Goal: Answer question/provide support: Share knowledge or assist other users

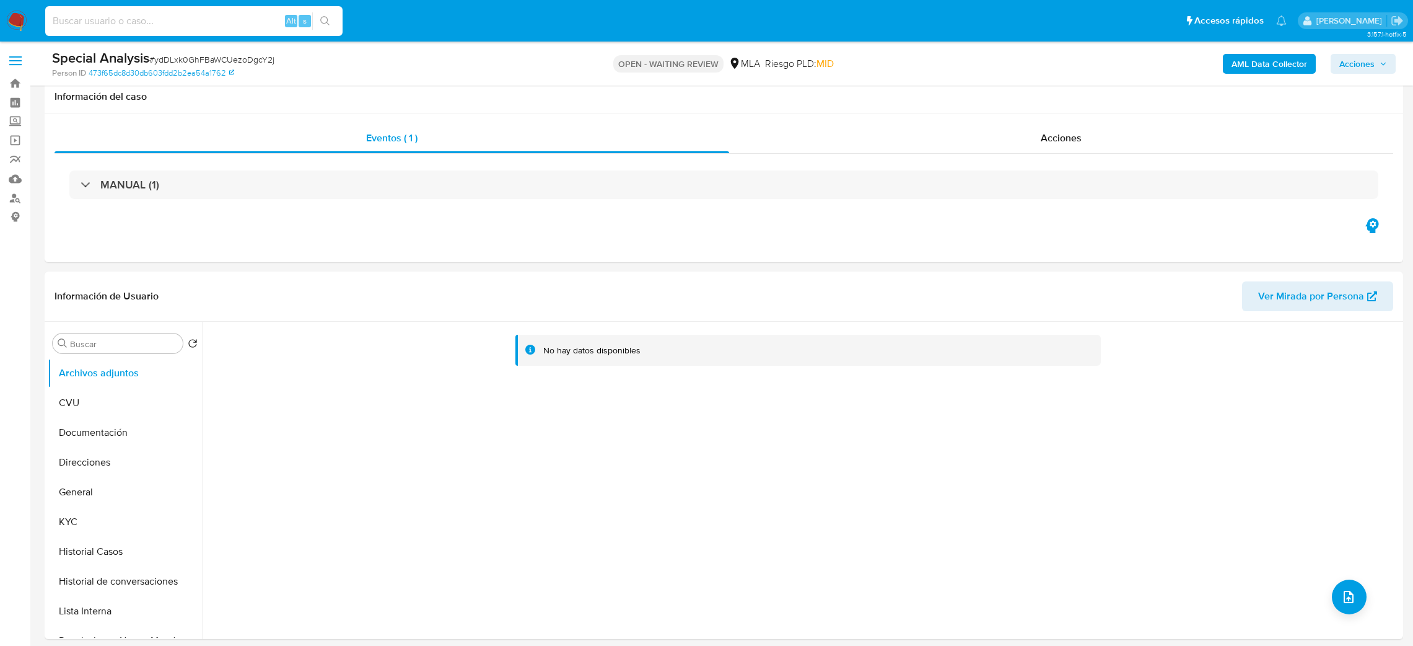
select select "10"
click at [252, 19] on input at bounding box center [193, 21] width 297 height 16
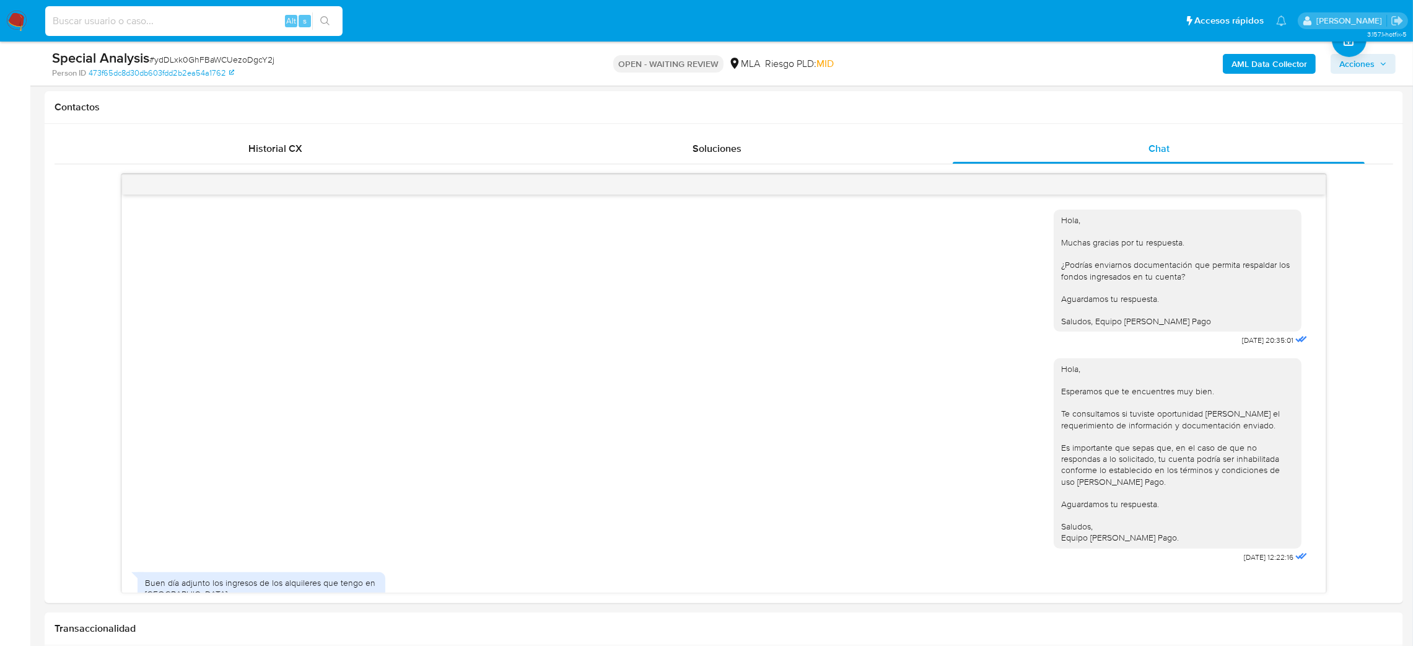
scroll to position [332, 0]
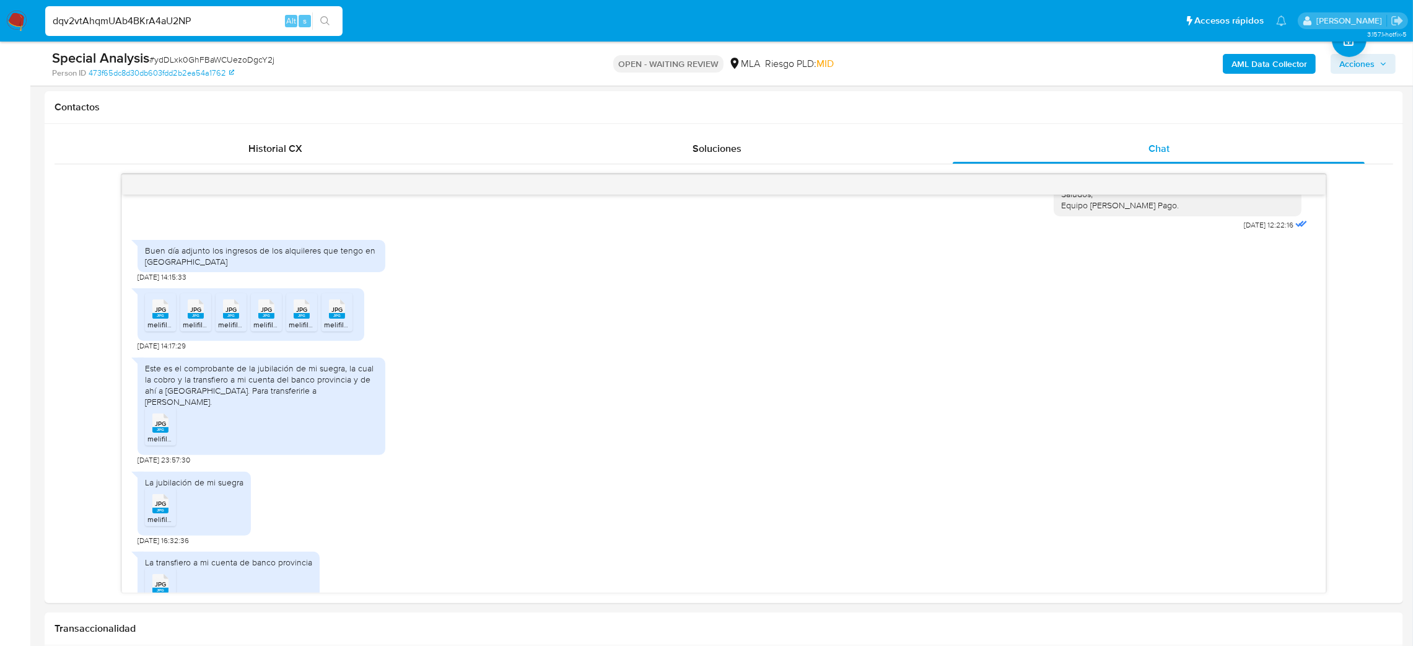
type input "dqv2vtAhqmUAb4BKrA4aU2NP"
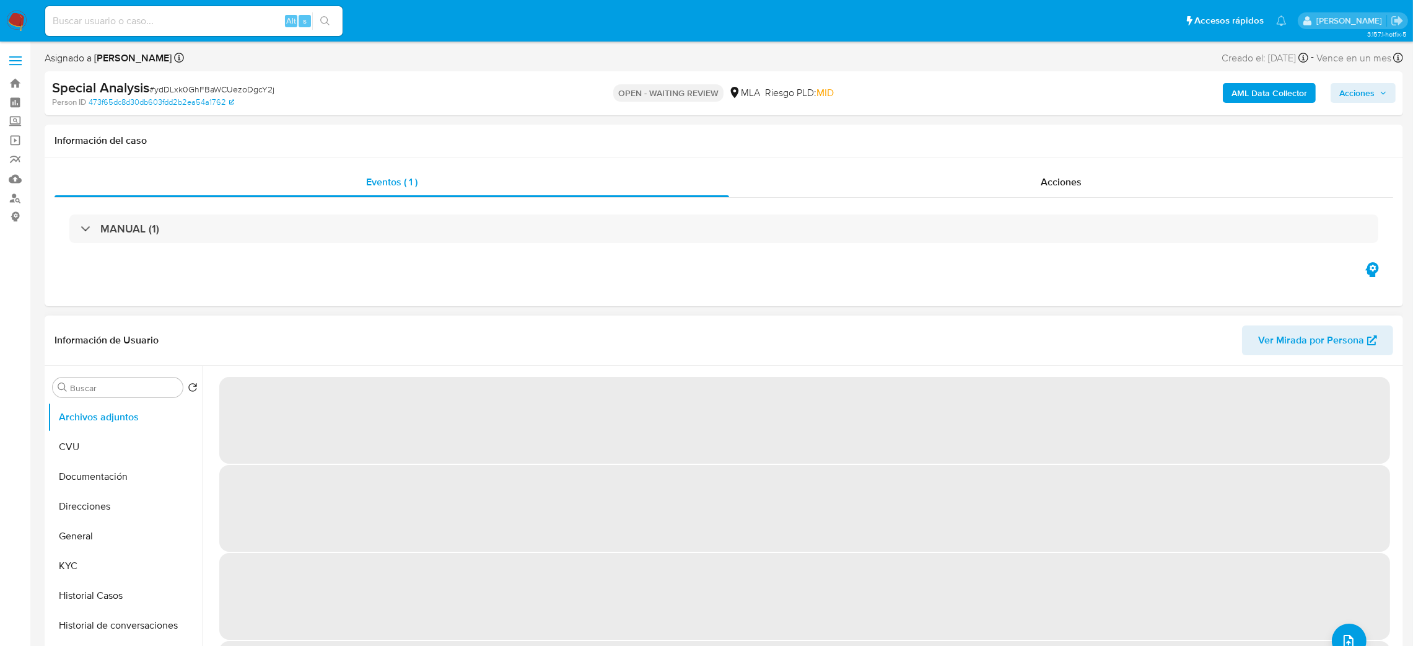
select select "10"
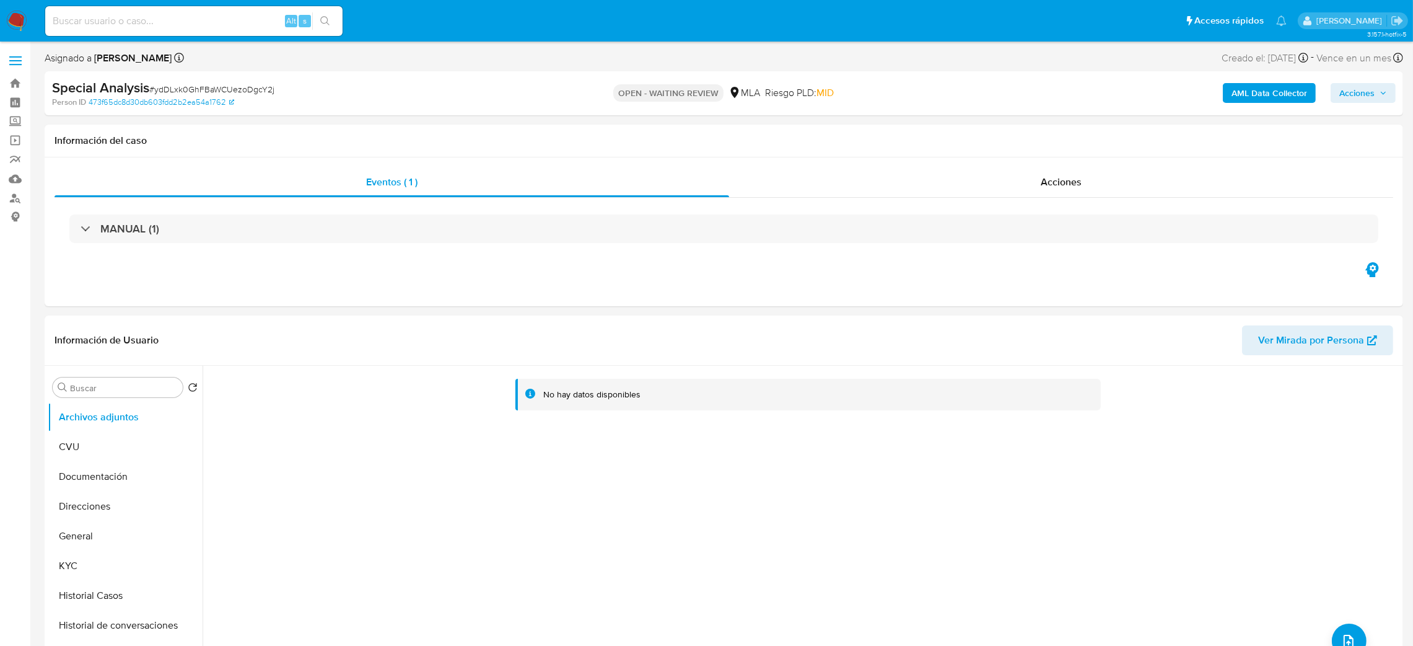
click at [187, 25] on input at bounding box center [193, 21] width 297 height 16
paste input "dqv2vtAhqmUAb4BKrA4aU2NP"
type input "dqv2vtAhqmUAb4BKrA4aU2NP"
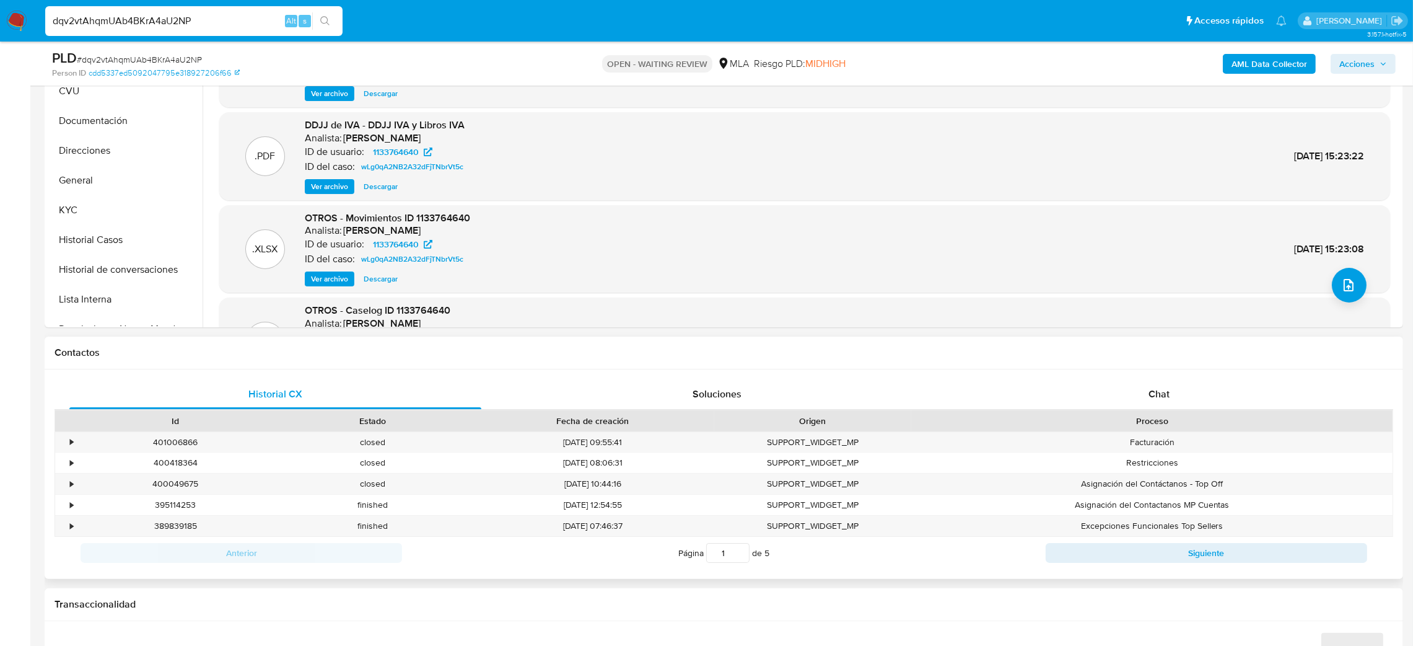
scroll to position [372, 0]
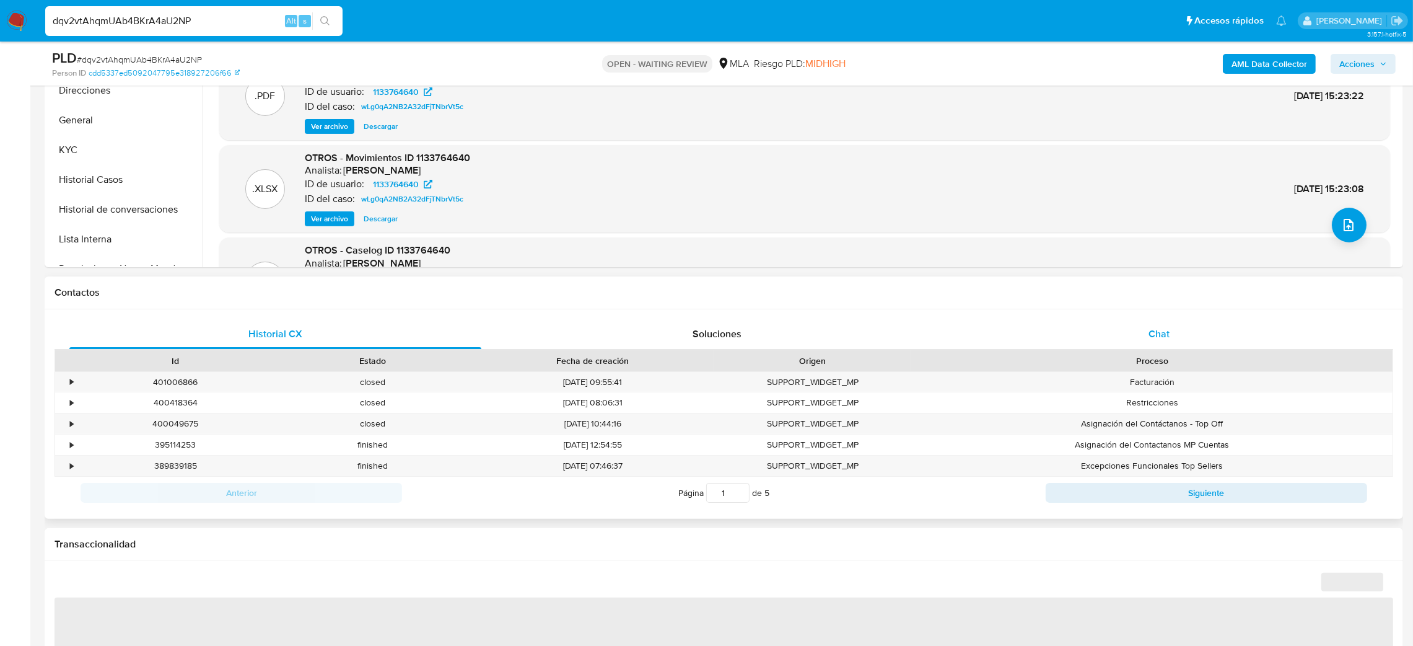
select select "10"
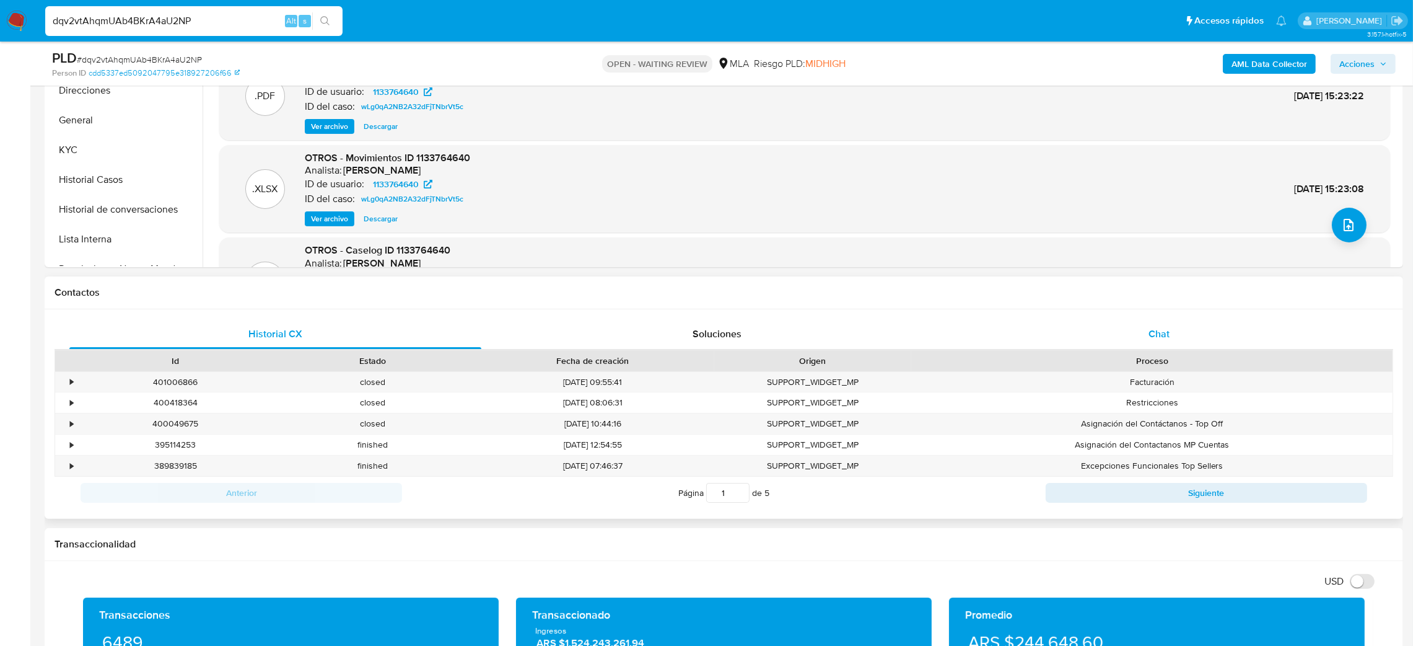
click at [1229, 340] on div "Chat" at bounding box center [1159, 334] width 412 height 30
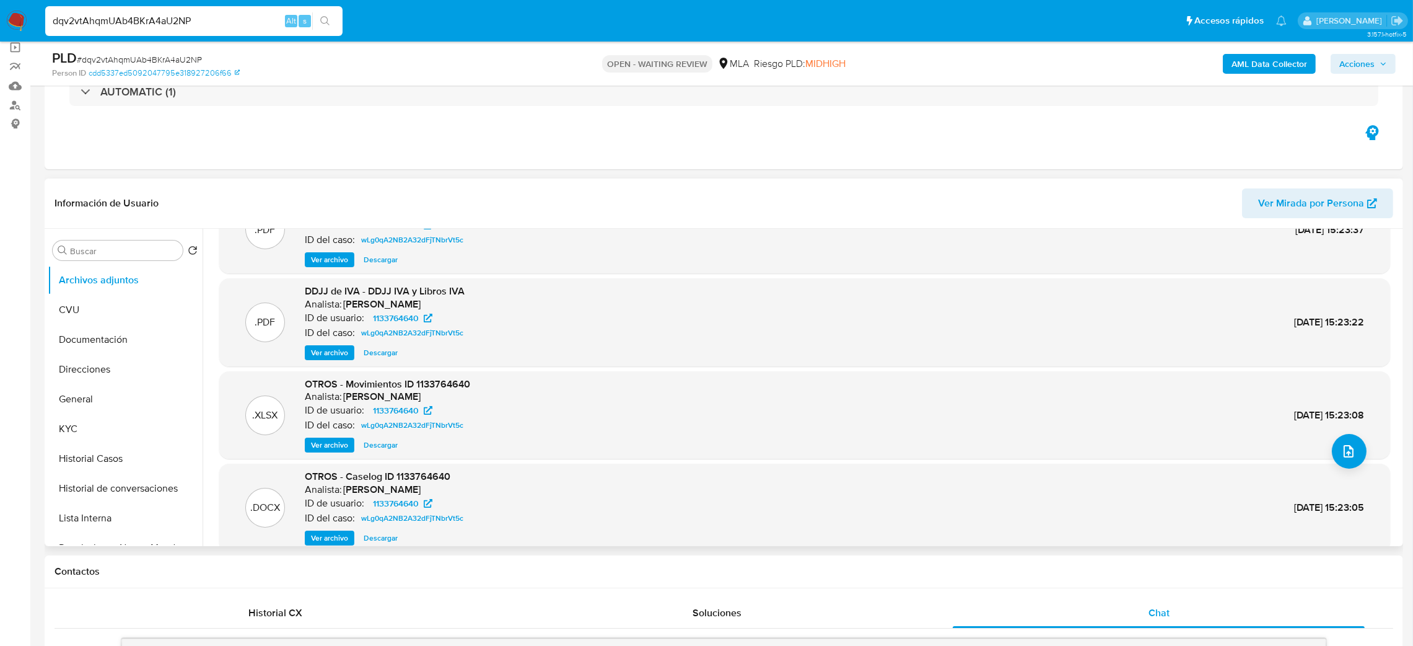
scroll to position [103, 0]
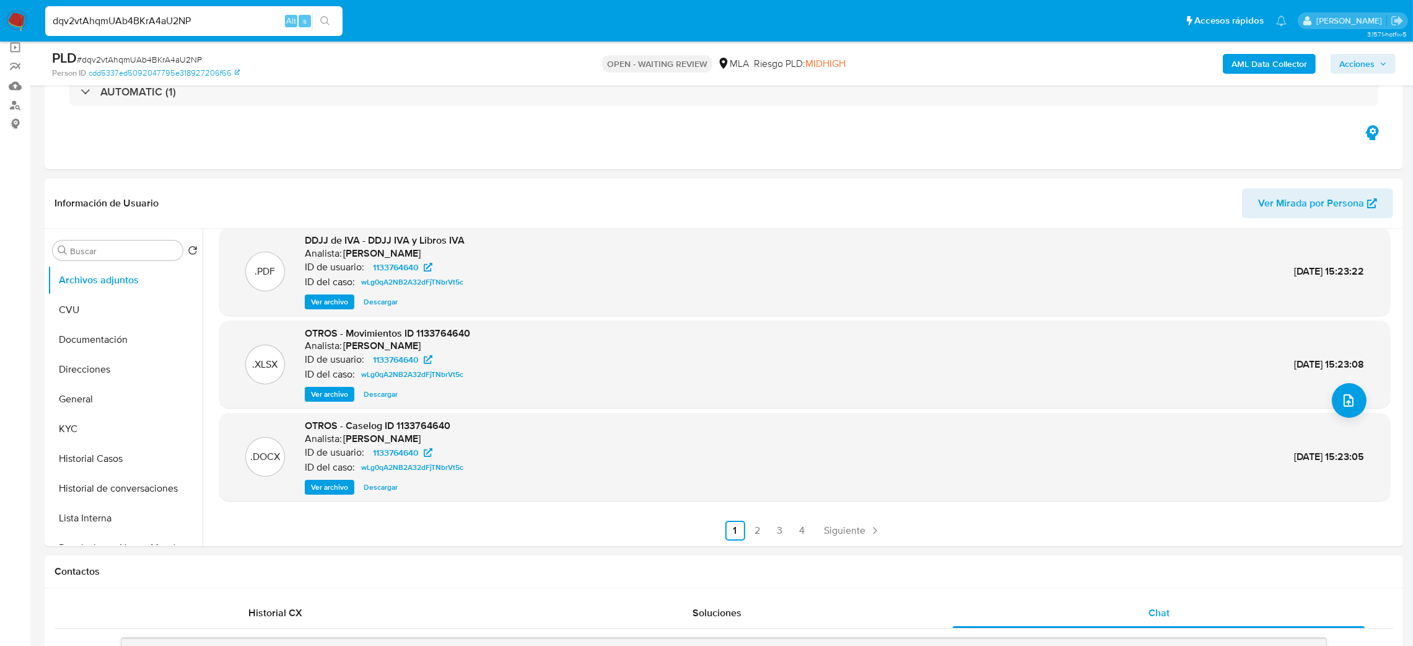
drag, startPoint x: 112, startPoint y: 420, endPoint x: 0, endPoint y: 445, distance: 115.0
click at [112, 420] on button "KYC" at bounding box center [125, 429] width 155 height 30
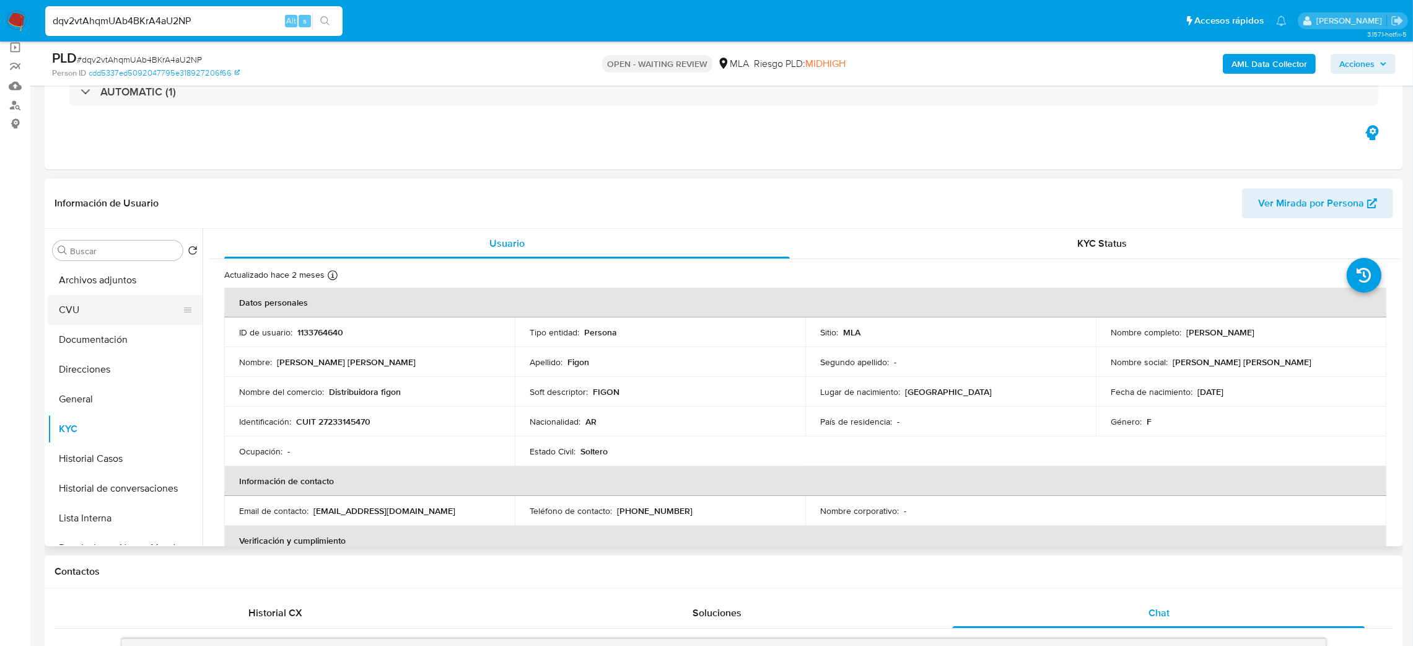
scroll to position [0, 0]
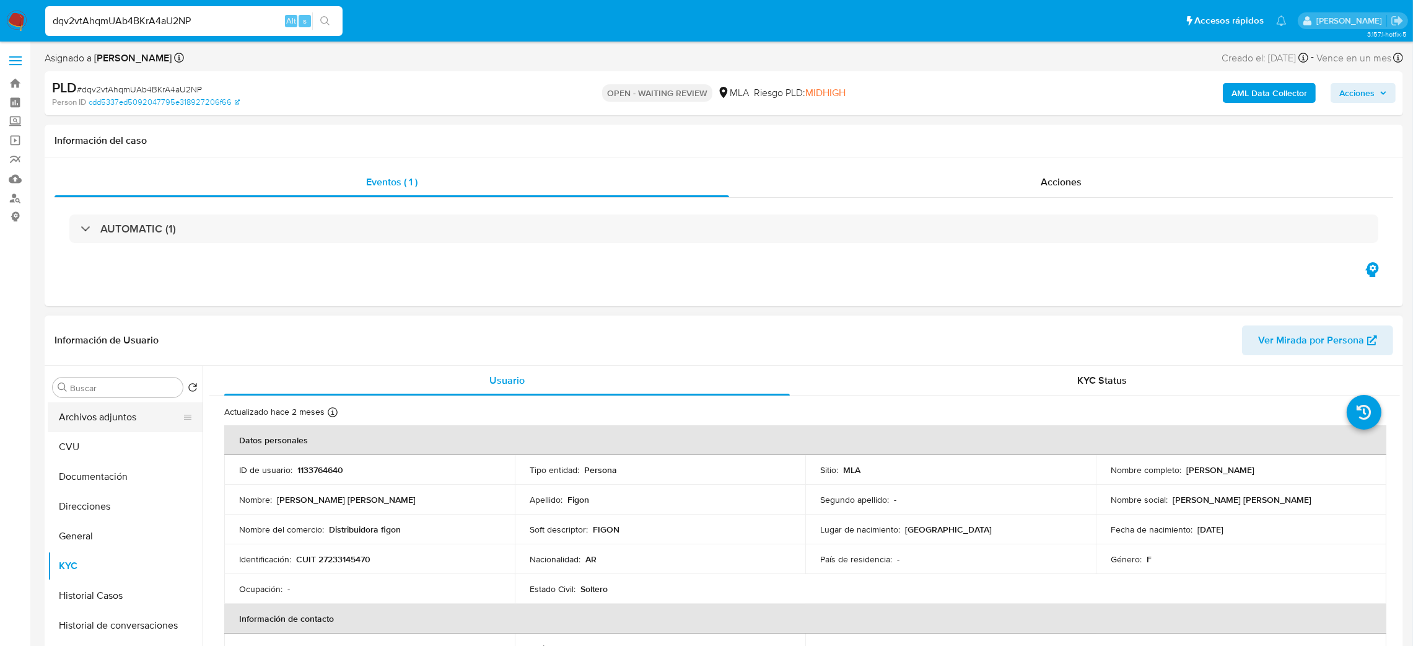
click at [136, 415] on button "Archivos adjuntos" at bounding box center [120, 417] width 145 height 30
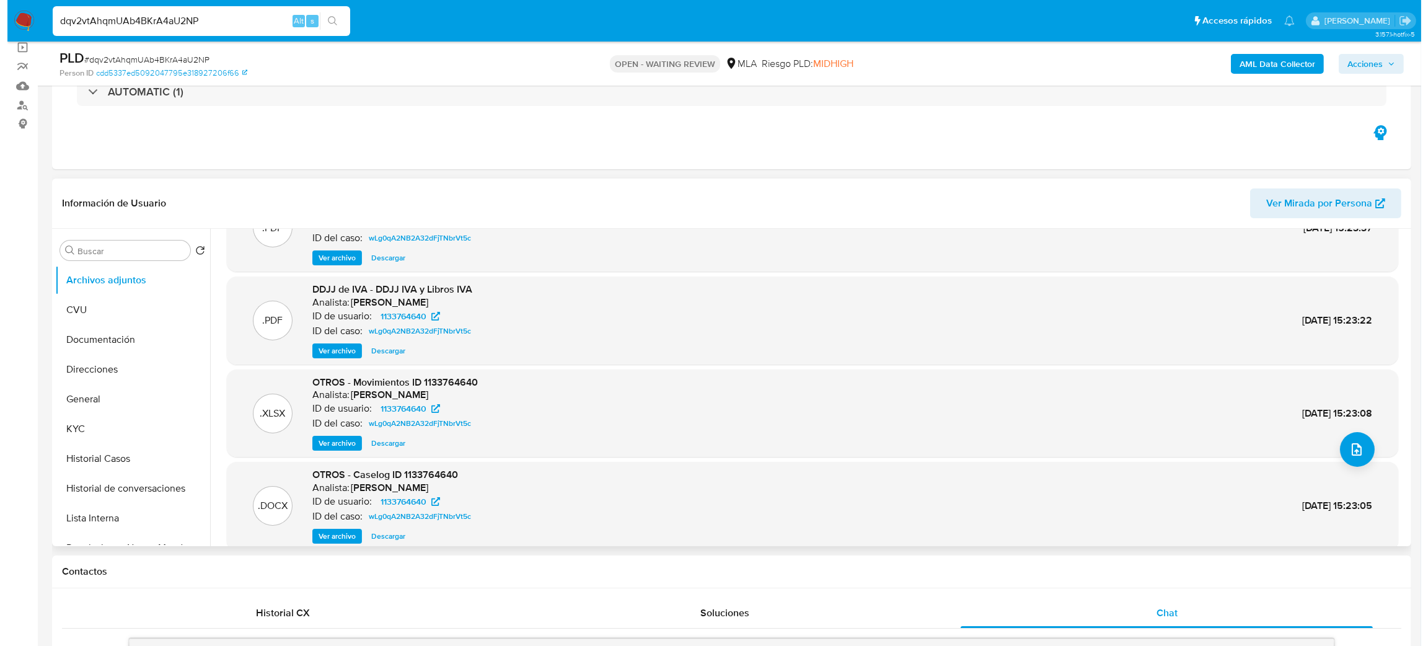
scroll to position [103, 0]
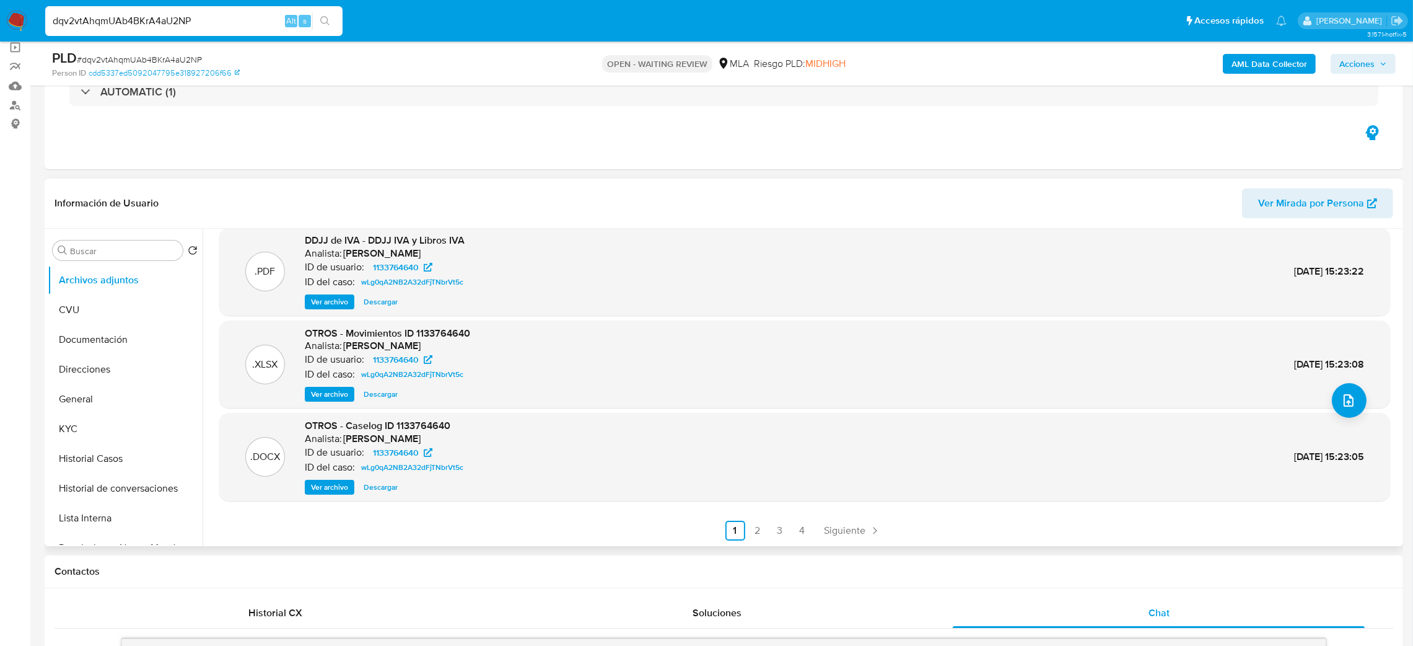
click at [320, 483] on span "Ver archivo" at bounding box center [329, 487] width 37 height 12
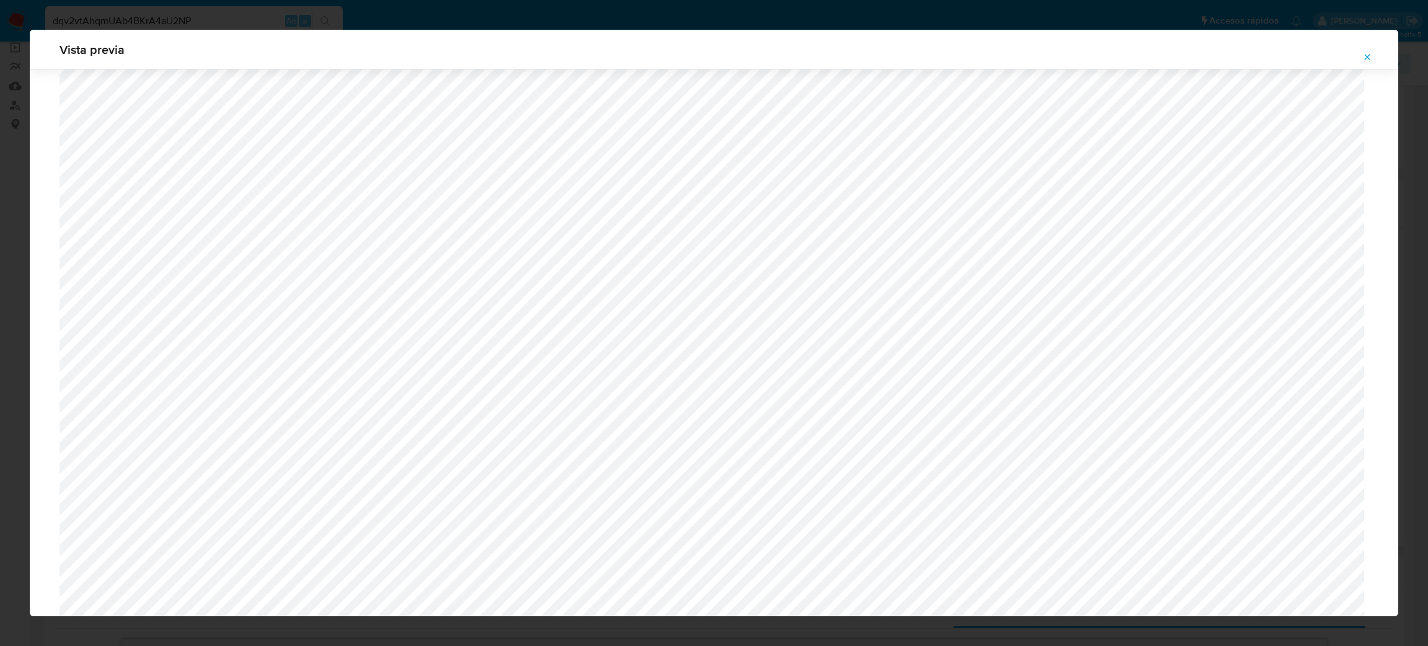
scroll to position [904, 0]
click at [1370, 48] on span "Attachment preview" at bounding box center [1367, 56] width 10 height 17
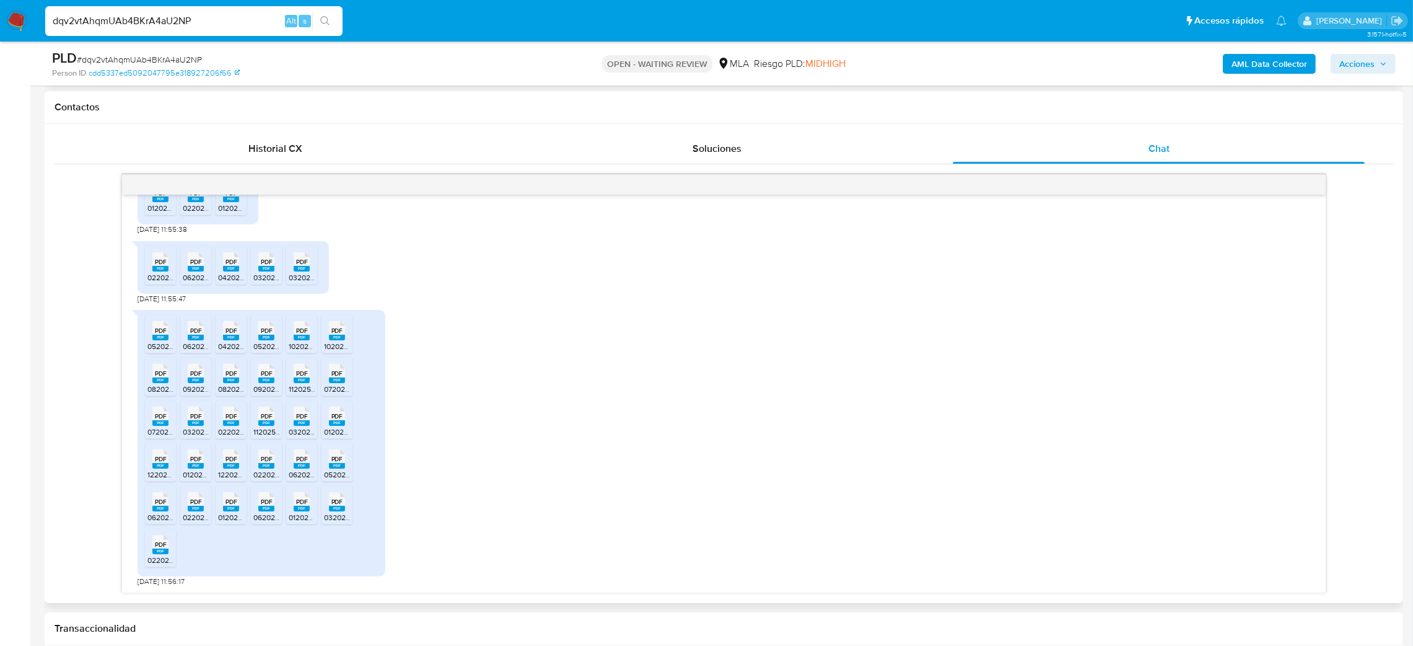
scroll to position [786, 0]
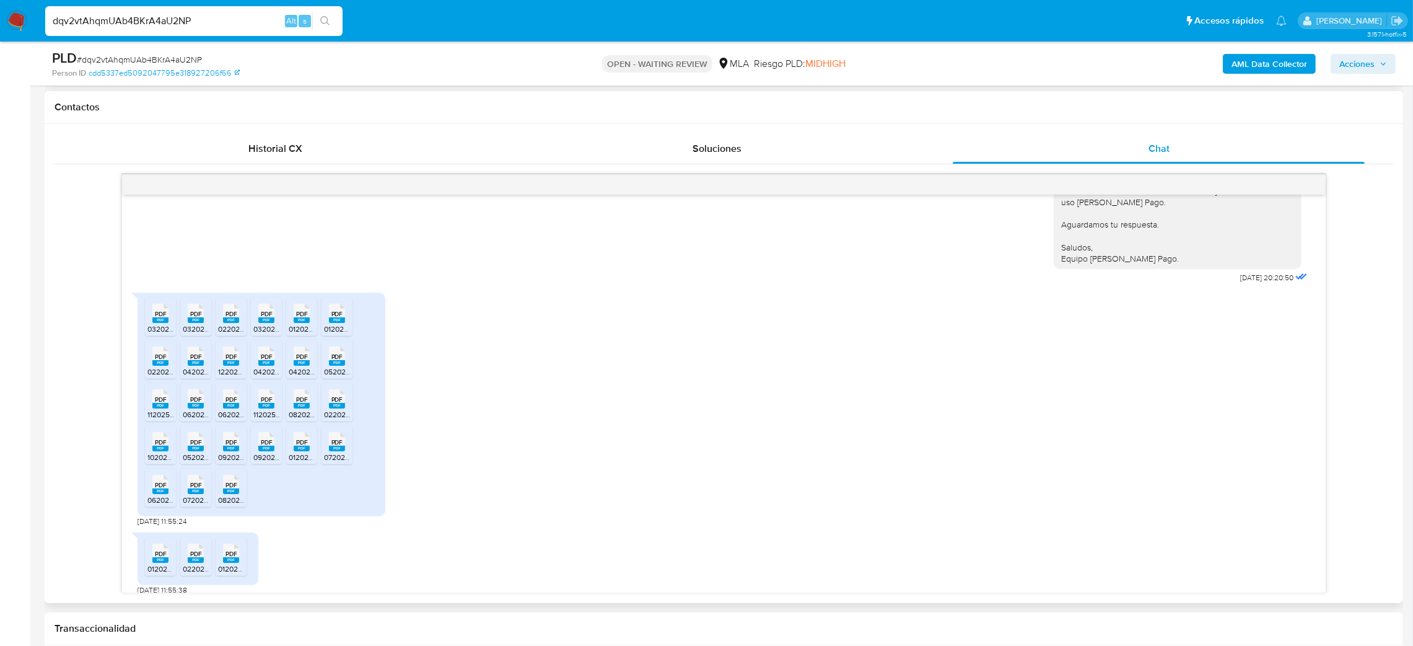
click at [158, 324] on icon "PDF" at bounding box center [160, 313] width 16 height 22
click at [208, 324] on div "PDF PDF" at bounding box center [196, 312] width 26 height 24
drag, startPoint x: 234, startPoint y: 338, endPoint x: 253, endPoint y: 338, distance: 19.8
click at [235, 334] on span "022025acuse_presentacion_libro_iva_30683777028_1_1081554045 (1).pdf" at bounding box center [342, 328] width 248 height 11
click at [269, 334] on span "032025 IIBB Resumen DDJJ.pdf" at bounding box center [306, 328] width 107 height 11
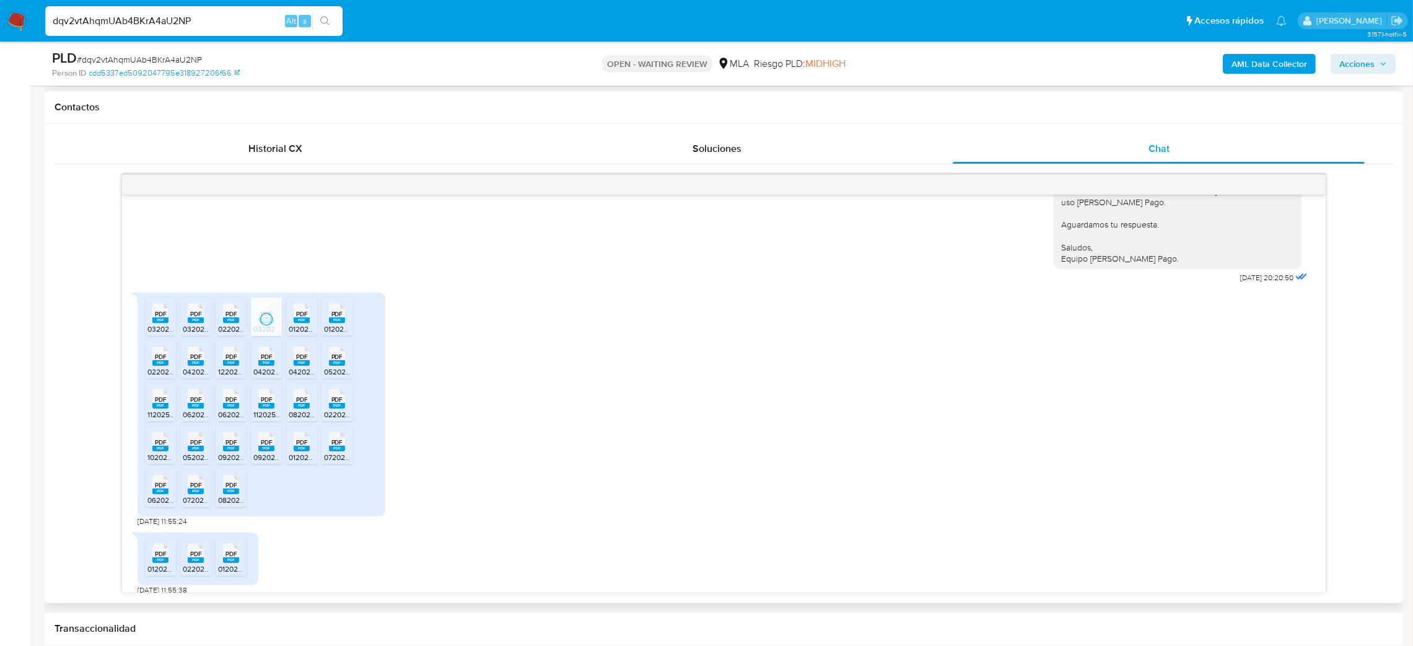
drag, startPoint x: 293, startPoint y: 334, endPoint x: 319, endPoint y: 333, distance: 25.4
click at [295, 324] on icon "PDF" at bounding box center [302, 313] width 16 height 22
click at [332, 323] on rect at bounding box center [337, 320] width 16 height 6
drag, startPoint x: 332, startPoint y: 370, endPoint x: 299, endPoint y: 377, distance: 33.5
click at [328, 367] on div "PDF PDF" at bounding box center [337, 355] width 26 height 24
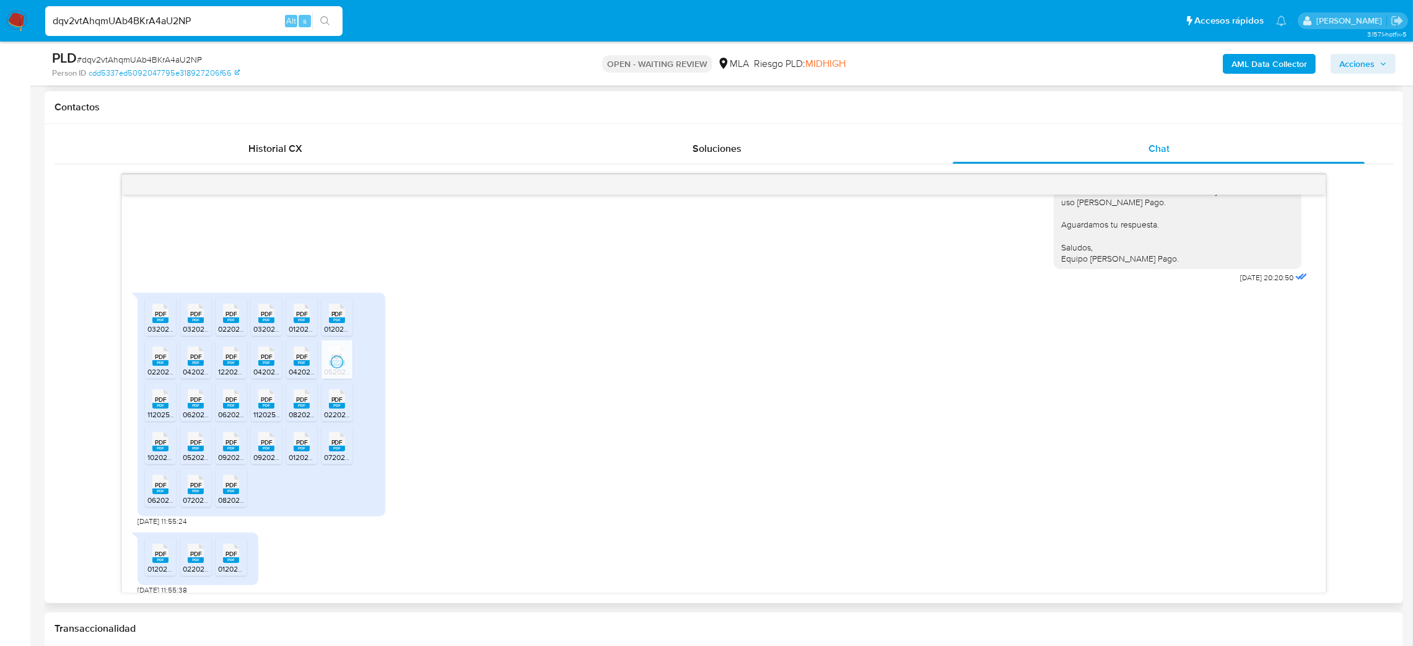
drag, startPoint x: 297, startPoint y: 378, endPoint x: 270, endPoint y: 382, distance: 26.9
click at [295, 367] on icon "PDF" at bounding box center [302, 356] width 16 height 22
drag, startPoint x: 262, startPoint y: 379, endPoint x: 232, endPoint y: 379, distance: 30.4
click at [259, 377] on span "042025formulario_2083_300_30683777028_1_1095965561.pdf" at bounding box center [359, 371] width 212 height 11
click at [226, 377] on span "122024acuse_presentacion_libro_iva_30683777028_1_1069355831 (2).pdf" at bounding box center [342, 371] width 248 height 11
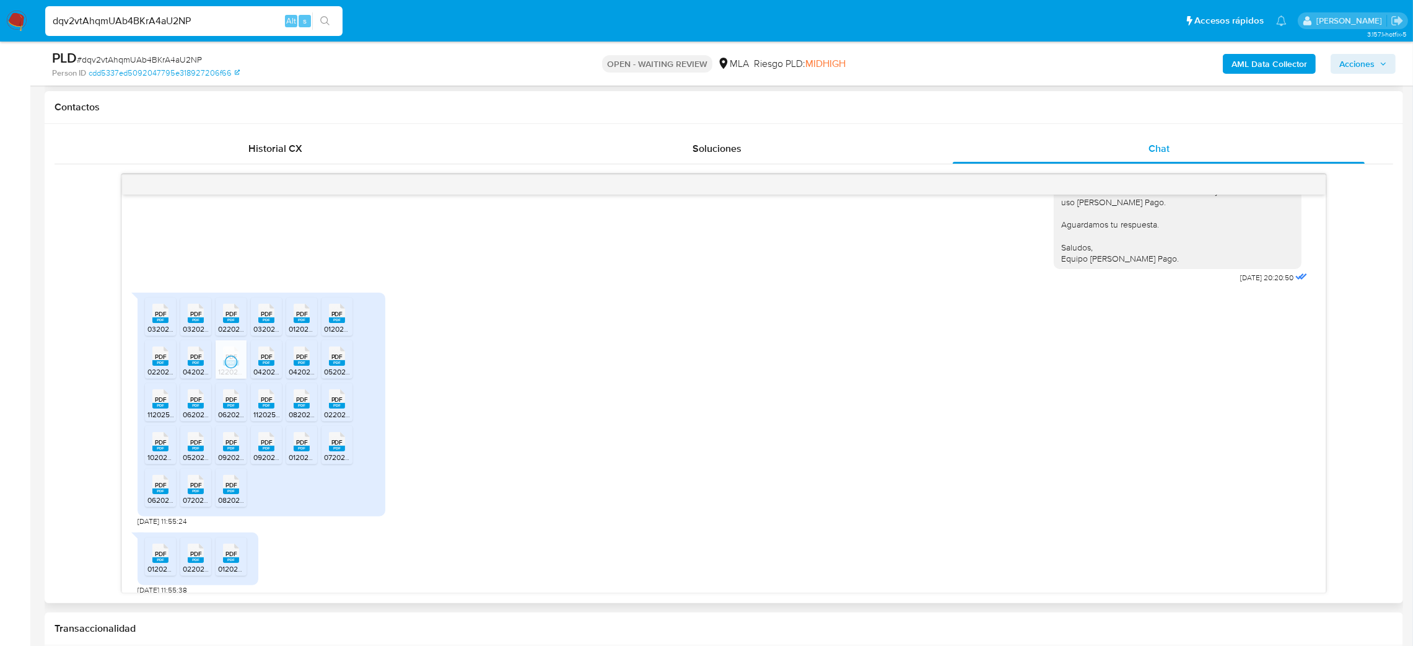
drag, startPoint x: 200, startPoint y: 375, endPoint x: 164, endPoint y: 376, distance: 35.3
click at [198, 366] on rect at bounding box center [196, 363] width 16 height 6
drag, startPoint x: 164, startPoint y: 376, endPoint x: 160, endPoint y: 414, distance: 38.6
click at [164, 366] on rect at bounding box center [160, 363] width 16 height 6
click at [159, 420] on span "112025acuse_presentacion_libro_iva_30683777028_1_1060704096 (1).pdf" at bounding box center [270, 414] width 246 height 11
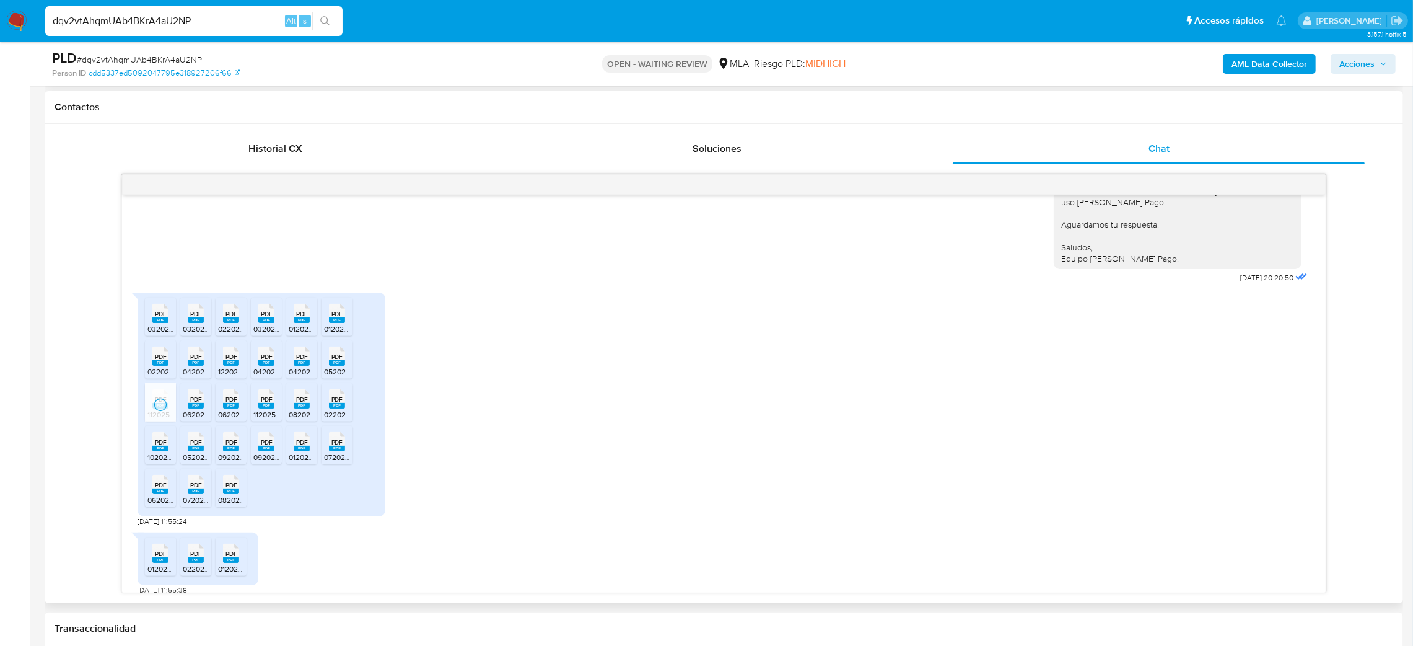
click at [206, 420] on span "062025 IIBB Resumen DDJJ.pdf" at bounding box center [236, 414] width 107 height 11
drag, startPoint x: 230, startPoint y: 425, endPoint x: 258, endPoint y: 426, distance: 28.5
click at [230, 420] on span "062025acuse_presentacion_libro_iva_30683777028_1_1107625528.pdf" at bounding box center [338, 414] width 240 height 11
click at [267, 420] on span "112025formulario_2083_300_30683777028_1_1060704096.pdf" at bounding box center [357, 414] width 209 height 11
click at [296, 410] on icon "PDF" at bounding box center [302, 399] width 16 height 22
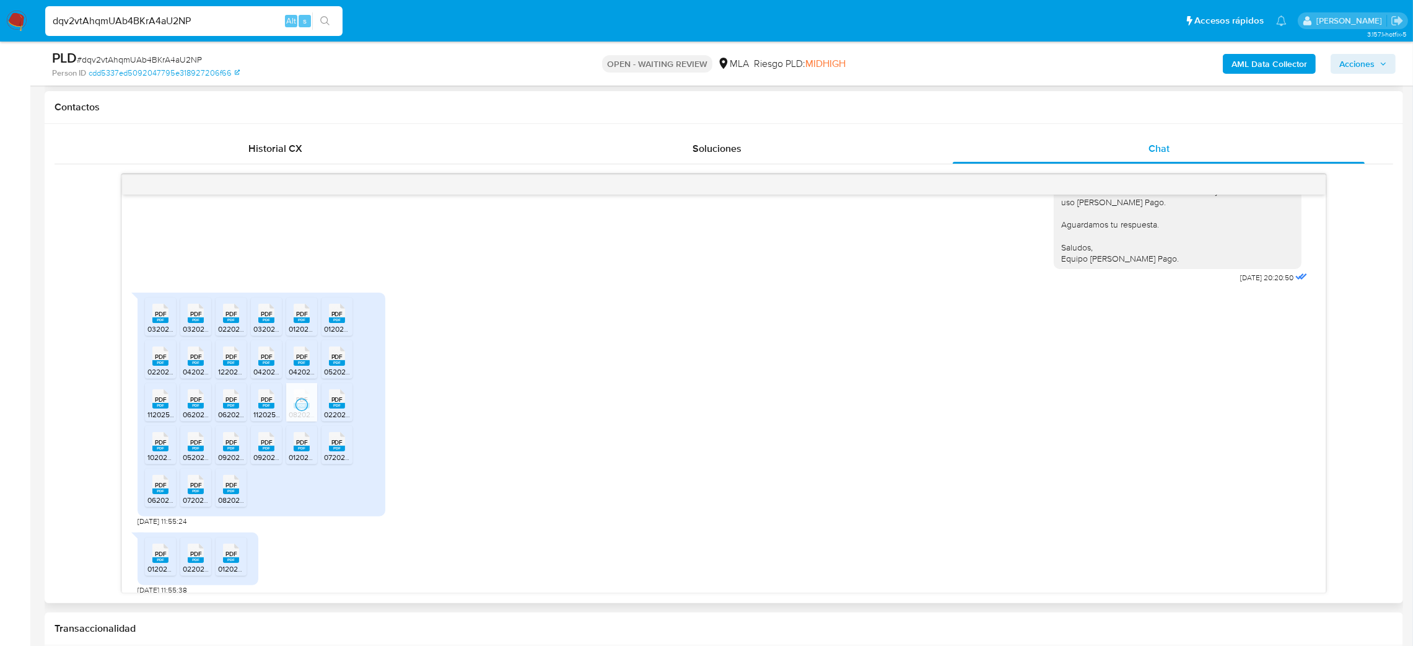
click at [336, 408] on rect at bounding box center [337, 406] width 16 height 6
click at [325, 464] on li "PDF PDF 072024formulario_2083_300_30683777028_1_1035991622.pdf" at bounding box center [337, 445] width 31 height 38
drag, startPoint x: 292, startPoint y: 468, endPoint x: 267, endPoint y: 470, distance: 25.5
click at [292, 462] on span "012025acuse_presentacion_libro_iva_30683777028_1_1076261025 (1).pdf" at bounding box center [412, 457] width 246 height 11
click at [262, 462] on span "092024formulario_2083_300_30683777028_1_1049625668.pdf" at bounding box center [360, 457] width 214 height 11
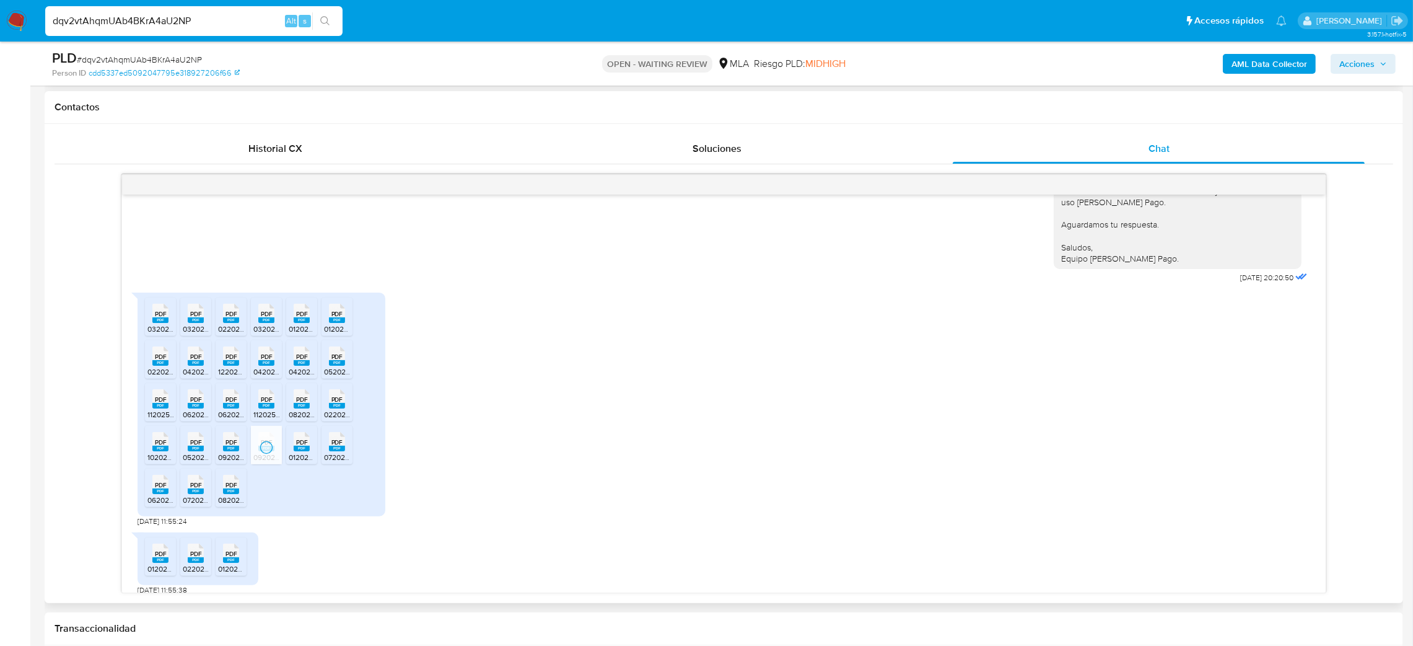
drag, startPoint x: 231, startPoint y: 460, endPoint x: 207, endPoint y: 463, distance: 24.3
click at [231, 451] on rect at bounding box center [231, 449] width 16 height 6
click at [195, 451] on rect at bounding box center [196, 449] width 16 height 6
click at [165, 451] on rect at bounding box center [160, 449] width 16 height 6
click at [162, 489] on span "PDF" at bounding box center [161, 485] width 12 height 8
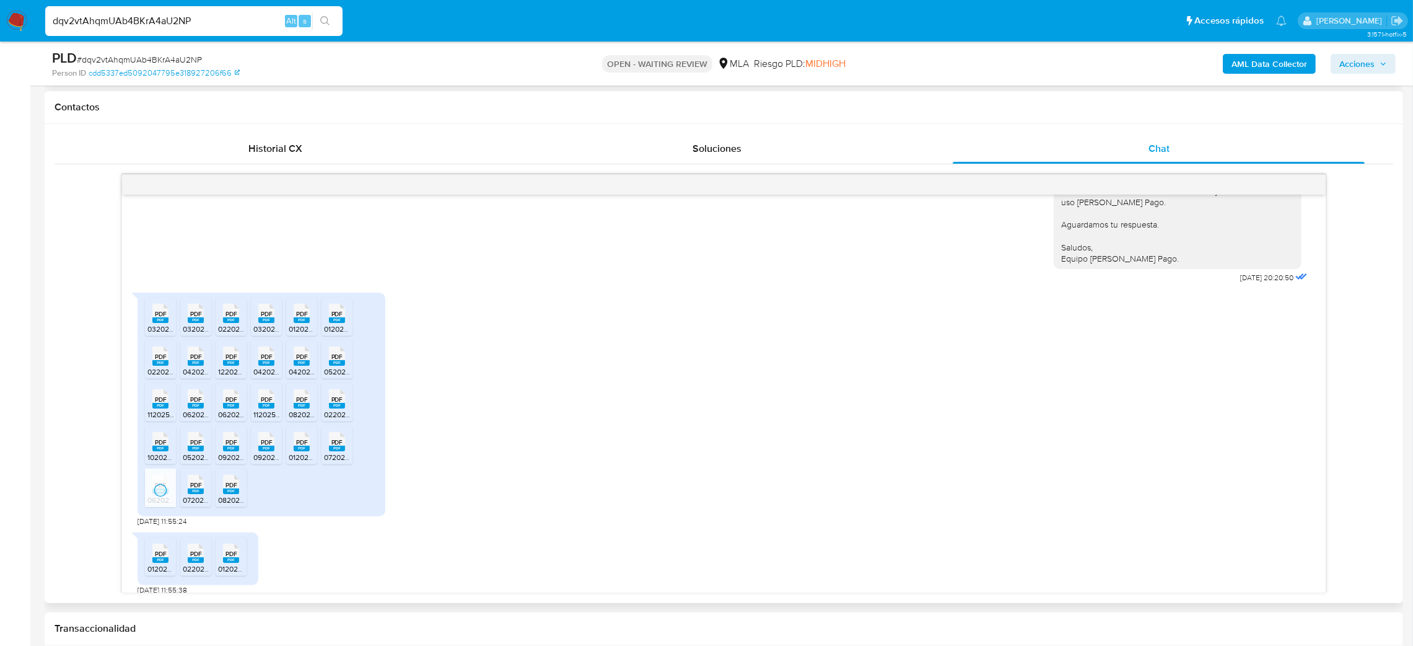
drag, startPoint x: 196, startPoint y: 511, endPoint x: 222, endPoint y: 511, distance: 26.0
click at [198, 505] on span "072024acuse_presentacion_libro_iva_30683777028_1_1035991622.pdf" at bounding box center [303, 499] width 240 height 11
click at [233, 505] on span "082024acuse_presentacion_libro_iva_30683777028_1_1042601290.pdf" at bounding box center [338, 499] width 240 height 11
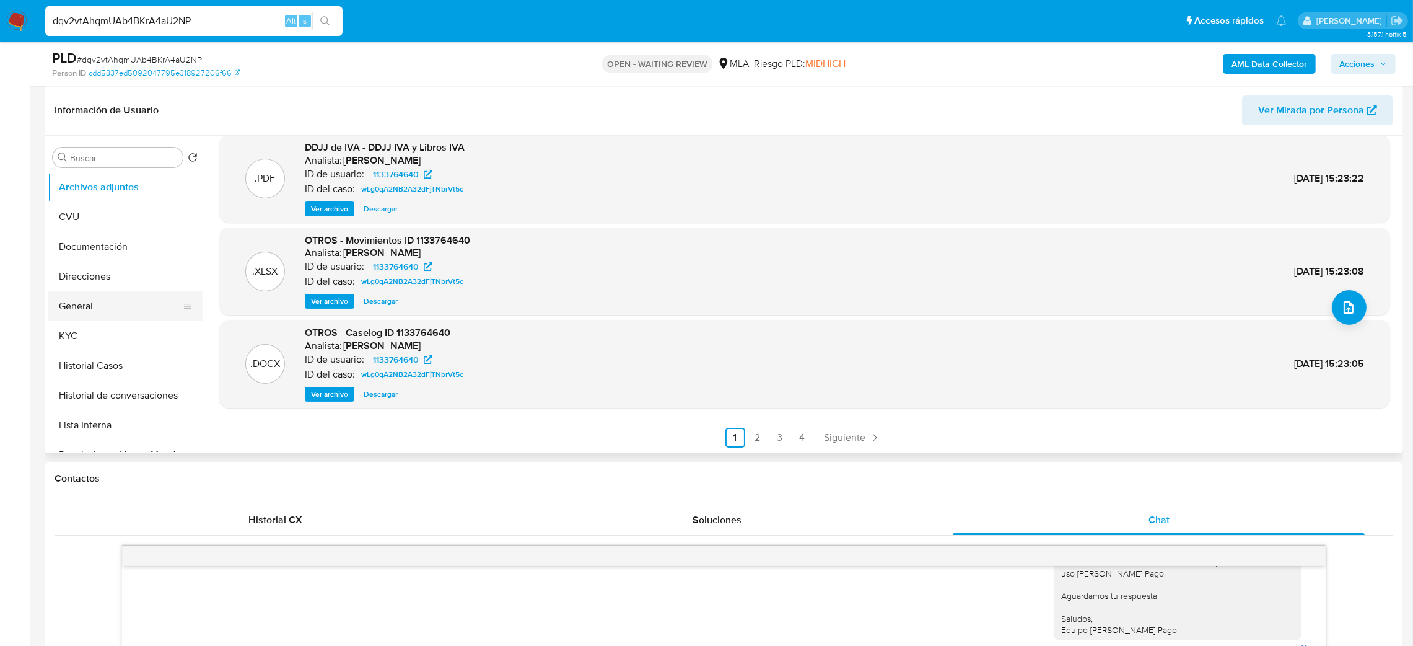
click at [92, 301] on button "General" at bounding box center [120, 306] width 145 height 30
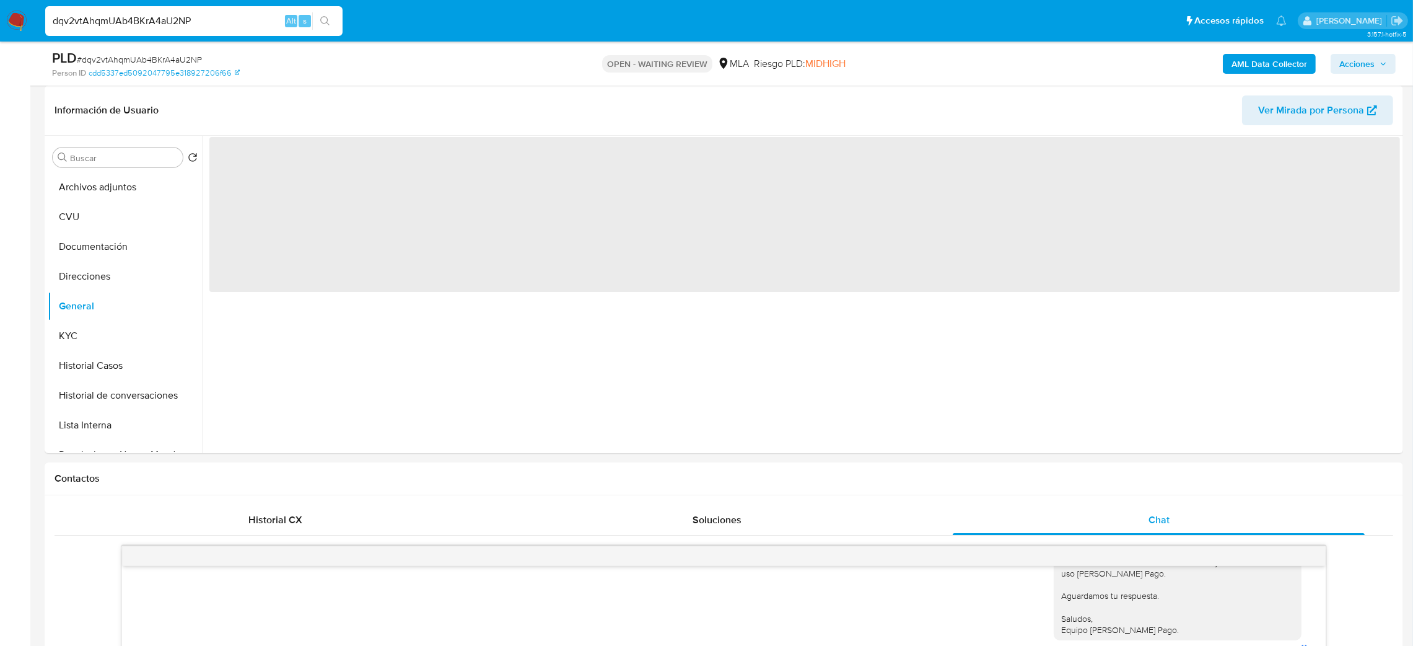
scroll to position [0, 0]
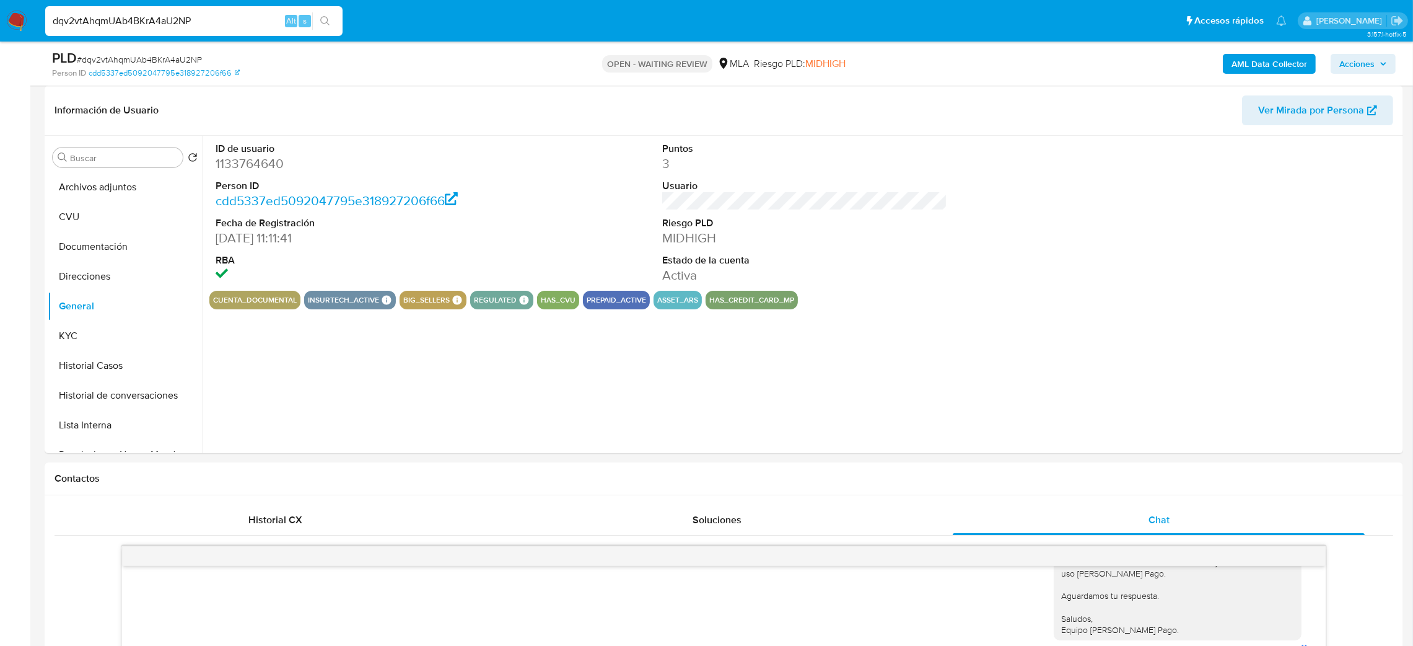
click at [248, 165] on dd "1133764640" at bounding box center [359, 163] width 286 height 17
copy dd "1133764640"
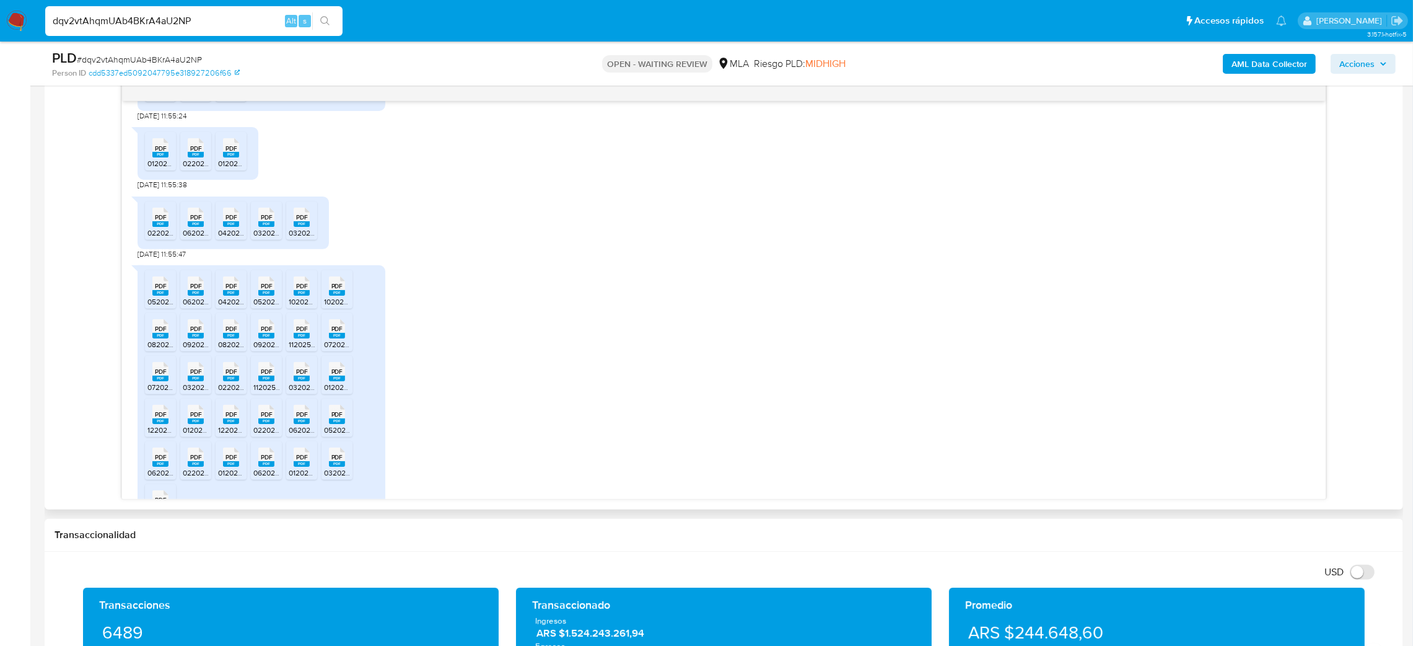
scroll to position [1065, 0]
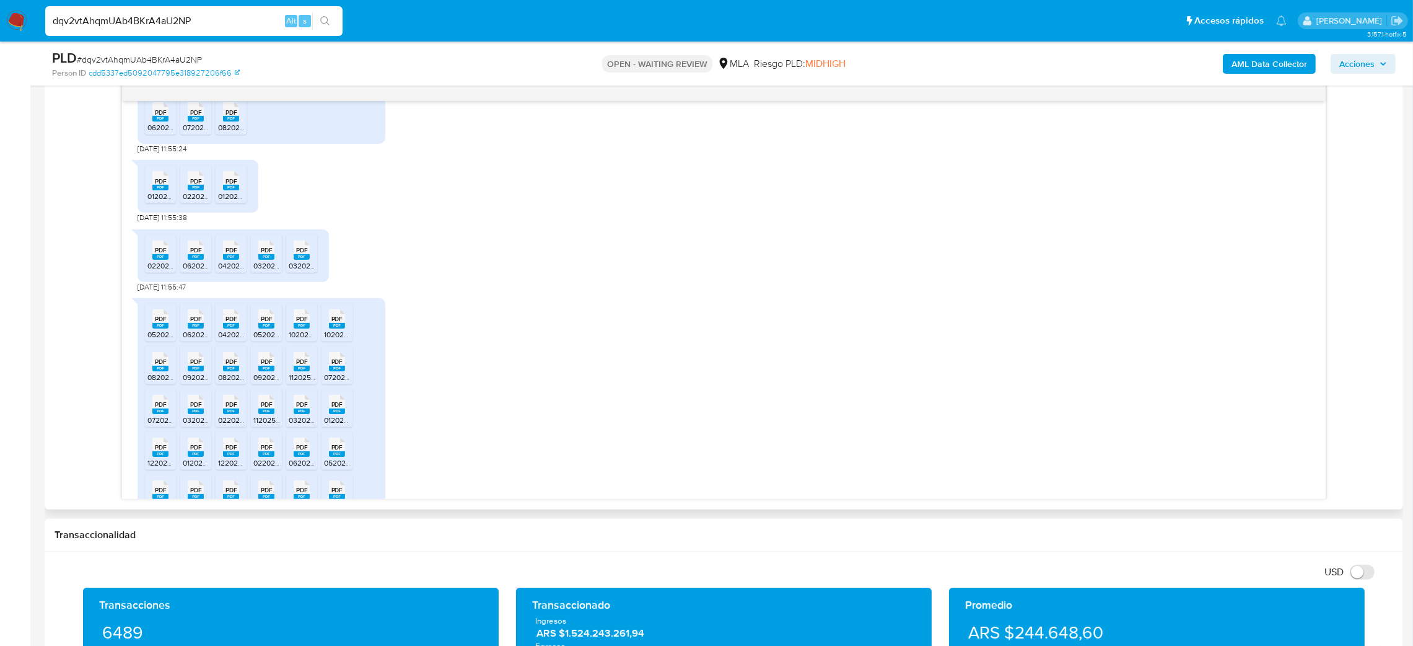
click at [155, 201] on span "012024formulario_2083_300_30683777028_1_997504600.pdf" at bounding box center [251, 196] width 209 height 11
click at [190, 201] on span "022024formulario_2083_300_30683777028_1_1004055020.pdf" at bounding box center [290, 196] width 214 height 11
click at [226, 190] on rect at bounding box center [231, 188] width 16 height 6
click at [169, 261] on div "PDF PDF" at bounding box center [160, 249] width 26 height 24
drag, startPoint x: 200, startPoint y: 266, endPoint x: 213, endPoint y: 269, distance: 13.4
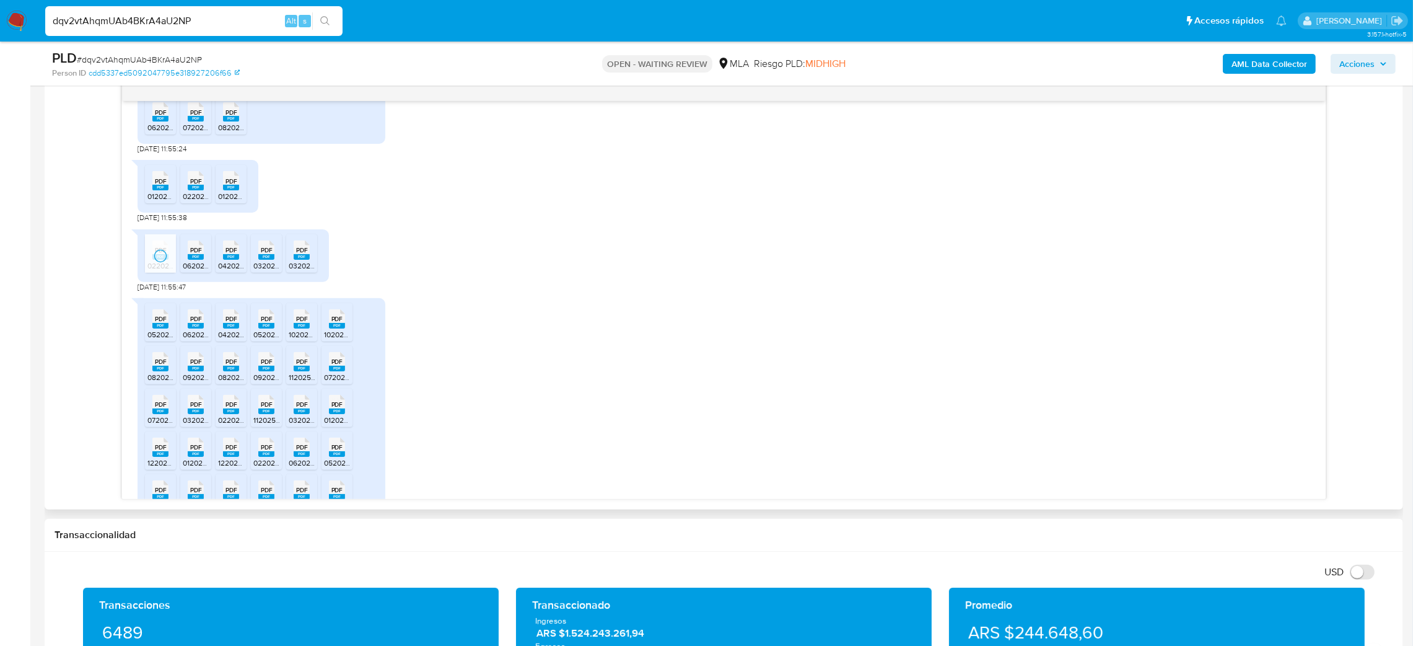
click at [201, 254] on span "PDF" at bounding box center [196, 250] width 12 height 8
click at [232, 260] on rect at bounding box center [231, 257] width 16 height 6
click at [266, 260] on rect at bounding box center [266, 257] width 16 height 6
click at [314, 261] on div "PDF PDF" at bounding box center [302, 249] width 26 height 24
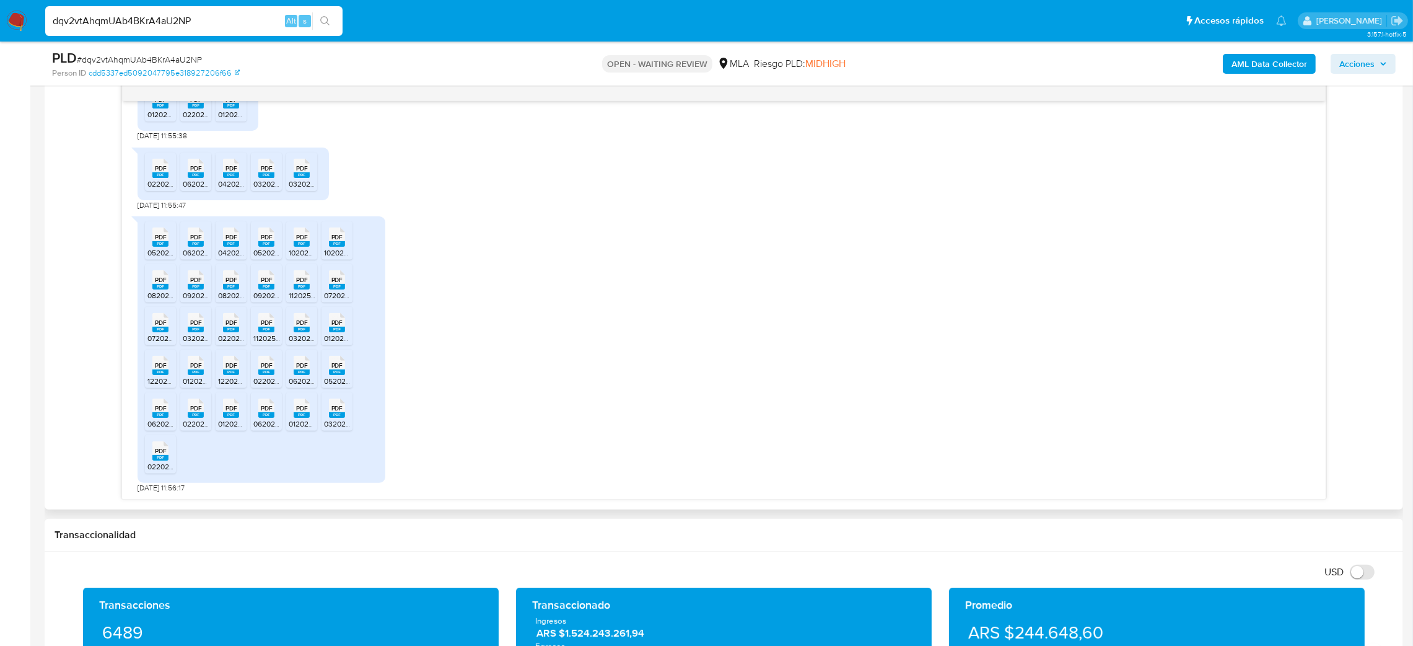
drag, startPoint x: 0, startPoint y: 459, endPoint x: 61, endPoint y: 459, distance: 61.3
click at [0, 459] on aside "Bandeja Tablero Screening Búsqueda en Listas Watchlist Herramientas Operaciones…" at bounding box center [15, 562] width 30 height 2427
click at [156, 248] on icon "PDF" at bounding box center [160, 237] width 16 height 22
click at [187, 250] on span "062024acuse_presentacion_libro_iva_30683777028_1_1029427461.pdf" at bounding box center [303, 252] width 240 height 11
drag, startPoint x: 228, startPoint y: 245, endPoint x: 256, endPoint y: 245, distance: 27.9
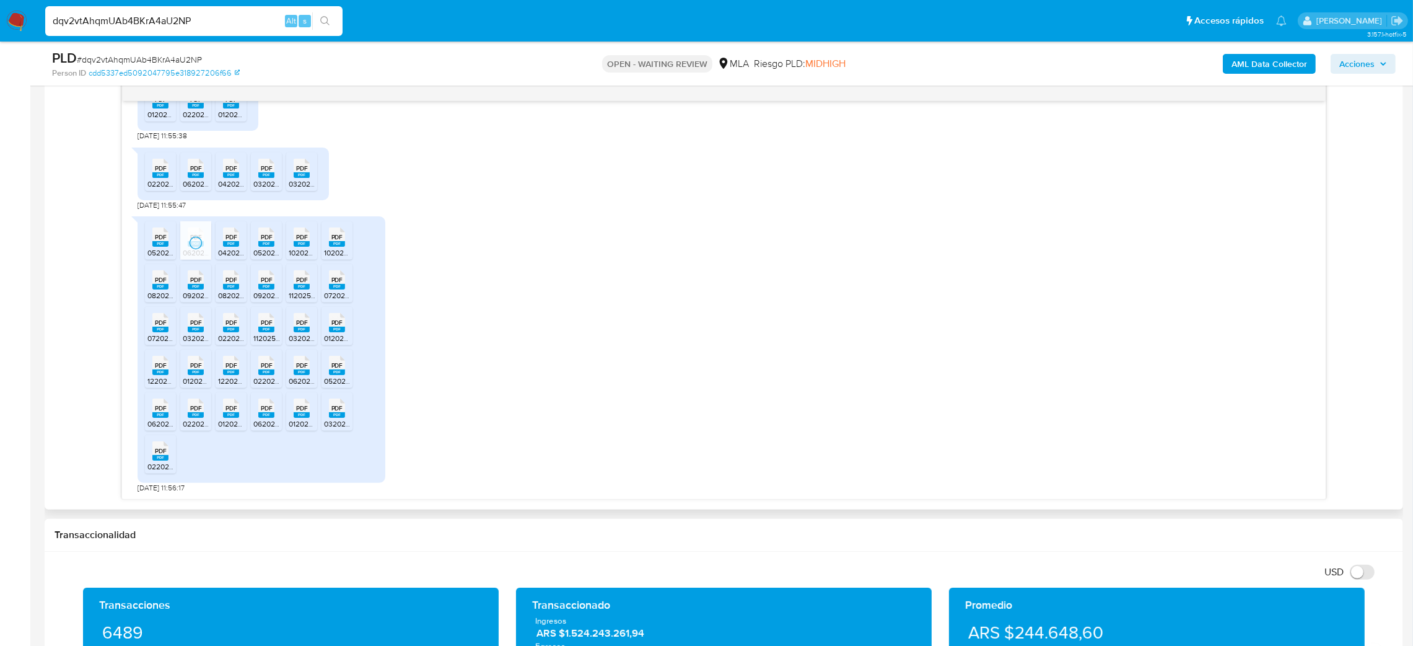
click at [228, 245] on rect at bounding box center [231, 244] width 16 height 6
click at [263, 244] on rect at bounding box center [266, 244] width 16 height 6
click at [299, 243] on rect at bounding box center [302, 244] width 16 height 6
click at [333, 237] on span "PDF" at bounding box center [338, 237] width 12 height 8
click at [333, 283] on span "PDF" at bounding box center [338, 280] width 12 height 8
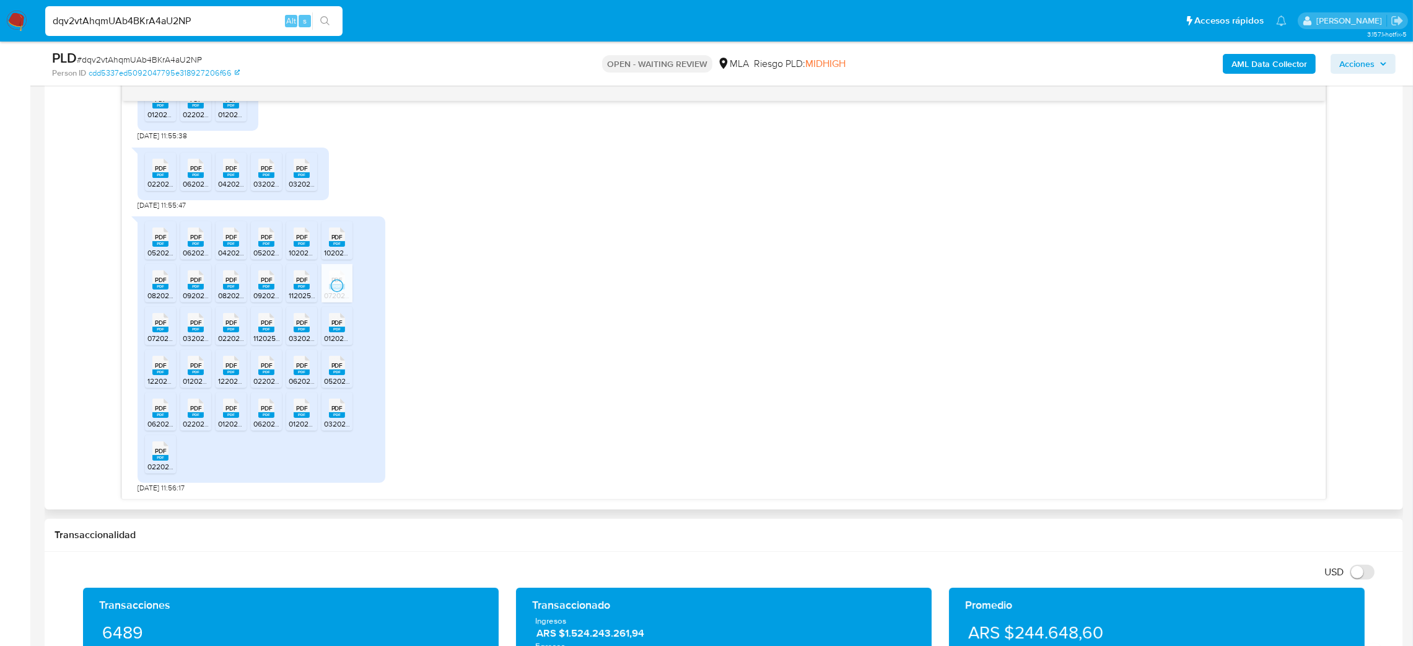
drag, startPoint x: 299, startPoint y: 293, endPoint x: 269, endPoint y: 293, distance: 29.7
click at [295, 291] on li "PDF PDF 112025formulario_2083_300_30683777028_1_1060704096.pdf" at bounding box center [301, 283] width 31 height 38
drag, startPoint x: 269, startPoint y: 293, endPoint x: 227, endPoint y: 295, distance: 41.6
click at [262, 291] on li "PDF PDF 092024formulario_2083_300_30683777028_1_1049625668.pdf" at bounding box center [266, 283] width 31 height 38
click at [226, 292] on span "082024acuse_presentacion_libro_iva_30683777028_1_1042601290.pdf" at bounding box center [338, 295] width 240 height 11
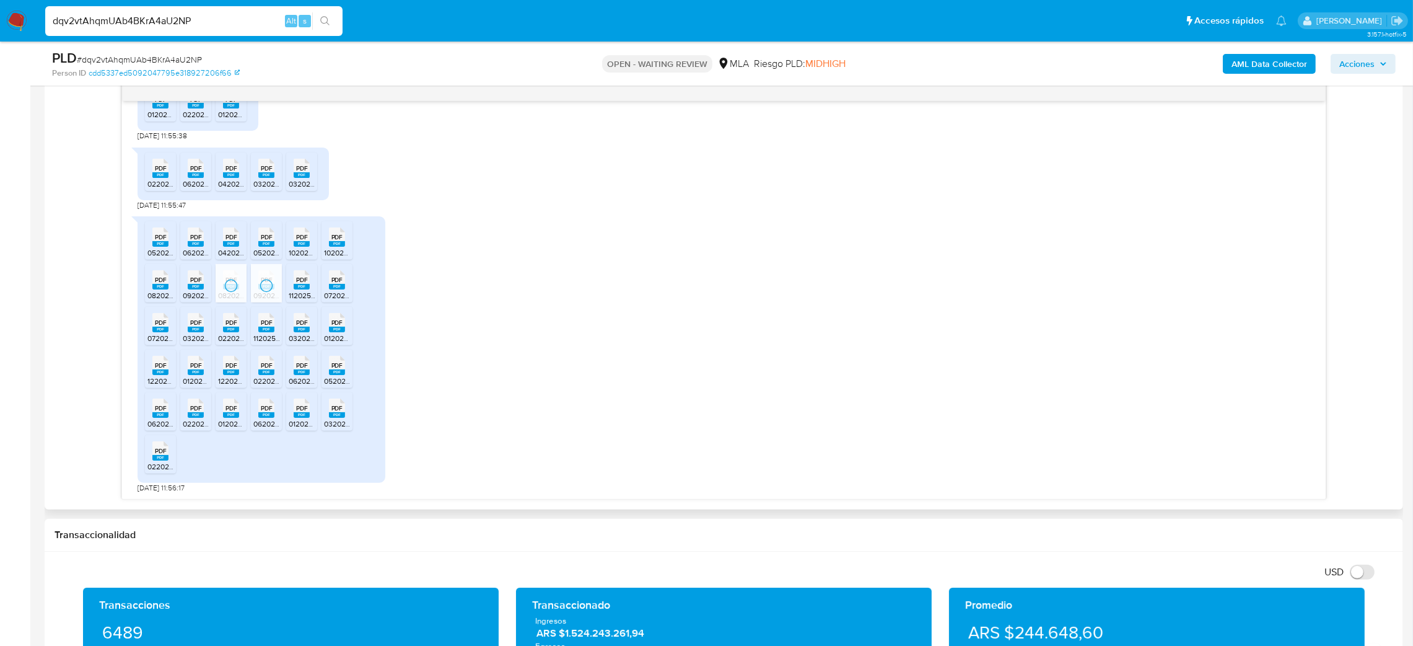
click at [194, 301] on li "PDF PDF 092024acuse_presentacion_libro_iva_30683777028_1_1049625668.pdf" at bounding box center [195, 283] width 31 height 38
click at [164, 293] on span "082024formulario_2083_300_30683777028_1_1042601290.pdf" at bounding box center [253, 295] width 212 height 11
click at [154, 341] on span "072024formulario_2083_300_30683777028_1_1035991622.pdf" at bounding box center [252, 338] width 211 height 11
click at [189, 333] on icon "PDF" at bounding box center [196, 323] width 16 height 22
click at [226, 332] on rect at bounding box center [231, 330] width 16 height 6
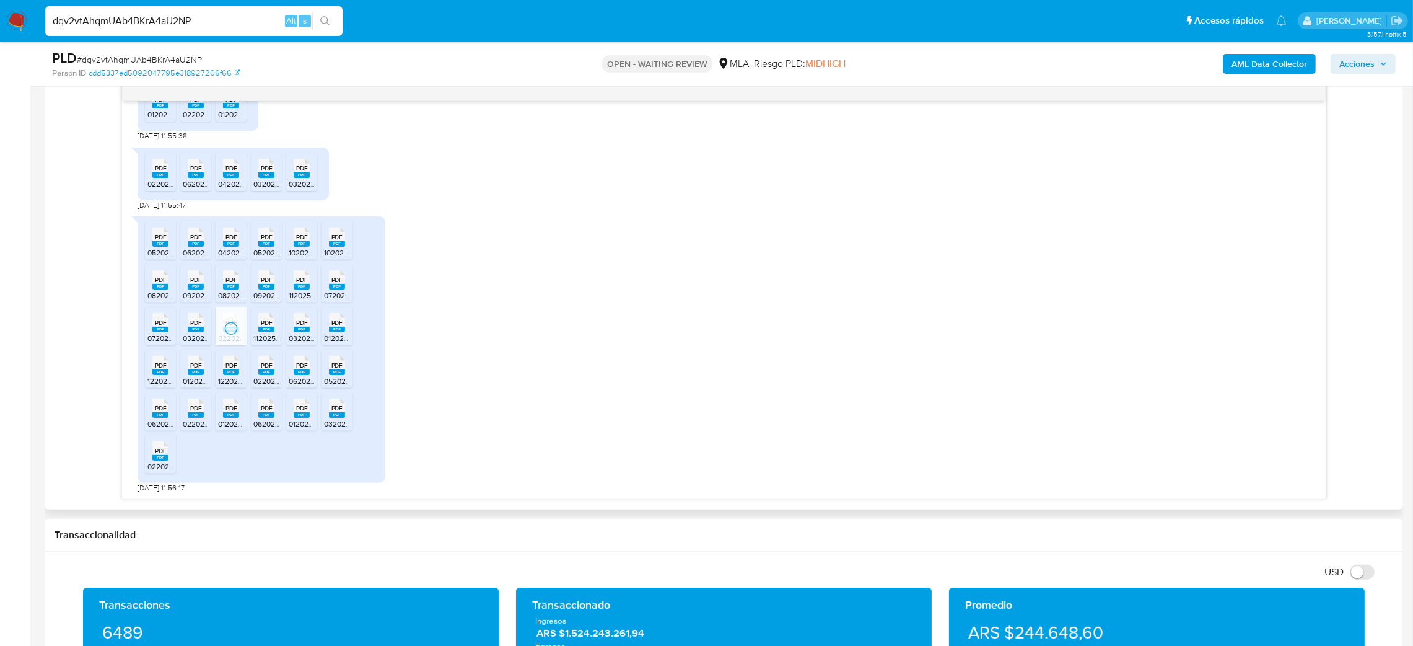
drag, startPoint x: 267, startPoint y: 333, endPoint x: 303, endPoint y: 332, distance: 35.9
click at [268, 332] on rect at bounding box center [266, 330] width 16 height 6
click at [303, 332] on rect at bounding box center [302, 330] width 16 height 6
click at [333, 327] on div "PDF PDF" at bounding box center [337, 321] width 26 height 24
drag, startPoint x: 328, startPoint y: 370, endPoint x: 311, endPoint y: 377, distance: 18.9
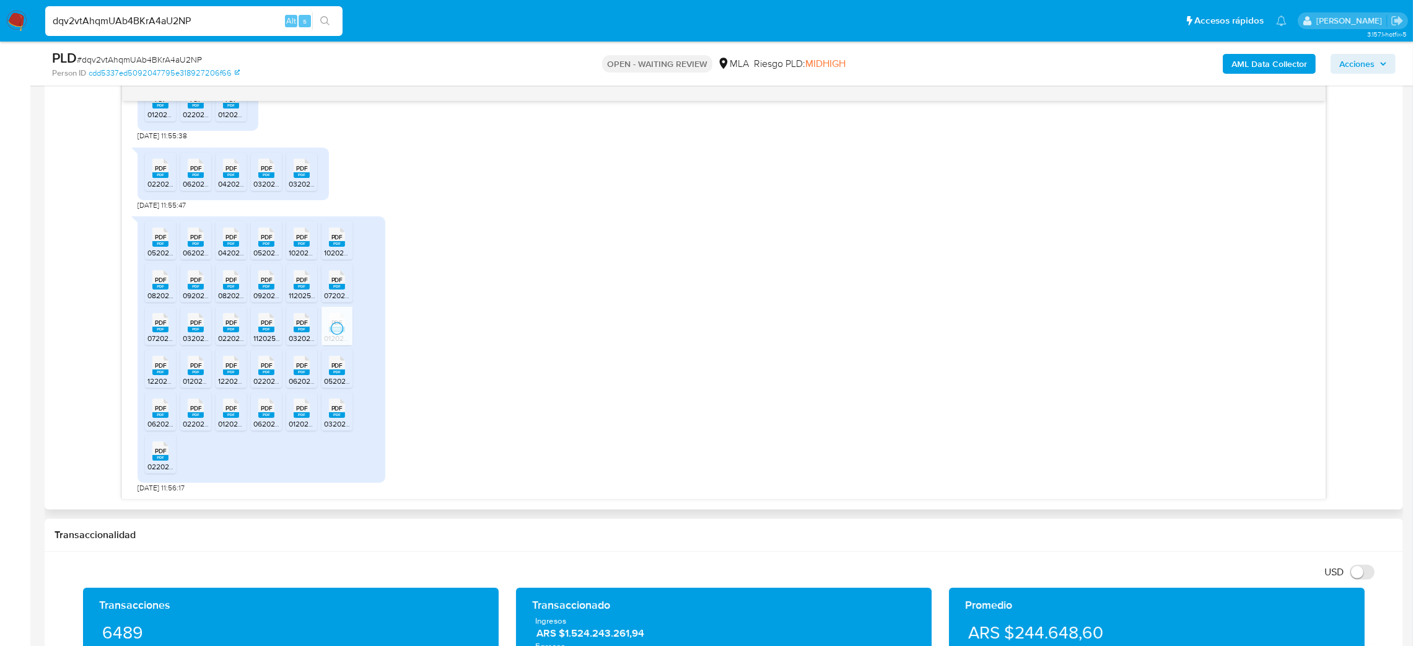
click at [325, 369] on div "PDF PDF" at bounding box center [337, 364] width 26 height 24
drag, startPoint x: 289, startPoint y: 379, endPoint x: 270, endPoint y: 378, distance: 18.6
click at [289, 379] on span "062025acuse_presentacion_libro_iva_30683777028_1_1107625528.pdf" at bounding box center [409, 381] width 240 height 11
click at [253, 375] on div "PDF PDF" at bounding box center [266, 364] width 26 height 24
click at [221, 374] on div "PDF PDF" at bounding box center [231, 364] width 26 height 24
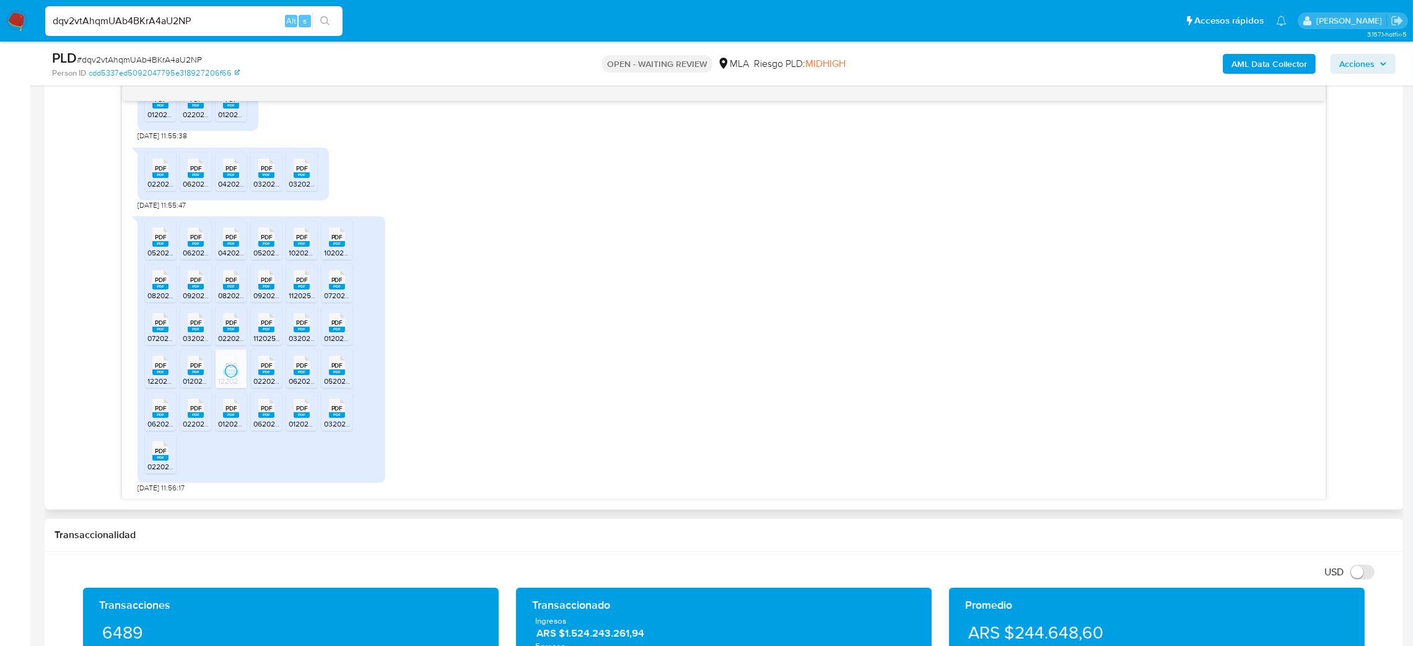
drag, startPoint x: 190, startPoint y: 374, endPoint x: 165, endPoint y: 374, distance: 24.8
click at [190, 374] on rect at bounding box center [196, 372] width 16 height 6
click at [157, 372] on rect at bounding box center [160, 372] width 16 height 6
drag, startPoint x: 153, startPoint y: 419, endPoint x: 202, endPoint y: 415, distance: 49.1
click at [153, 418] on icon "PDF" at bounding box center [160, 408] width 16 height 22
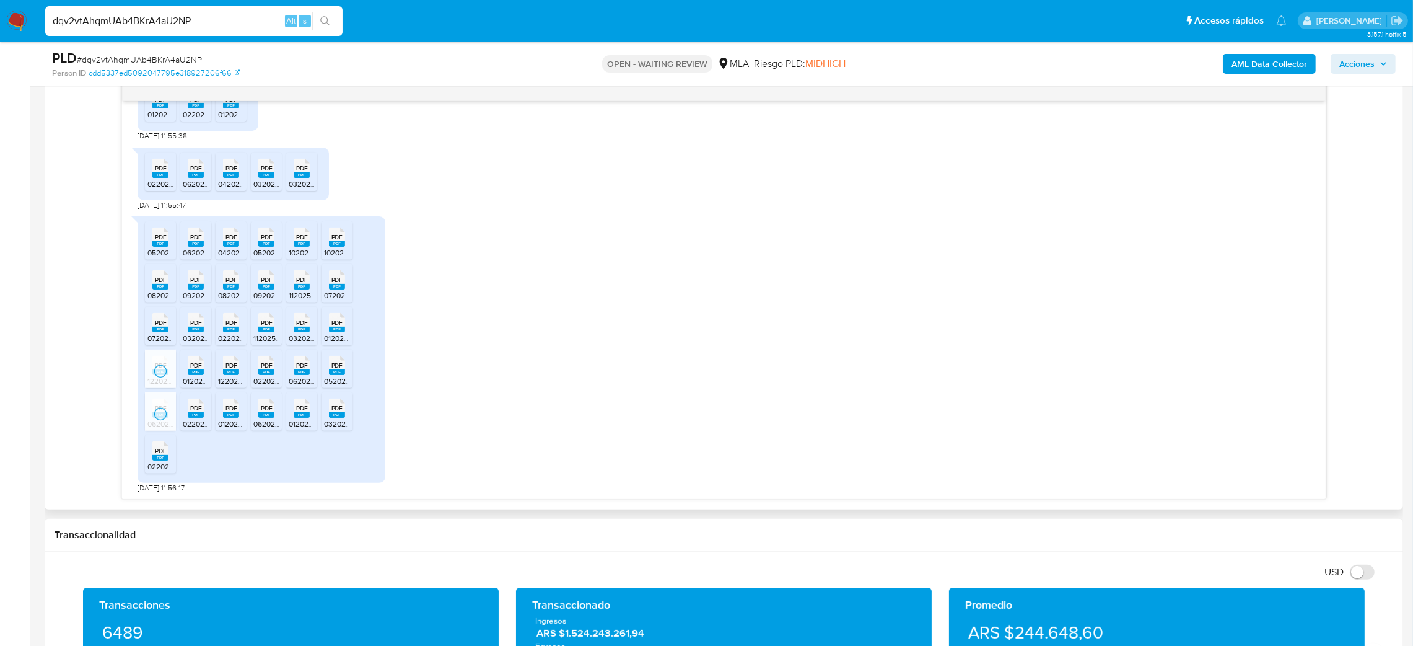
drag, startPoint x: 202, startPoint y: 415, endPoint x: 228, endPoint y: 414, distance: 26.0
click at [202, 414] on rect at bounding box center [196, 415] width 16 height 6
click at [235, 414] on rect at bounding box center [231, 415] width 16 height 6
drag, startPoint x: 266, startPoint y: 415, endPoint x: 297, endPoint y: 419, distance: 30.6
click at [266, 415] on rect at bounding box center [266, 415] width 16 height 6
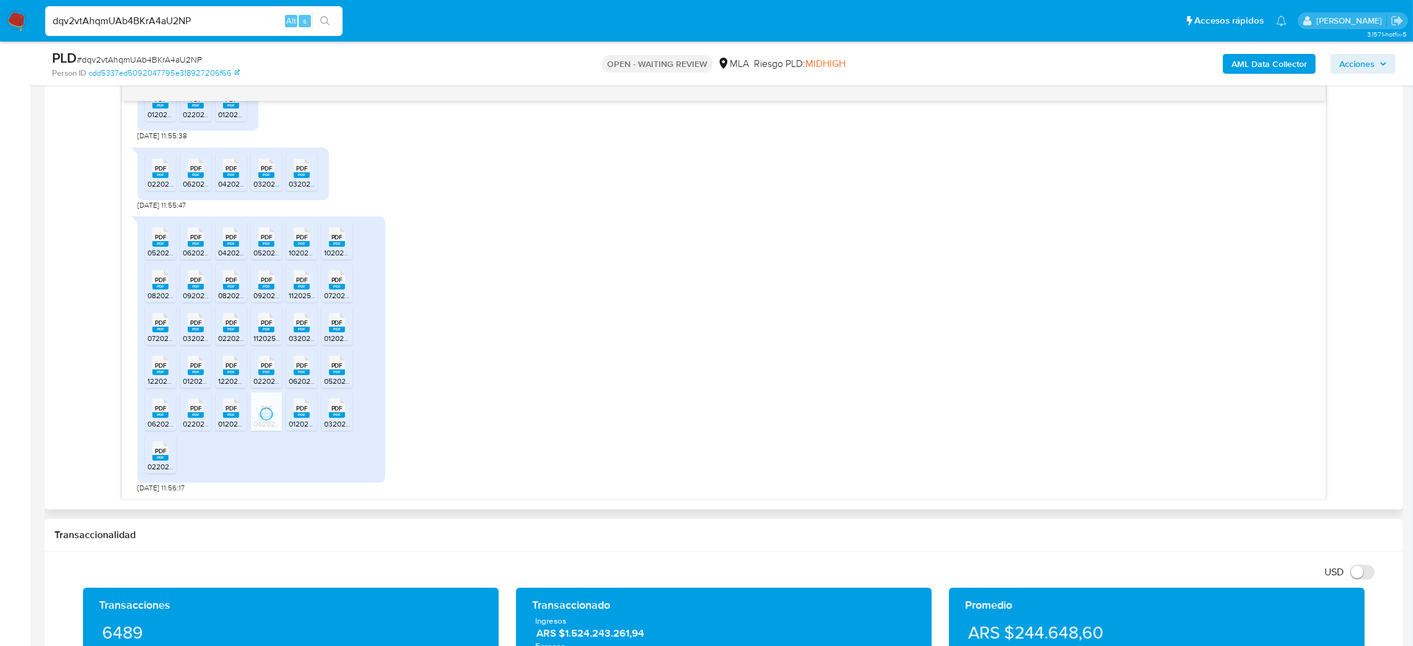
click at [300, 419] on icon "PDF" at bounding box center [302, 408] width 16 height 22
click at [336, 415] on rect at bounding box center [337, 415] width 16 height 6
click at [159, 457] on rect at bounding box center [160, 458] width 16 height 6
click at [108, 49] on div "PLD # dqv2vtAhqmUAb4BKrA4aU2NP" at bounding box center [274, 58] width 444 height 19
click at [108, 48] on div "PLD # dqv2vtAhqmUAb4BKrA4aU2NP Person ID cdd5337ed5092047795e318927206f66 OPEN …" at bounding box center [724, 64] width 1359 height 44
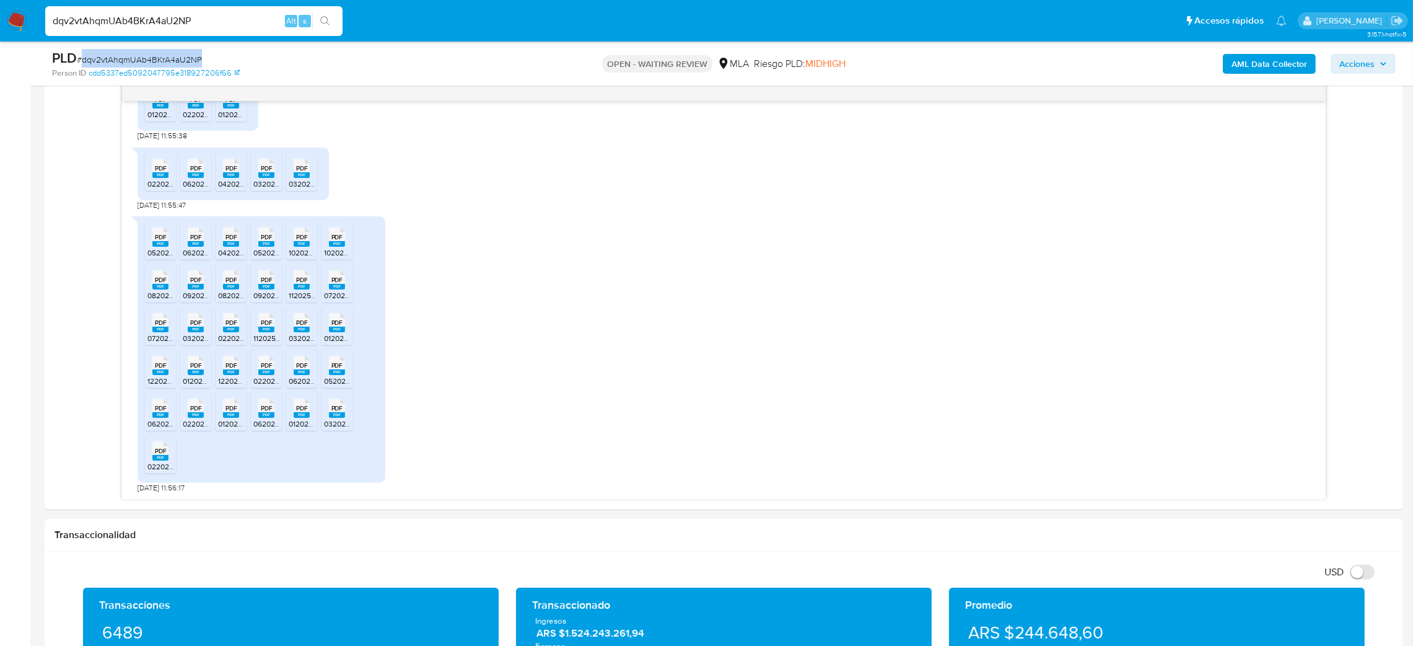
copy span "dqv2vtAhqmUAb4BKrA4aU2NP"
click at [20, 15] on img at bounding box center [16, 21] width 21 height 21
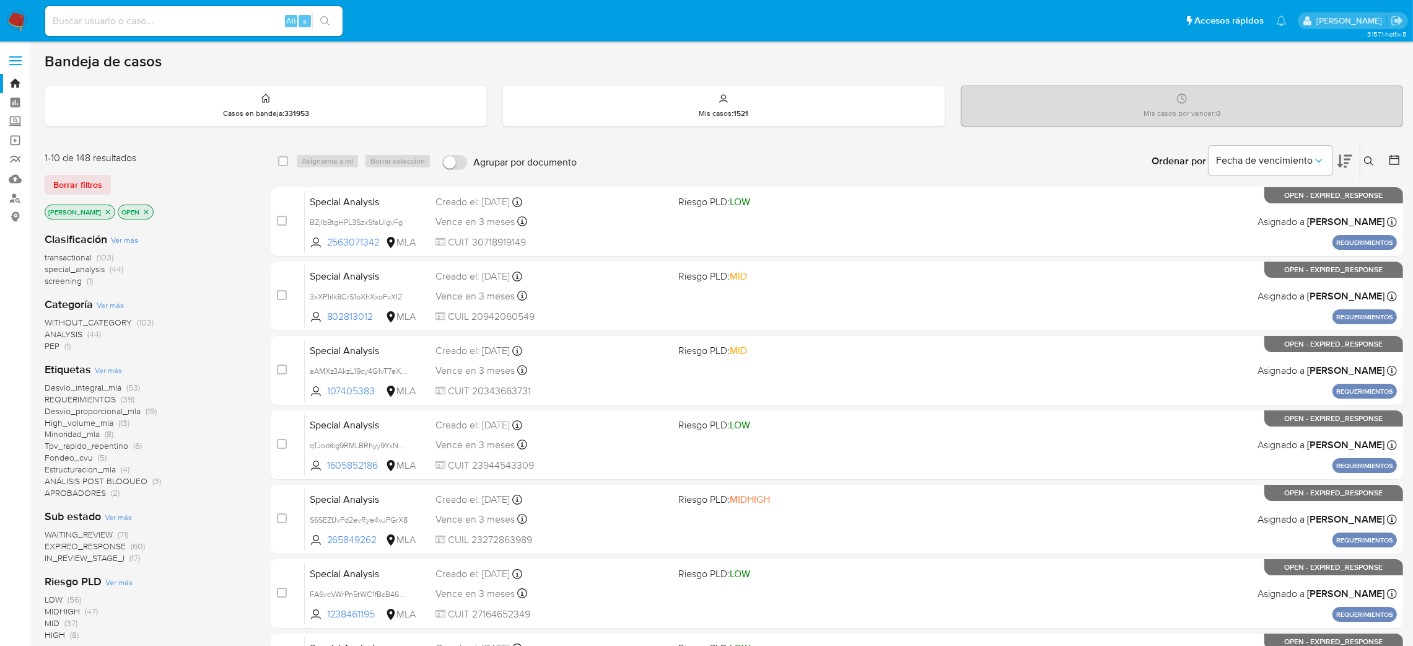
click at [1366, 164] on icon at bounding box center [1369, 161] width 10 height 10
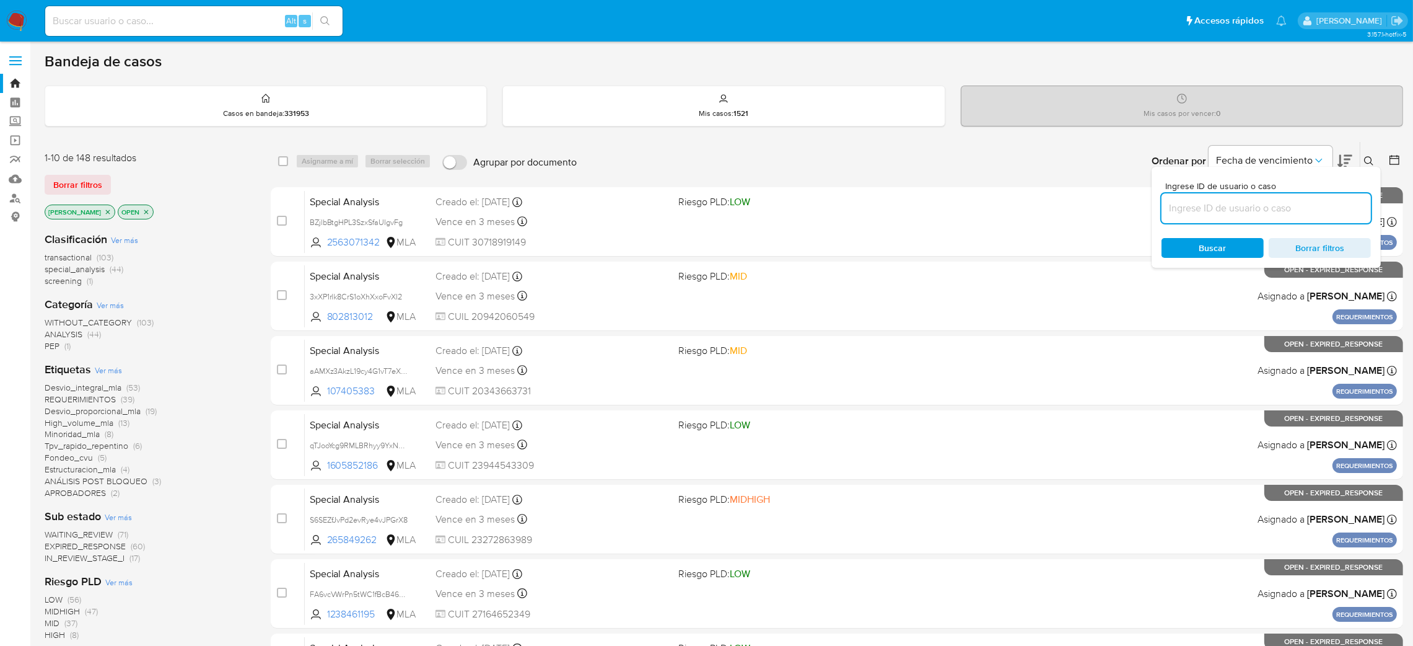
click at [1291, 203] on input at bounding box center [1266, 208] width 209 height 16
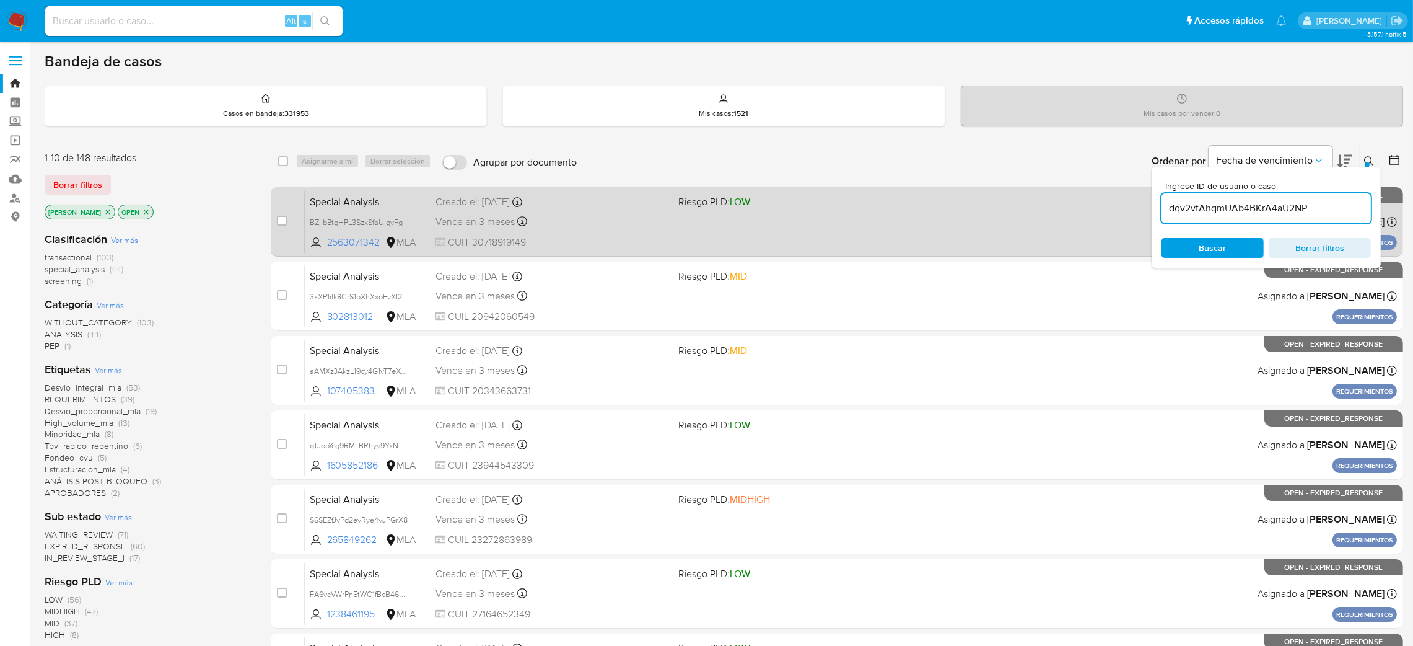
type input "dqv2vtAhqmUAb4BKrA4aU2NP"
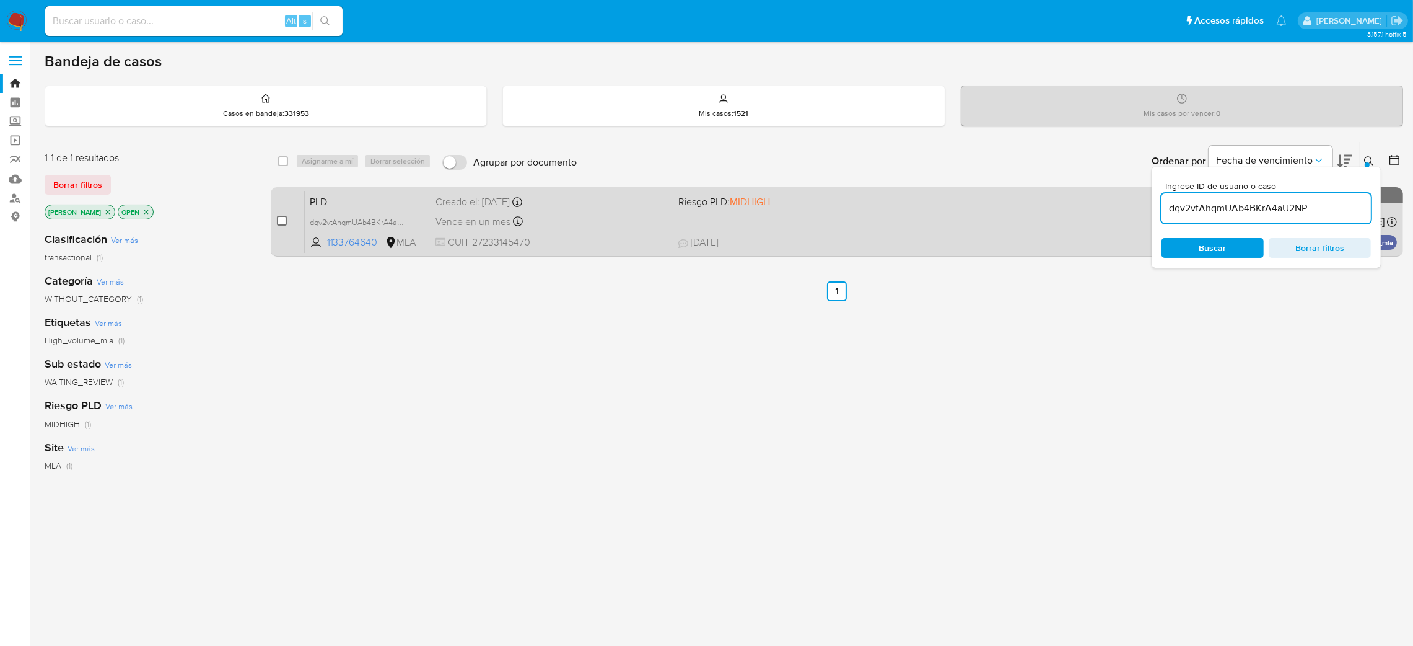
click at [279, 219] on input "checkbox" at bounding box center [282, 221] width 10 height 10
checkbox input "true"
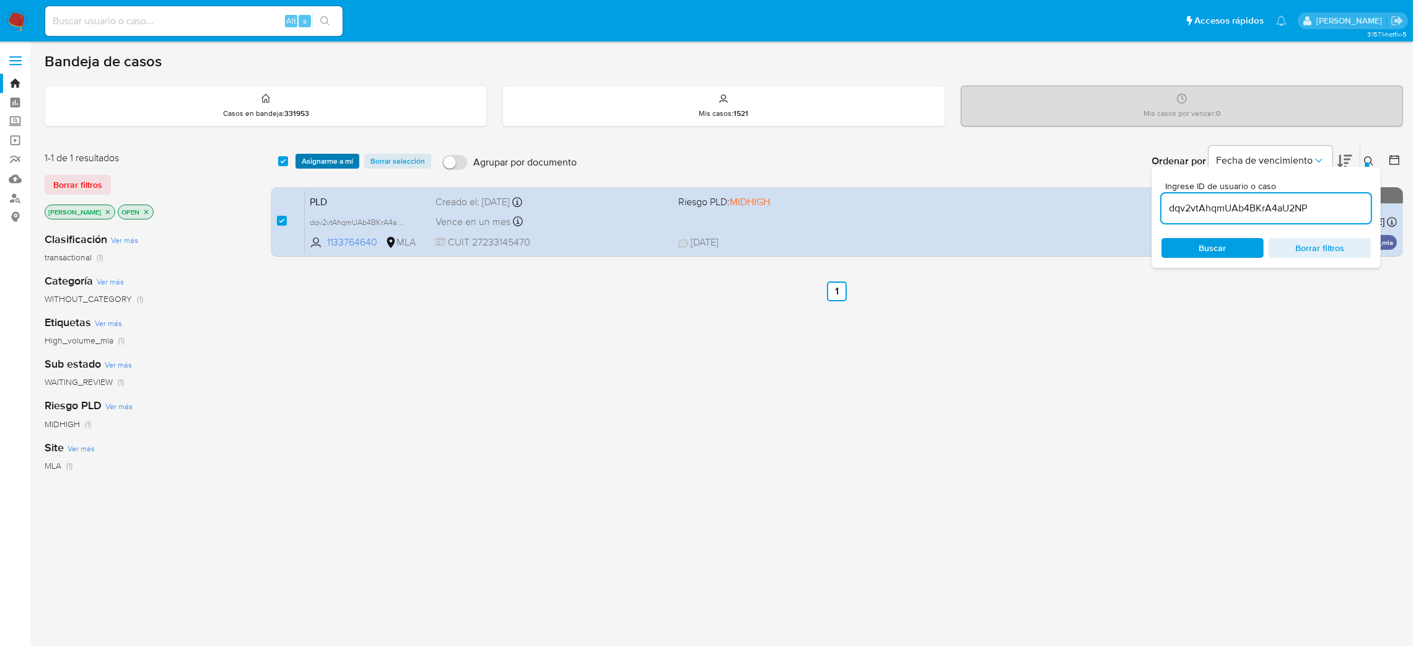
click at [322, 162] on span "Asignarme a mí" at bounding box center [327, 161] width 51 height 12
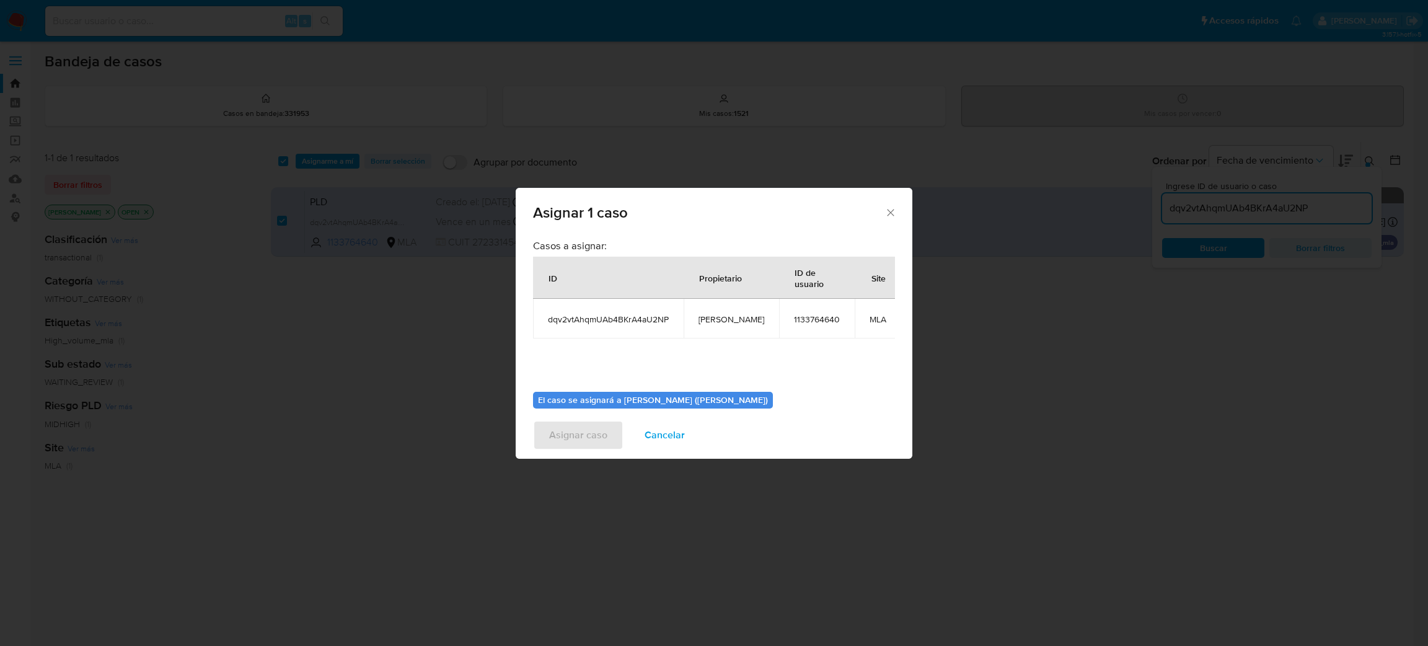
click at [700, 321] on span "[PERSON_NAME]" at bounding box center [731, 319] width 66 height 11
copy span "[PERSON_NAME]"
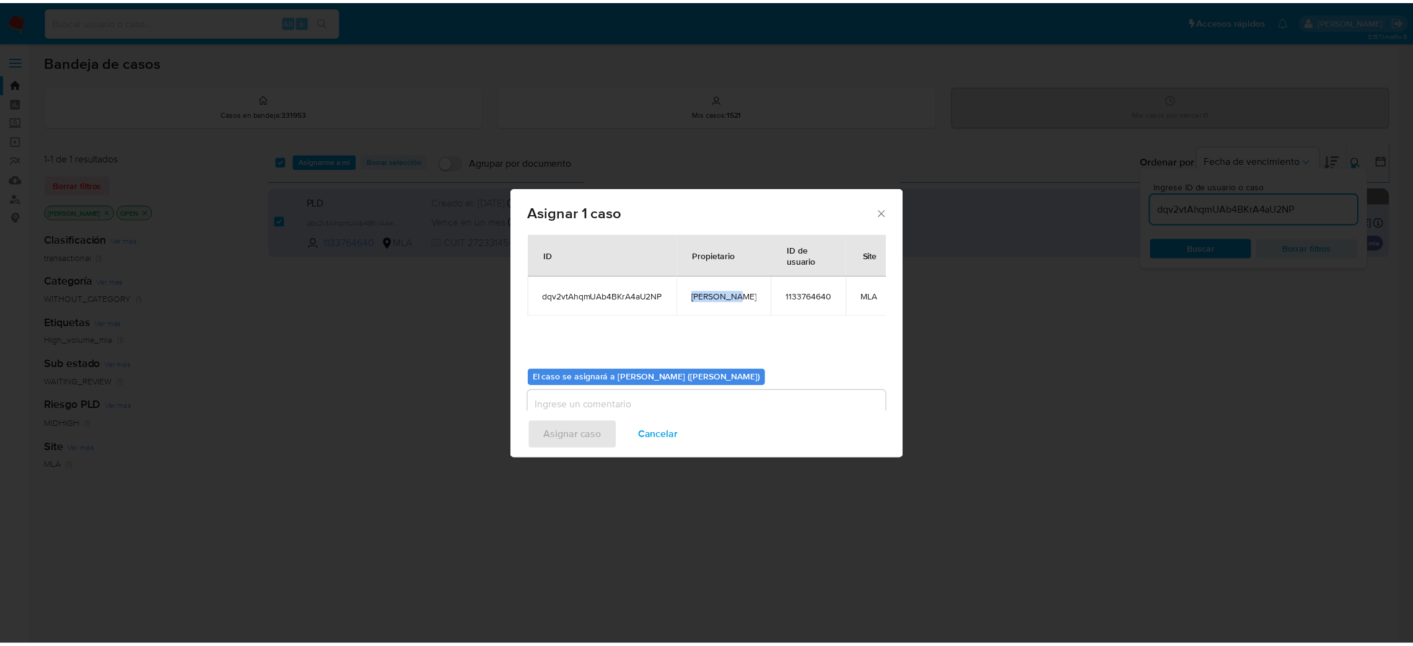
scroll to position [64, 0]
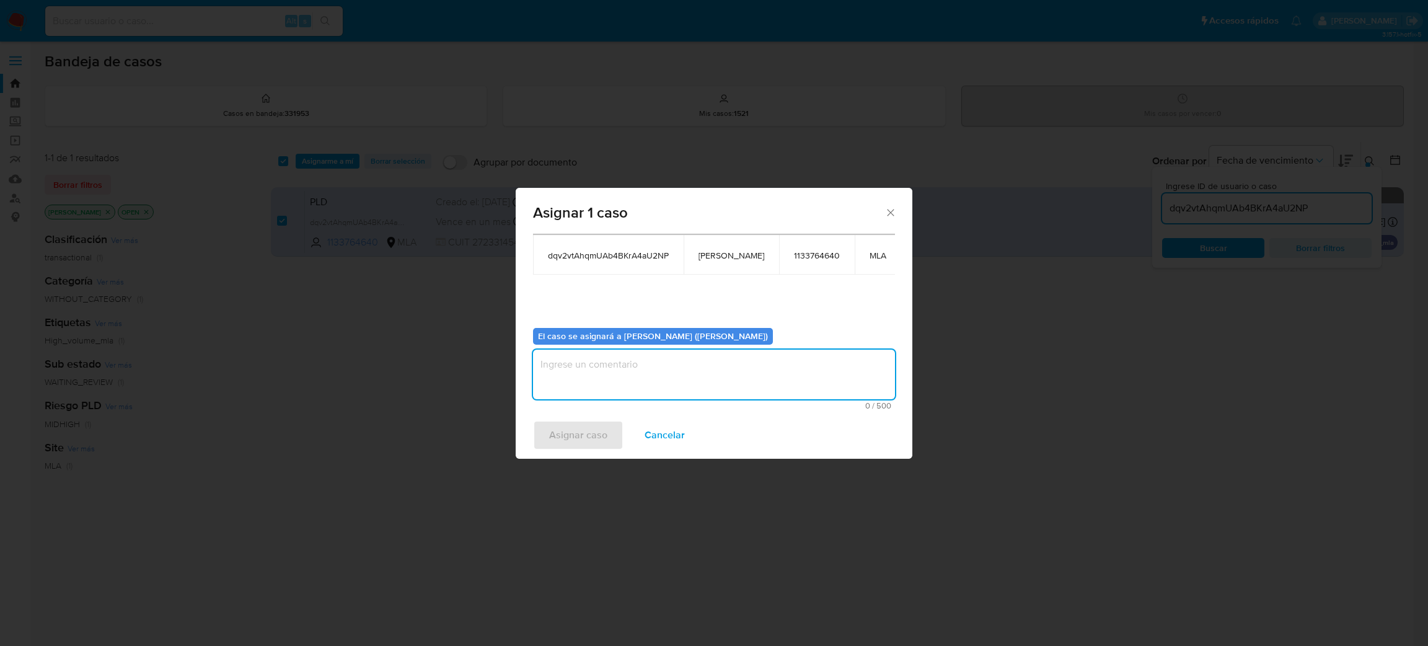
click at [650, 375] on textarea "assign-modal" at bounding box center [714, 374] width 362 height 50
paste textarea "[PERSON_NAME]"
type textarea "[PERSON_NAME]"
click at [560, 423] on span "Asignar caso" at bounding box center [578, 434] width 58 height 27
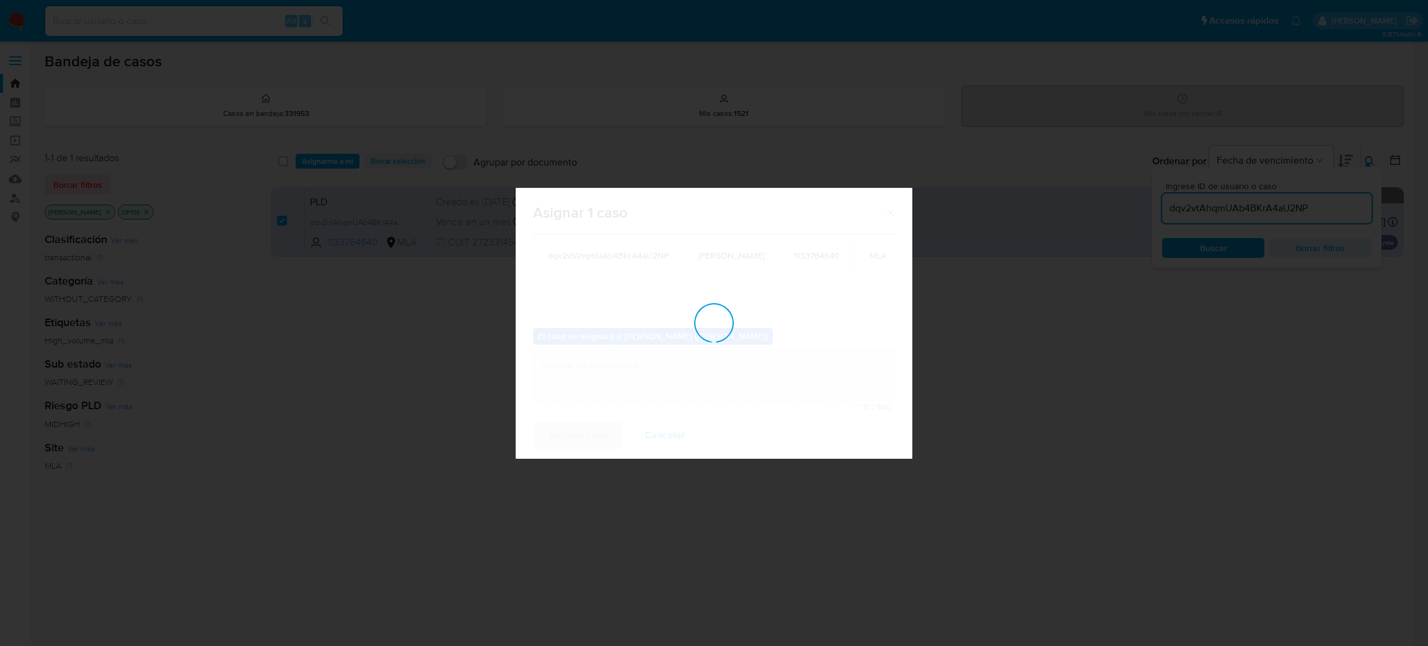
checkbox input "false"
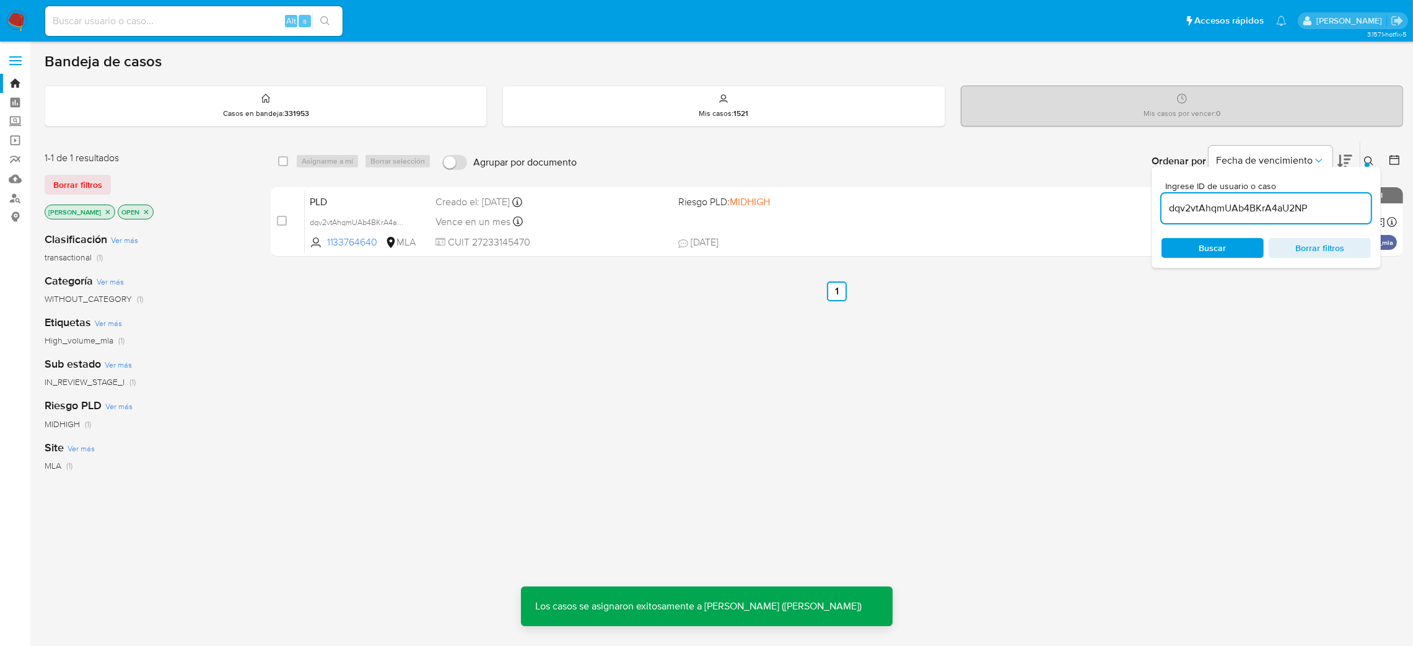
click at [371, 200] on span "PLD" at bounding box center [368, 201] width 116 height 16
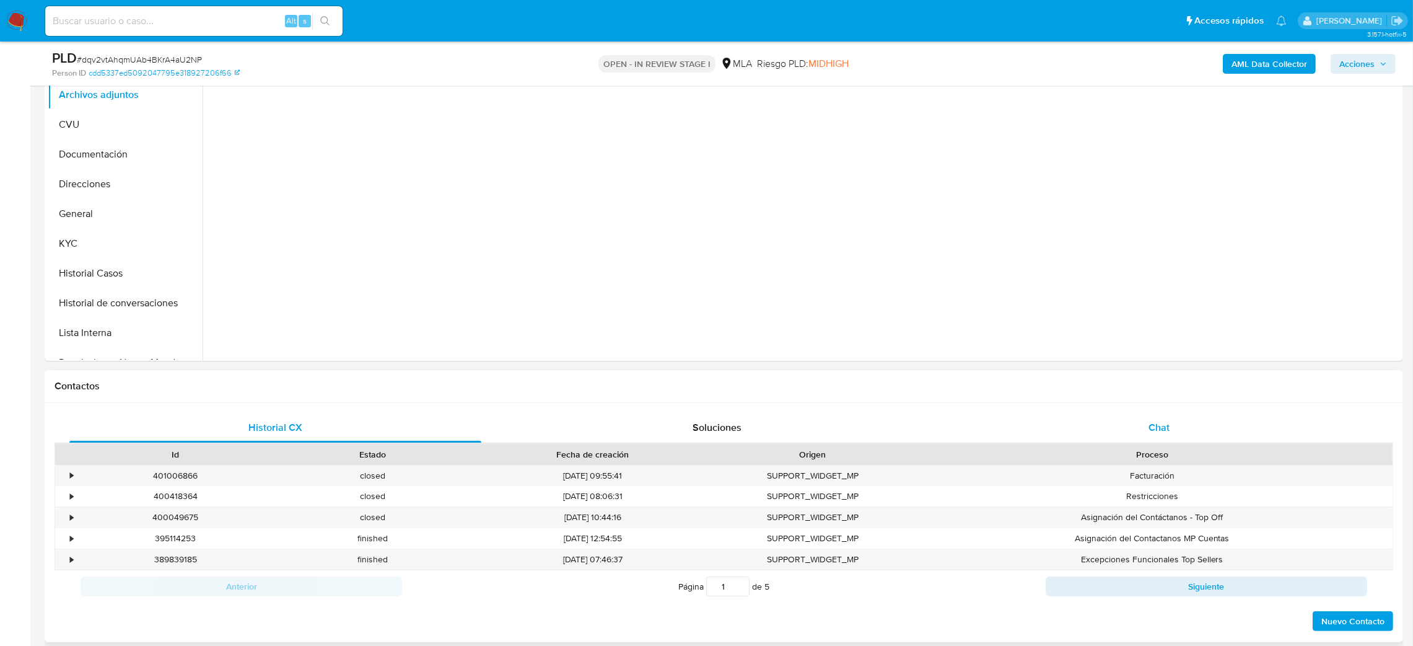
click at [1155, 434] on div "Chat" at bounding box center [1159, 428] width 412 height 30
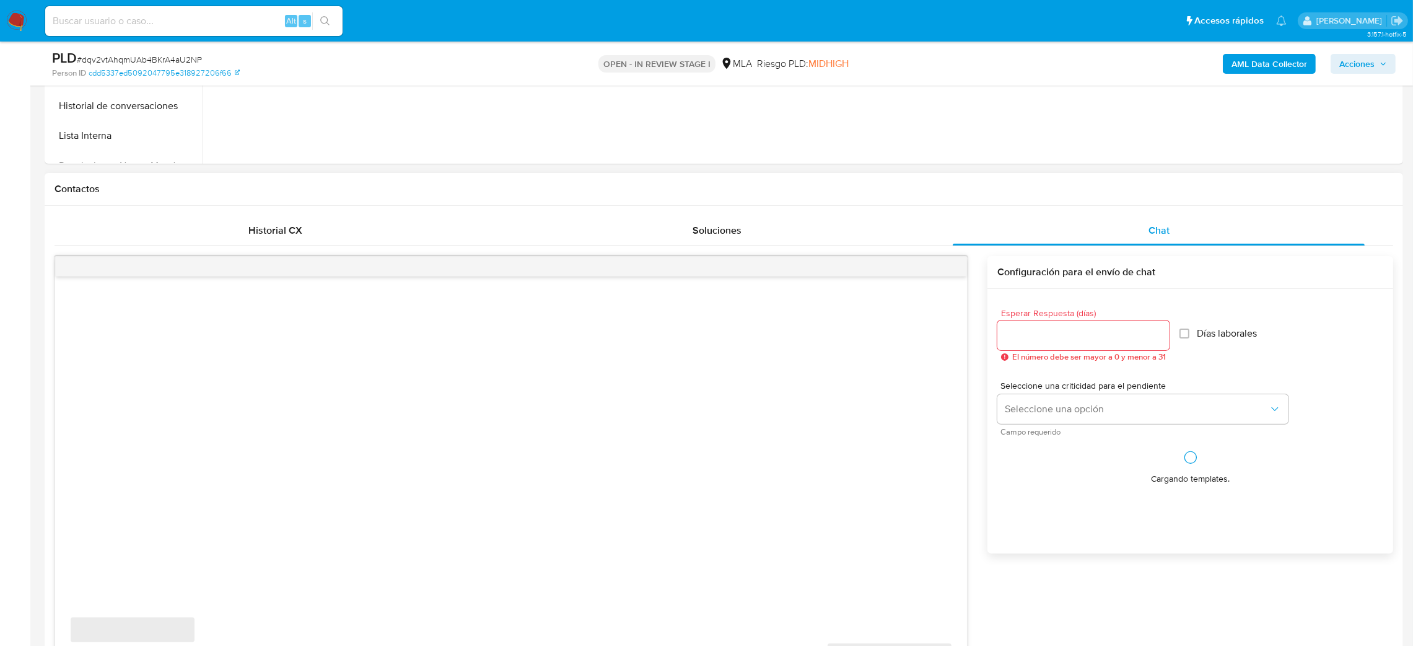
scroll to position [651, 0]
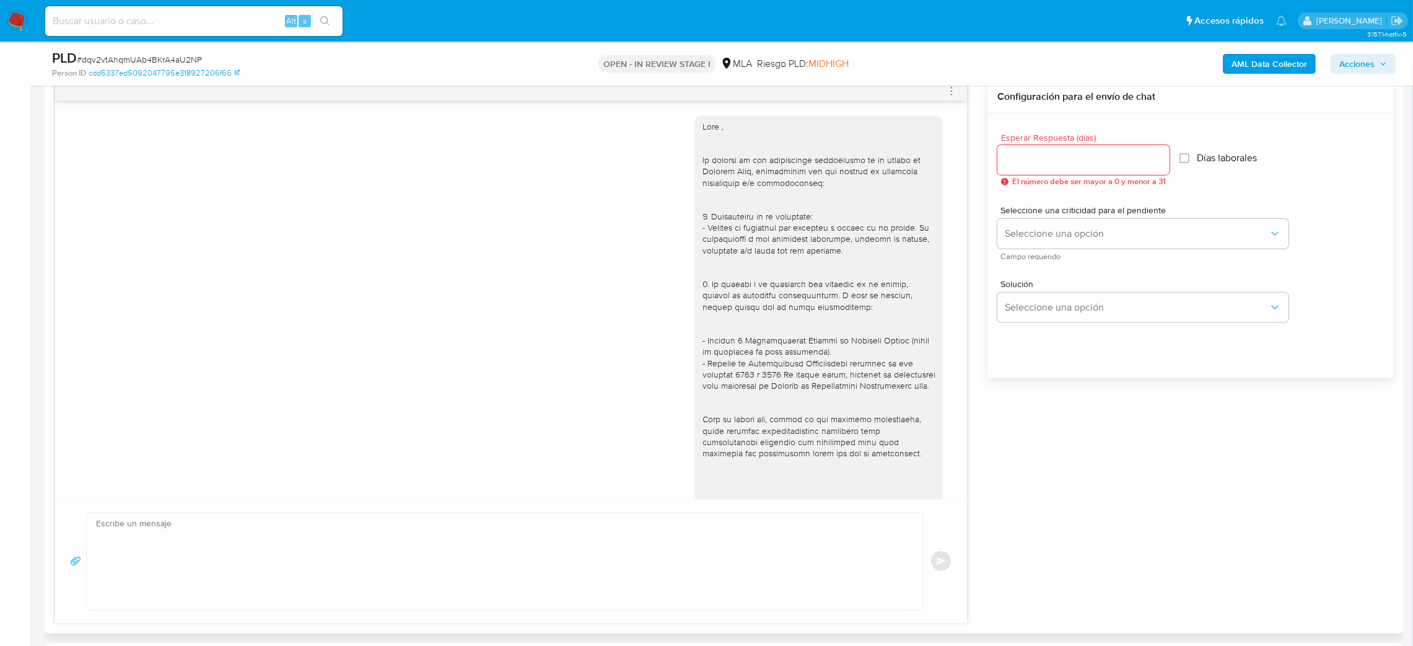
select select "10"
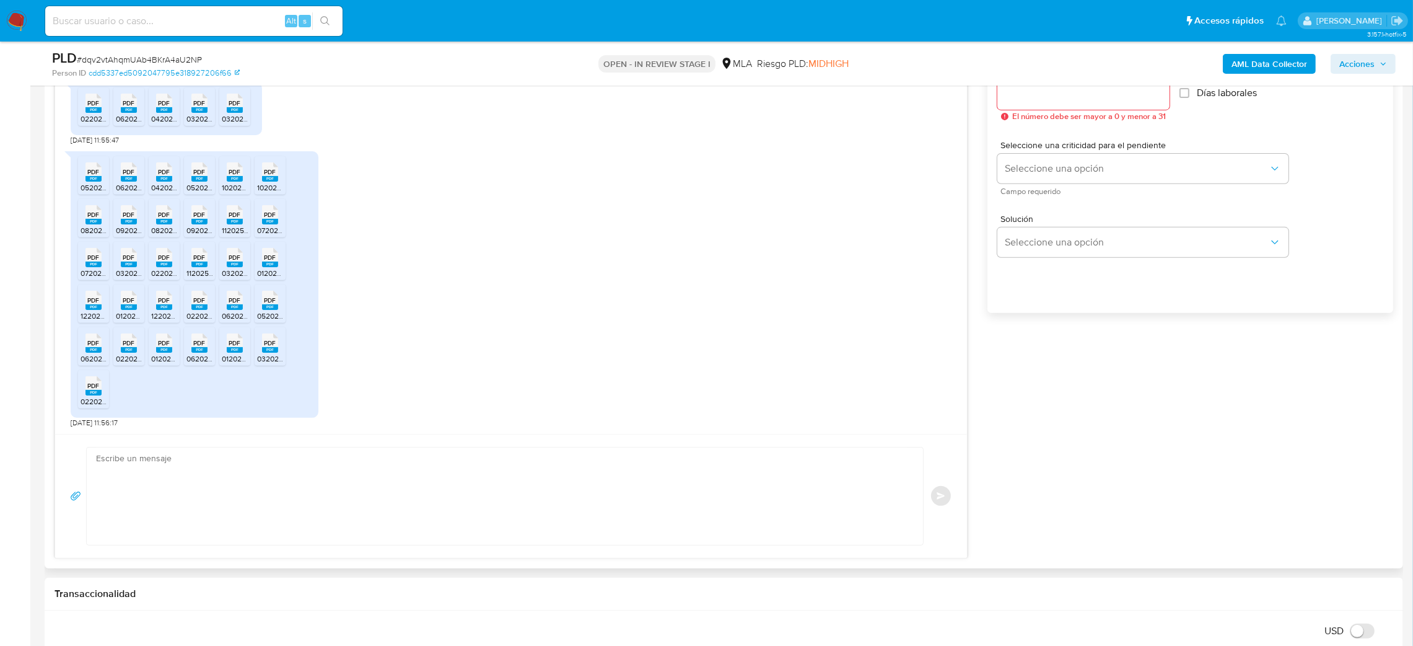
scroll to position [744, 0]
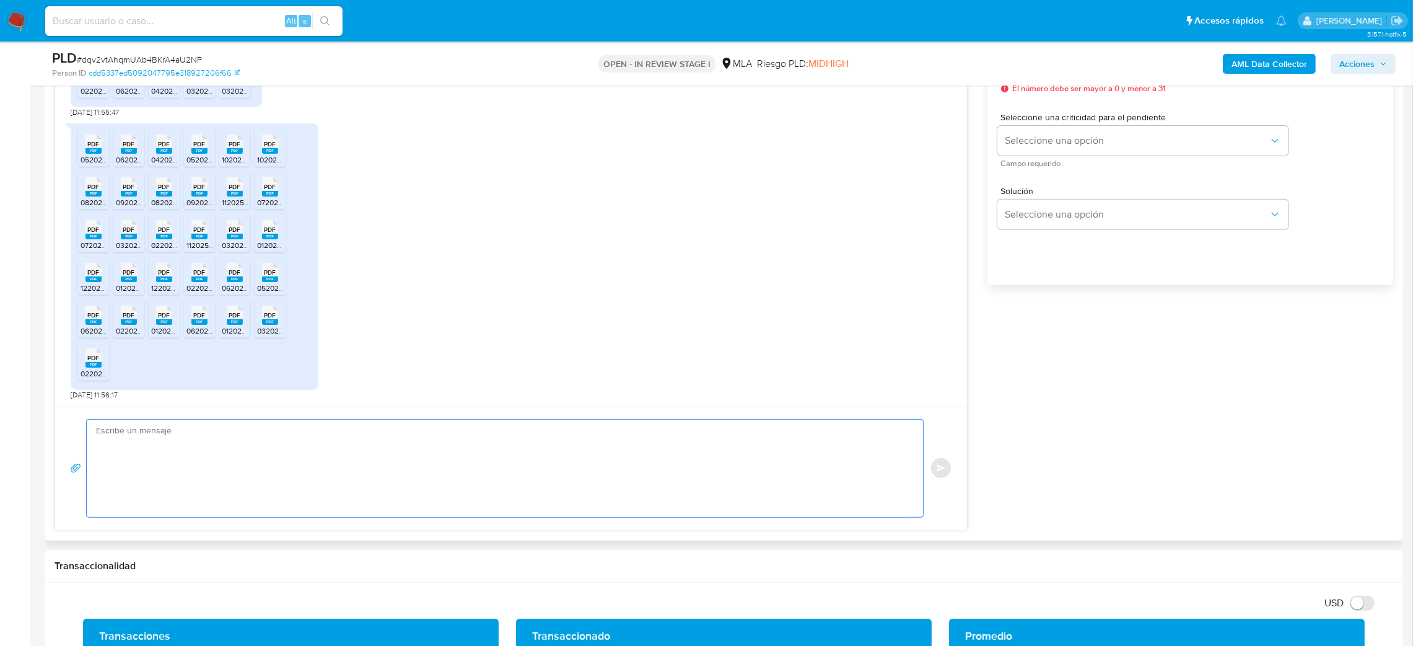
click at [162, 465] on textarea at bounding box center [502, 468] width 812 height 97
paste textarea "Hola, ¡Muchas gracias por tu respuesta! Confirmamos la recepción de la document…"
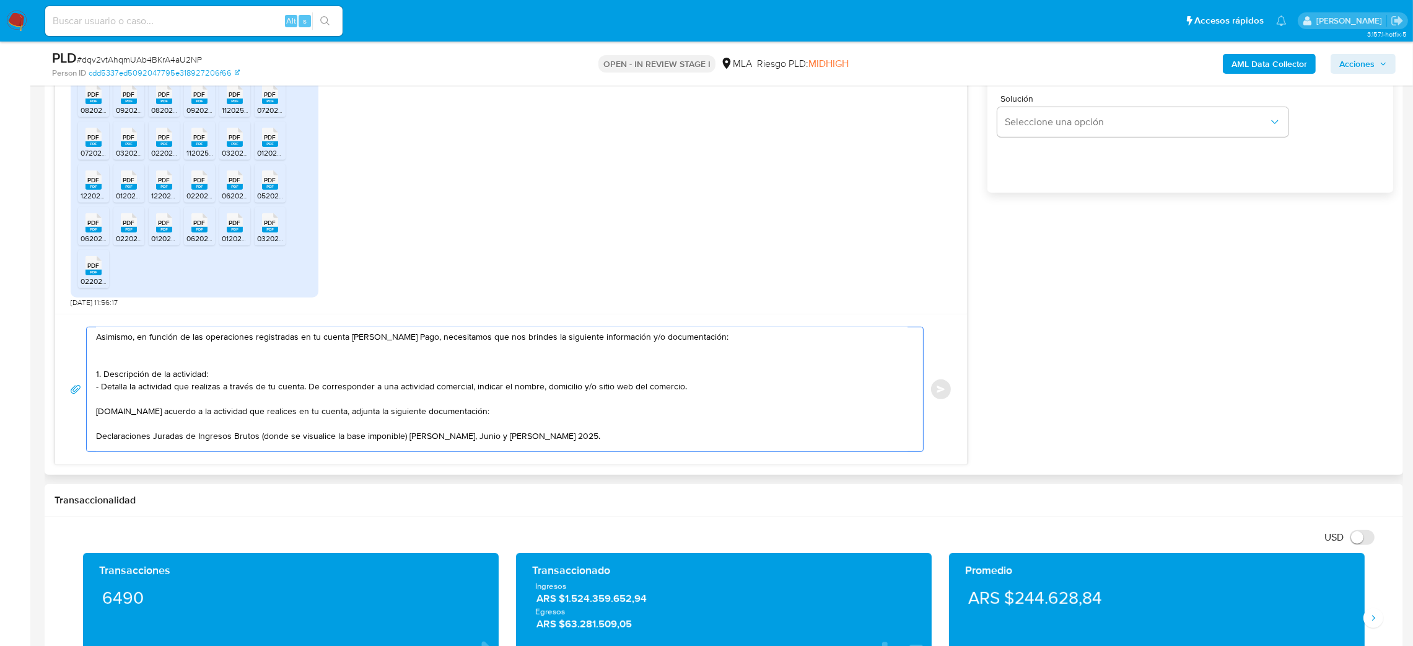
scroll to position [93, 0]
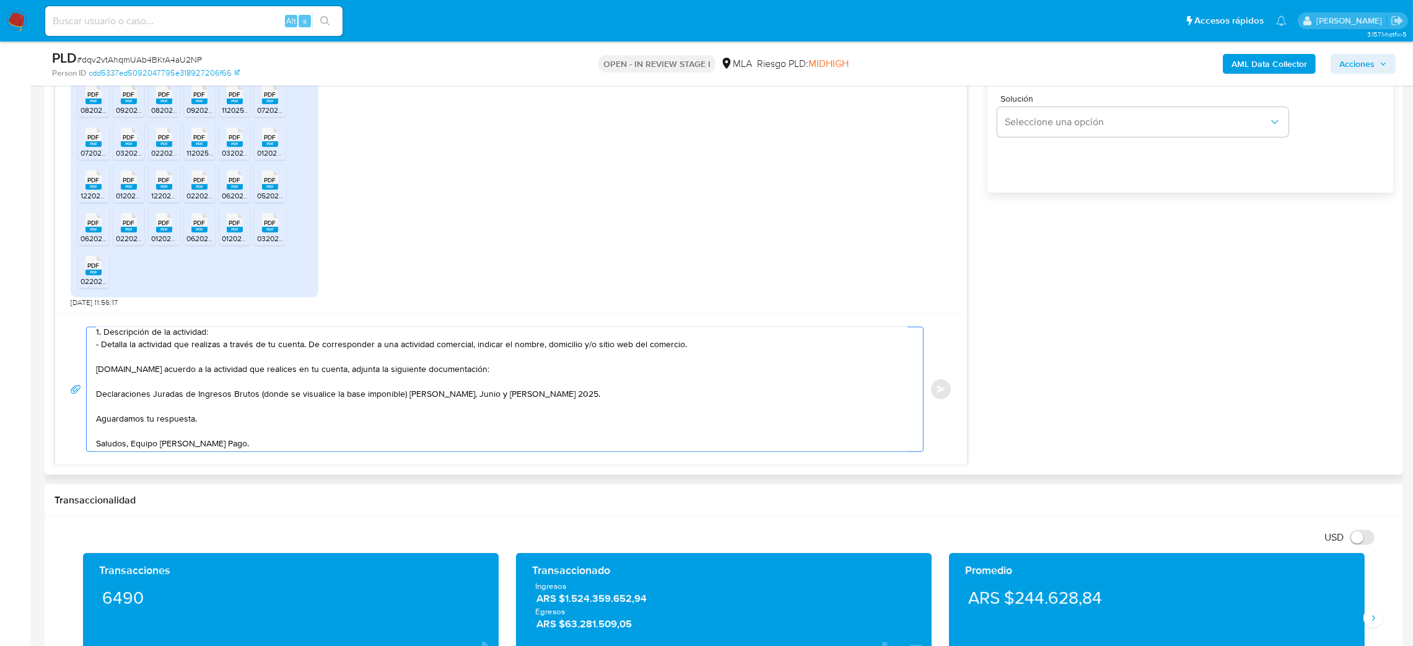
click at [96, 400] on textarea "Hola, ¡Muchas gracias por tu respuesta! Confirmamos la recepción de la document…" at bounding box center [502, 389] width 812 height 124
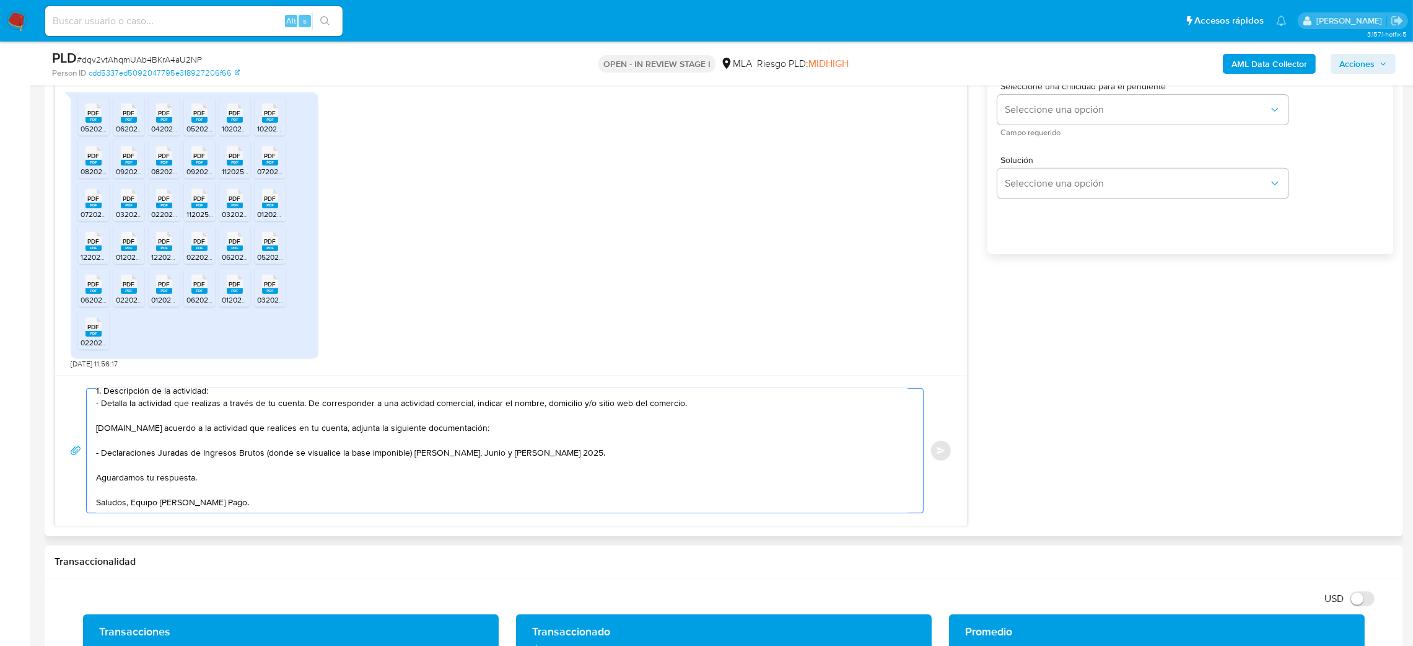
scroll to position [651, 0]
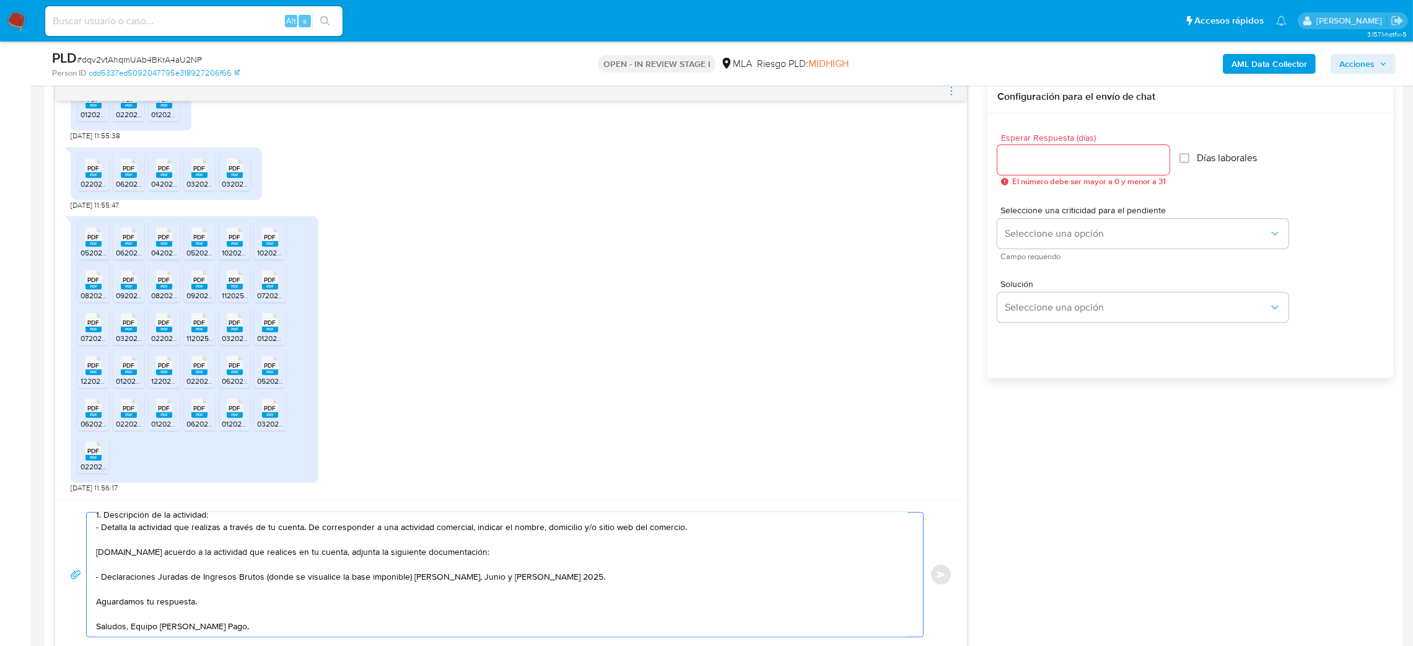
type textarea "Hola, ¡Muchas gracias por tu respuesta! Confirmamos la recepción de la document…"
click at [1029, 161] on input "Esperar Respuesta (días)" at bounding box center [1084, 160] width 172 height 16
type input "2"
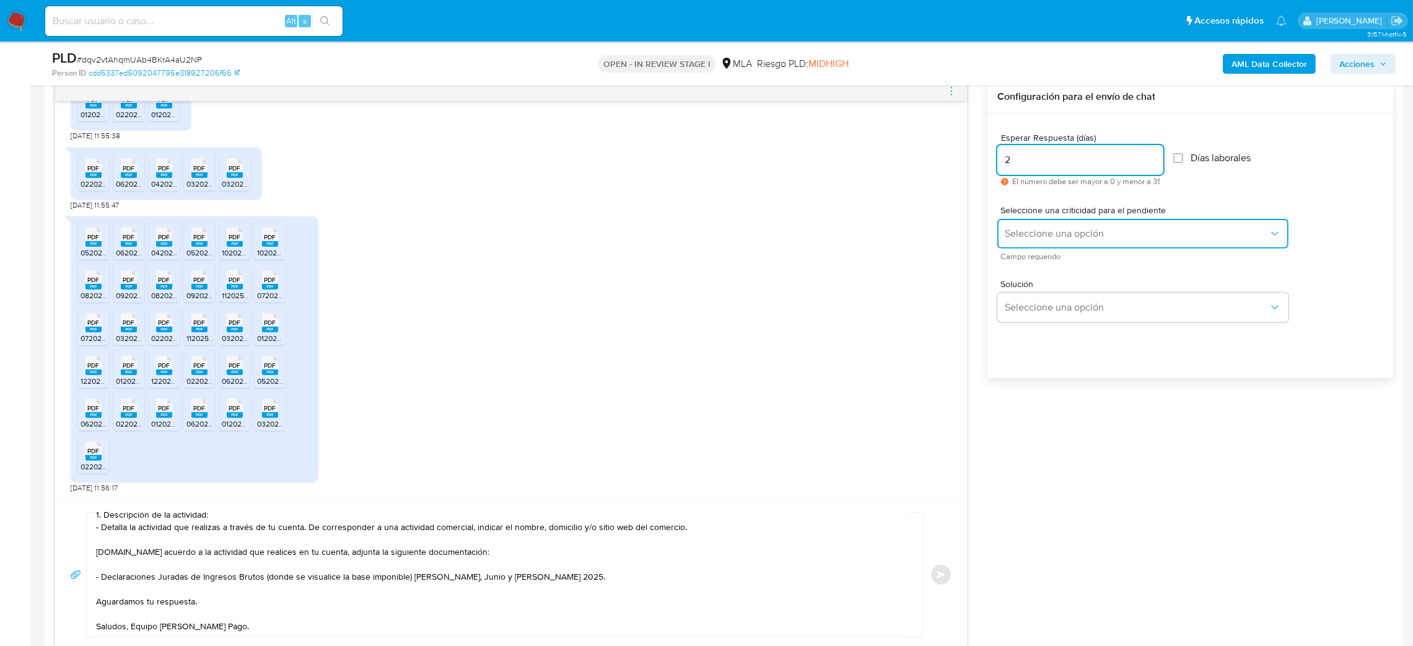
click at [1032, 231] on span "Seleccione una opción" at bounding box center [1137, 233] width 264 height 12
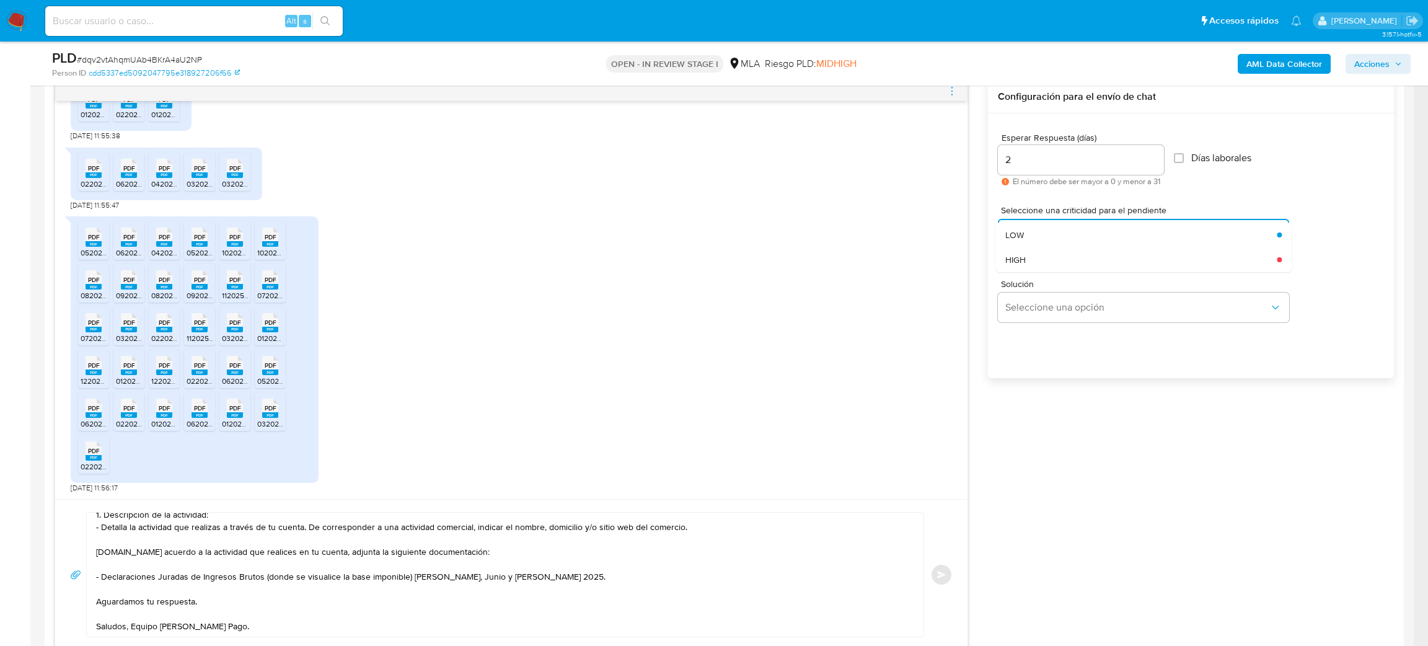
drag, startPoint x: 1033, startPoint y: 260, endPoint x: 1034, endPoint y: 273, distance: 12.5
click at [1033, 261] on div "HIGH" at bounding box center [1137, 259] width 264 height 25
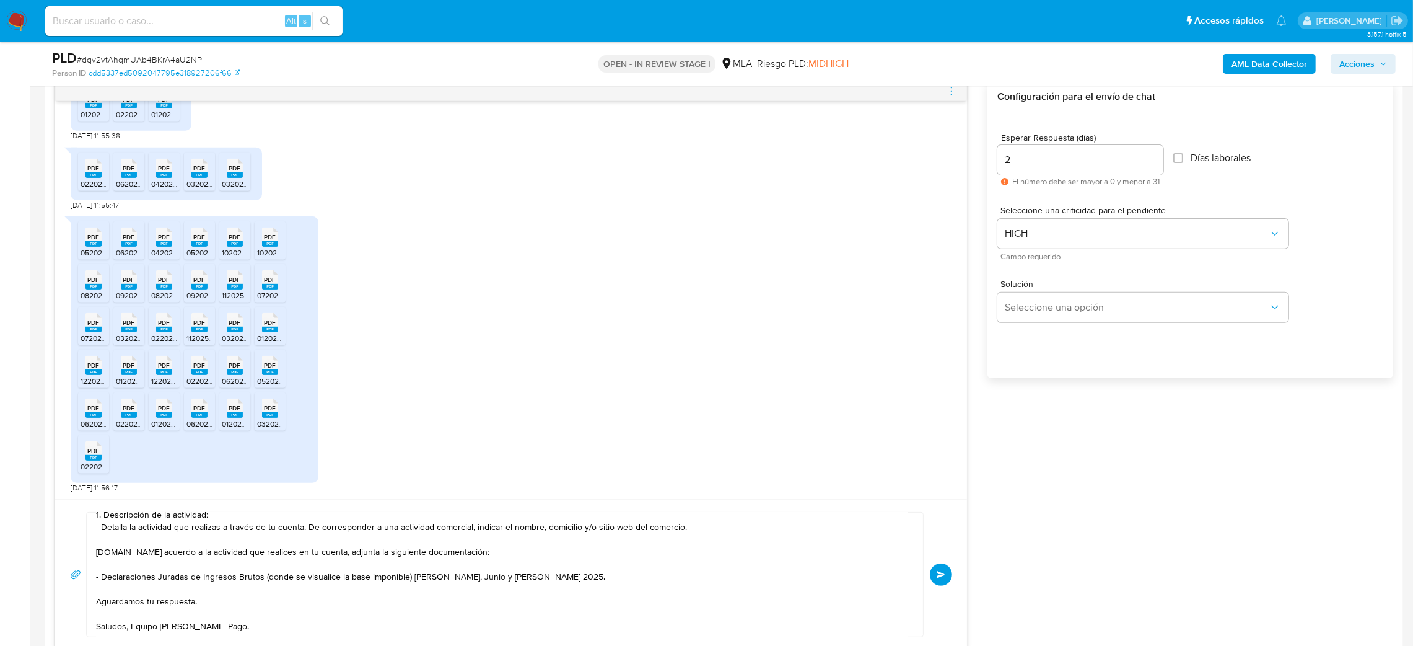
click at [945, 571] on span "Enviar" at bounding box center [941, 574] width 9 height 7
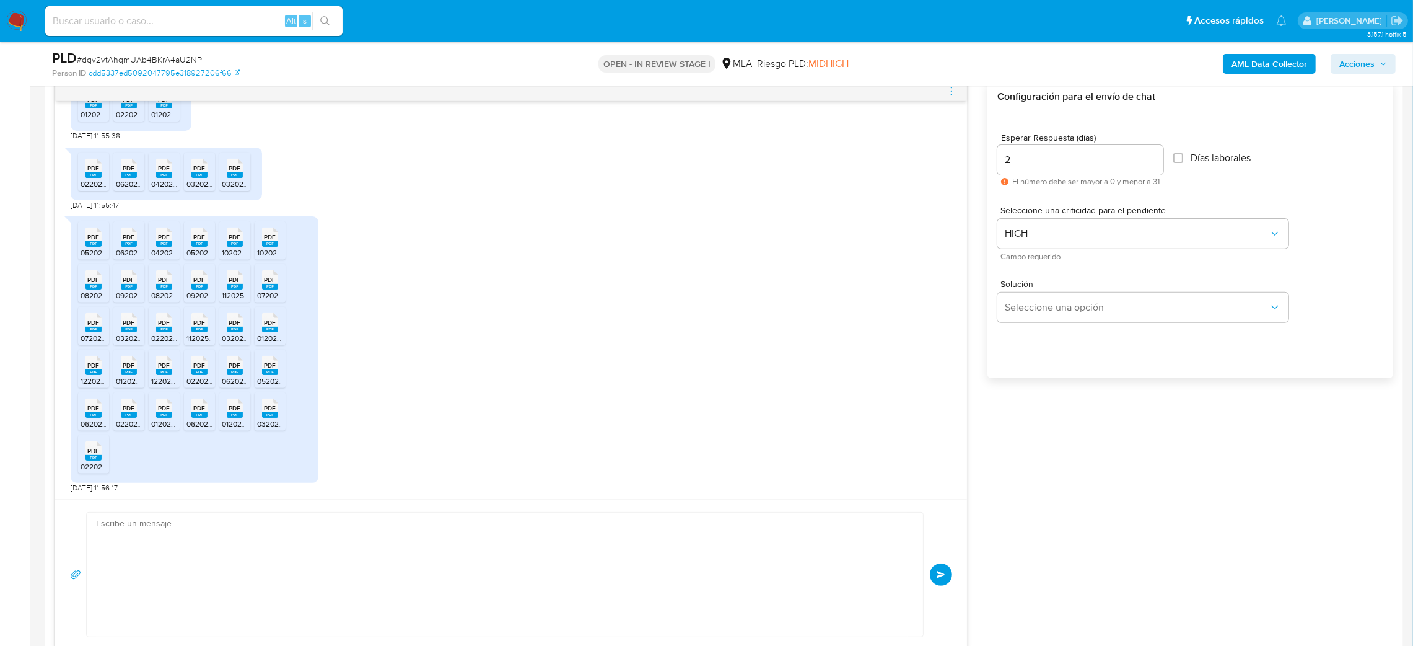
scroll to position [1465, 0]
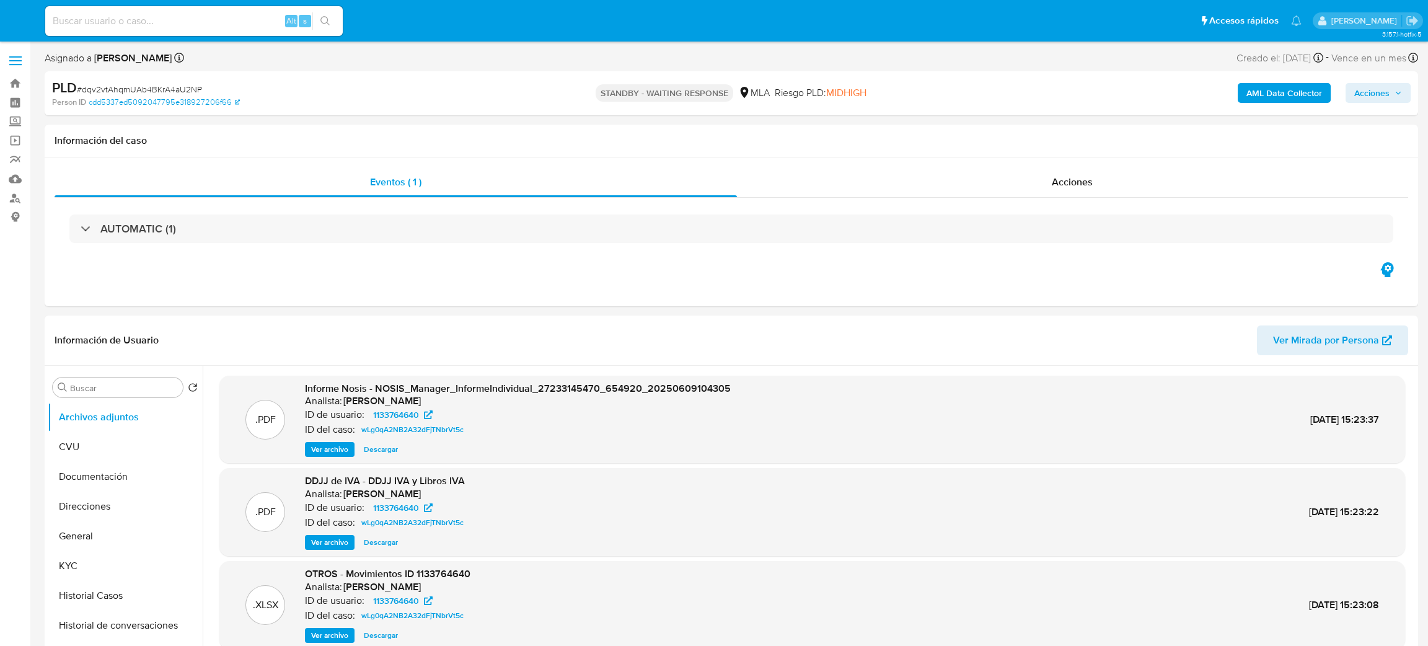
select select "10"
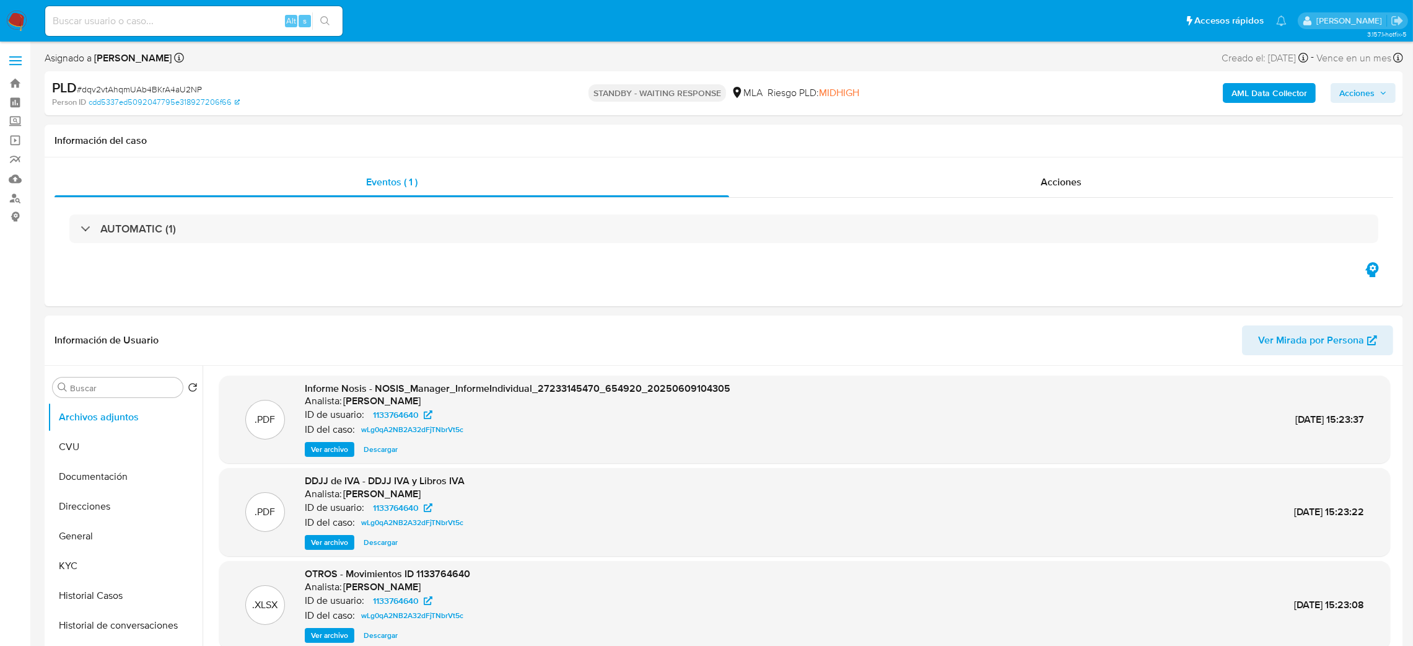
click at [270, 13] on input at bounding box center [193, 21] width 297 height 16
paste input "G3G5iQG5yza90btPdIHvpFfy"
type input "G3G5iQG5yza90btPdIHvpFfy"
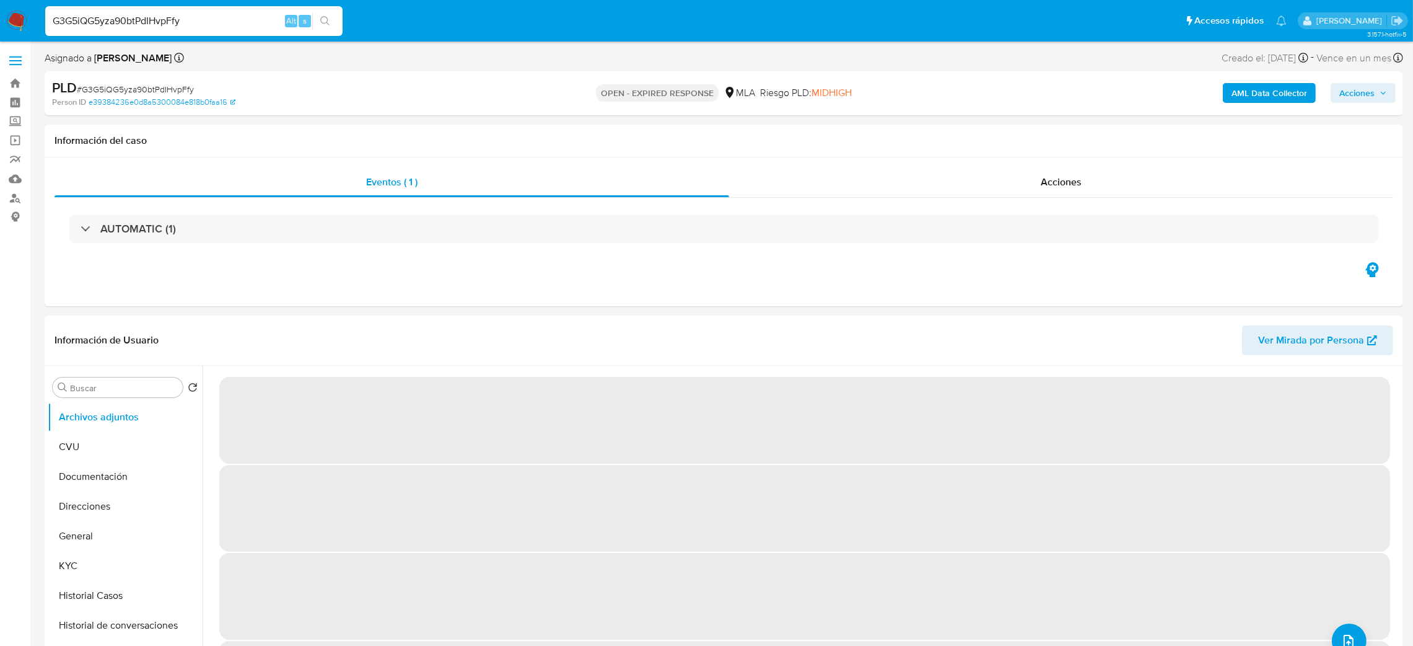
click at [188, 84] on span "# G3G5iQG5yza90btPdIHvpFfy" at bounding box center [135, 89] width 117 height 12
copy span "G3G5iQG5yza90btPdIHvpFfy"
select select "10"
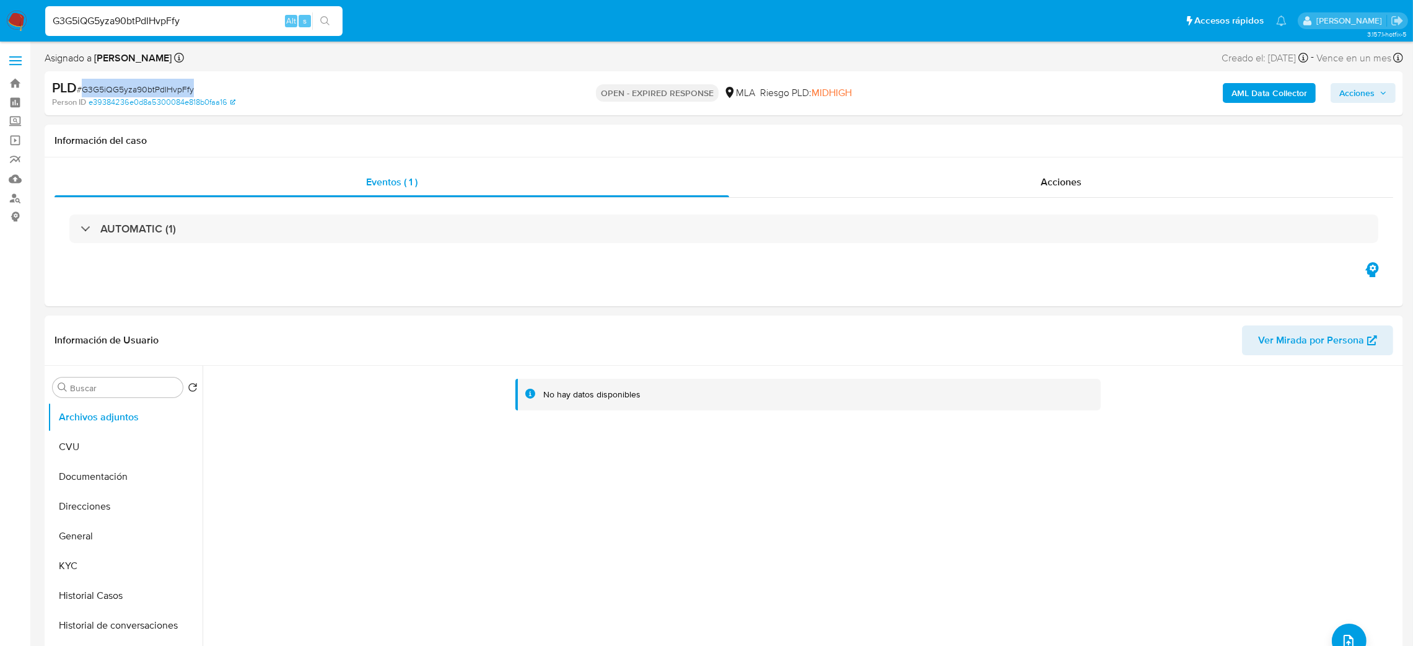
click at [12, 21] on img at bounding box center [16, 21] width 21 height 21
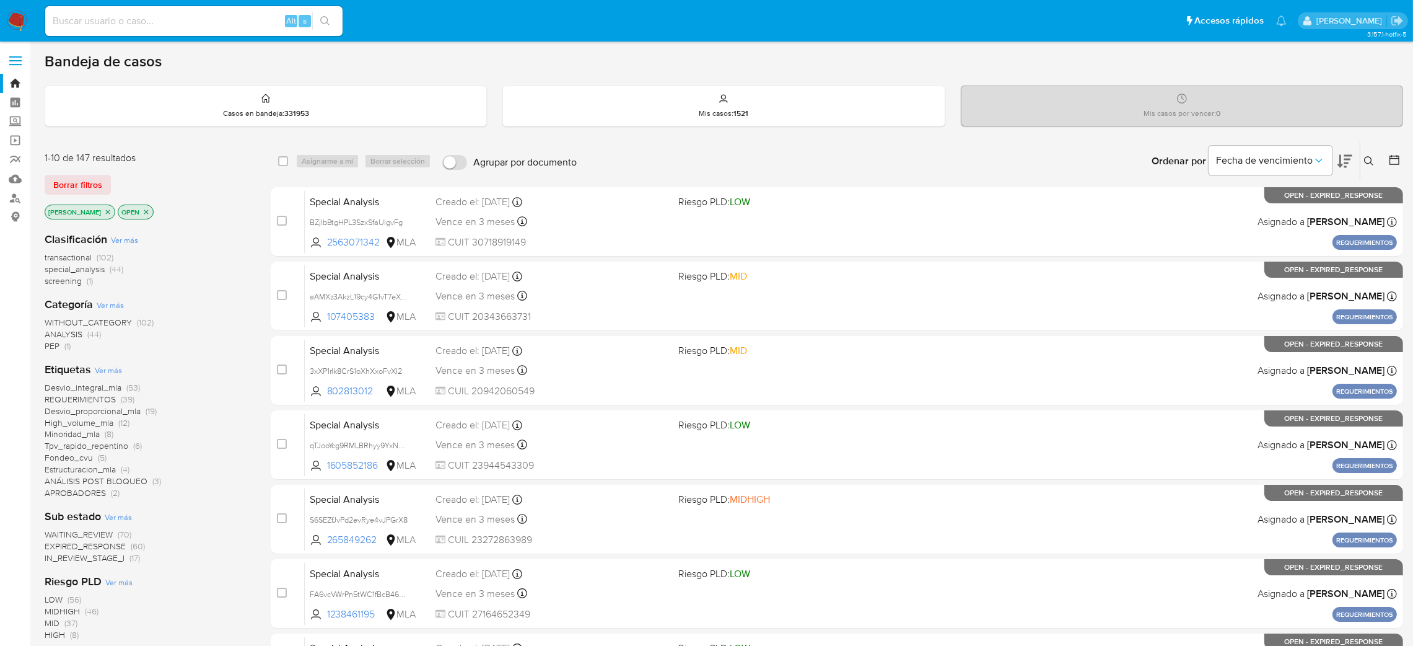
click at [1368, 163] on icon at bounding box center [1369, 161] width 10 height 10
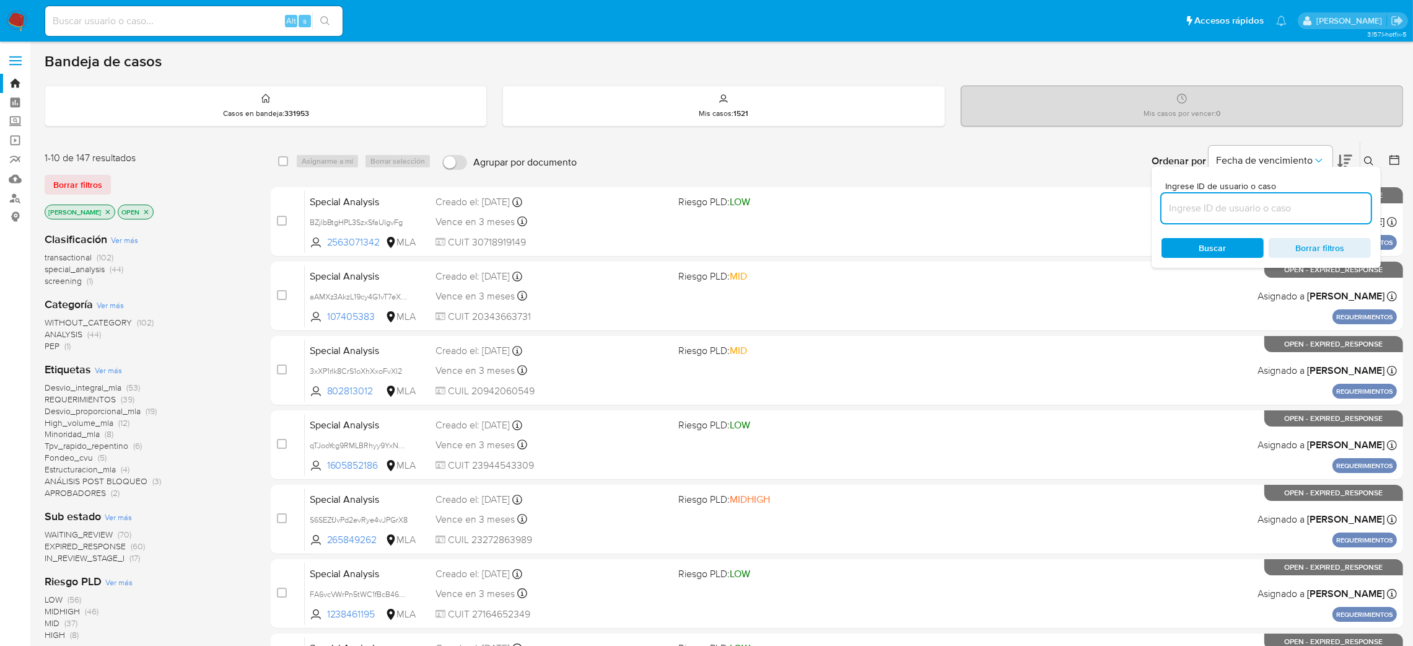
click at [1215, 203] on input at bounding box center [1266, 208] width 209 height 16
type input "G3G5iQG5yza90btPdIHvpFfy"
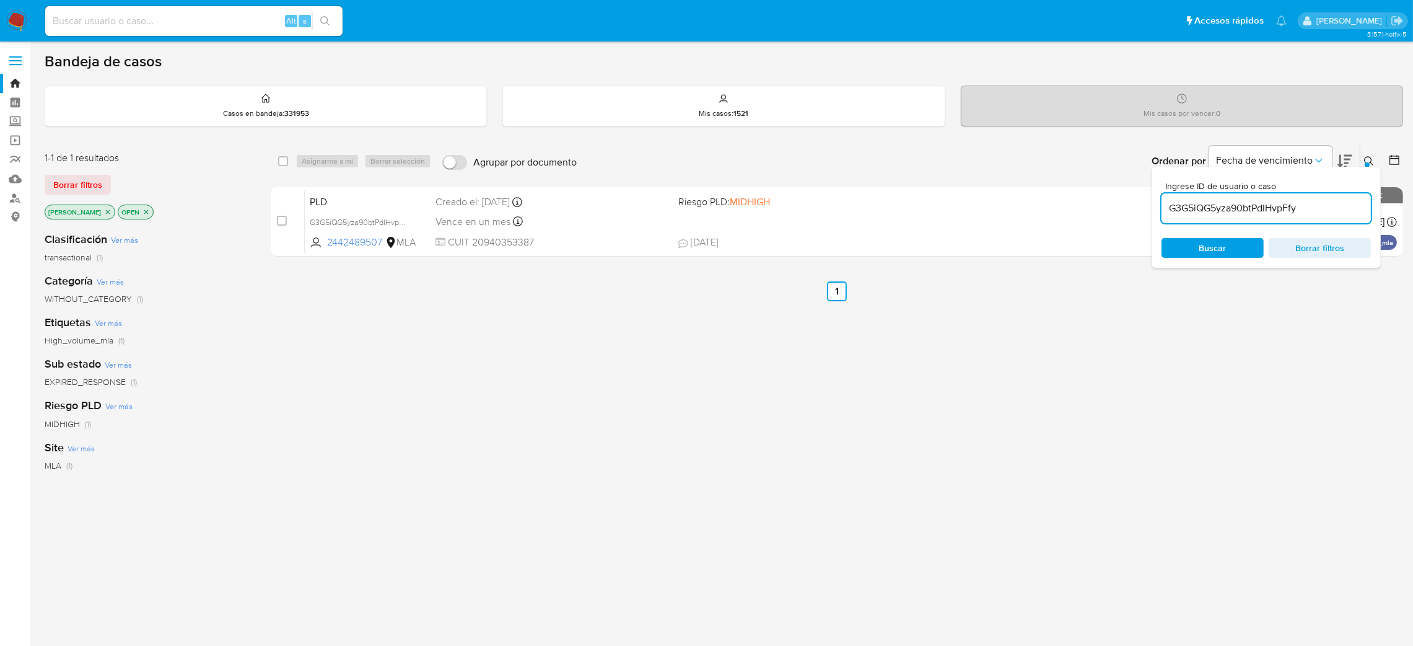
click at [282, 217] on input "checkbox" at bounding box center [282, 221] width 10 height 10
checkbox input "true"
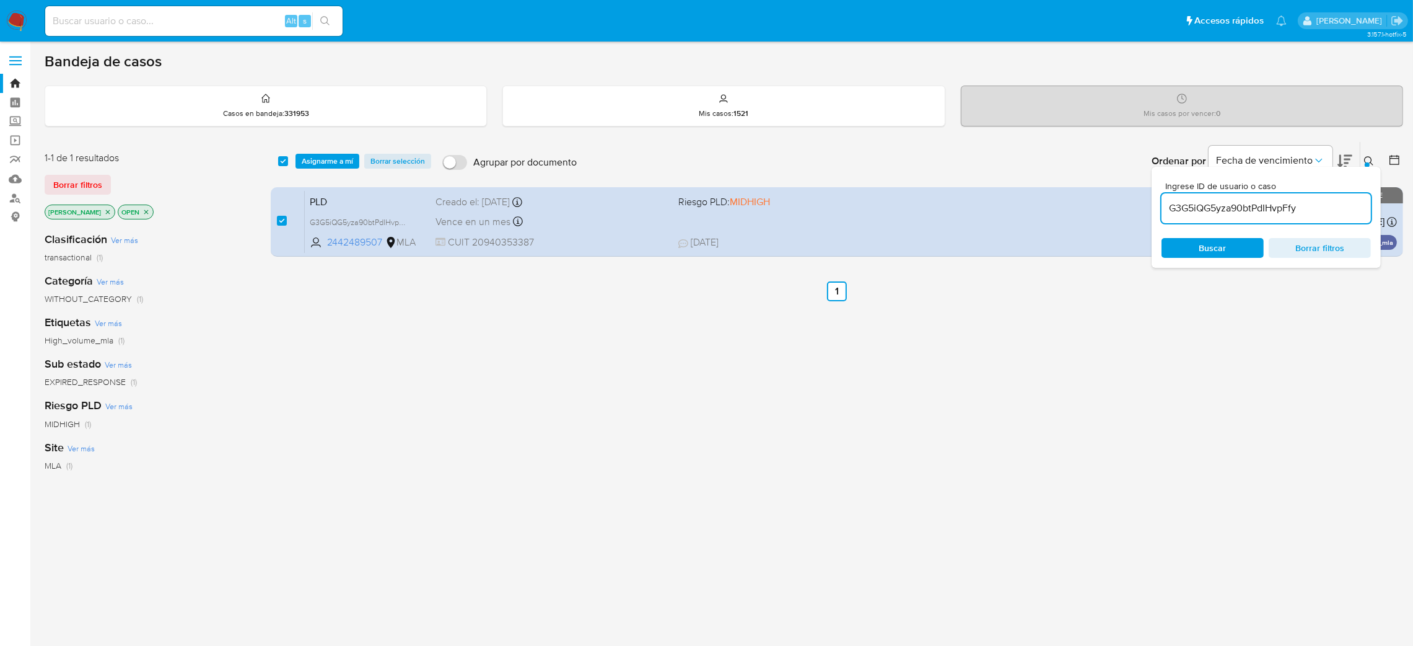
click at [329, 147] on div "select-all-cases-checkbox Asignarme a mí Borrar selección Agrupar por documento…" at bounding box center [837, 161] width 1133 height 38
click at [323, 159] on span "Asignarme a mí" at bounding box center [327, 161] width 51 height 12
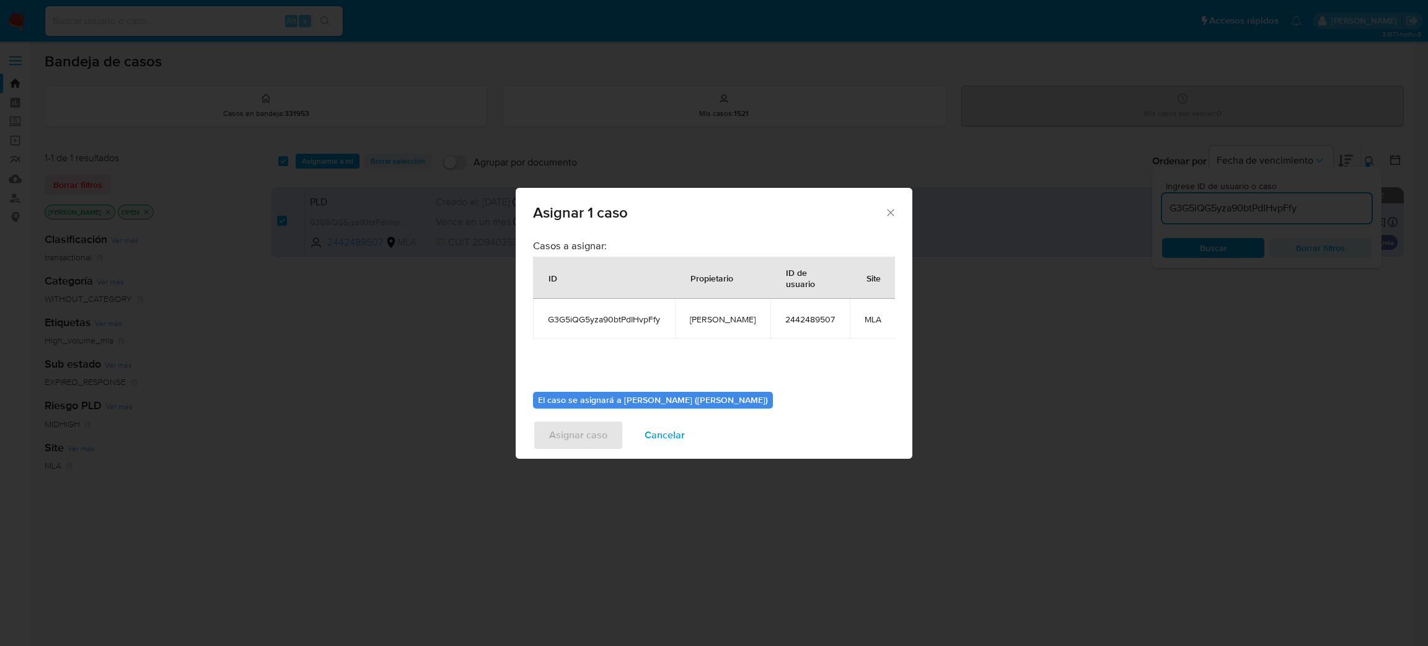
click at [700, 312] on td "[PERSON_NAME]" at bounding box center [722, 319] width 95 height 40
copy span "[PERSON_NAME]"
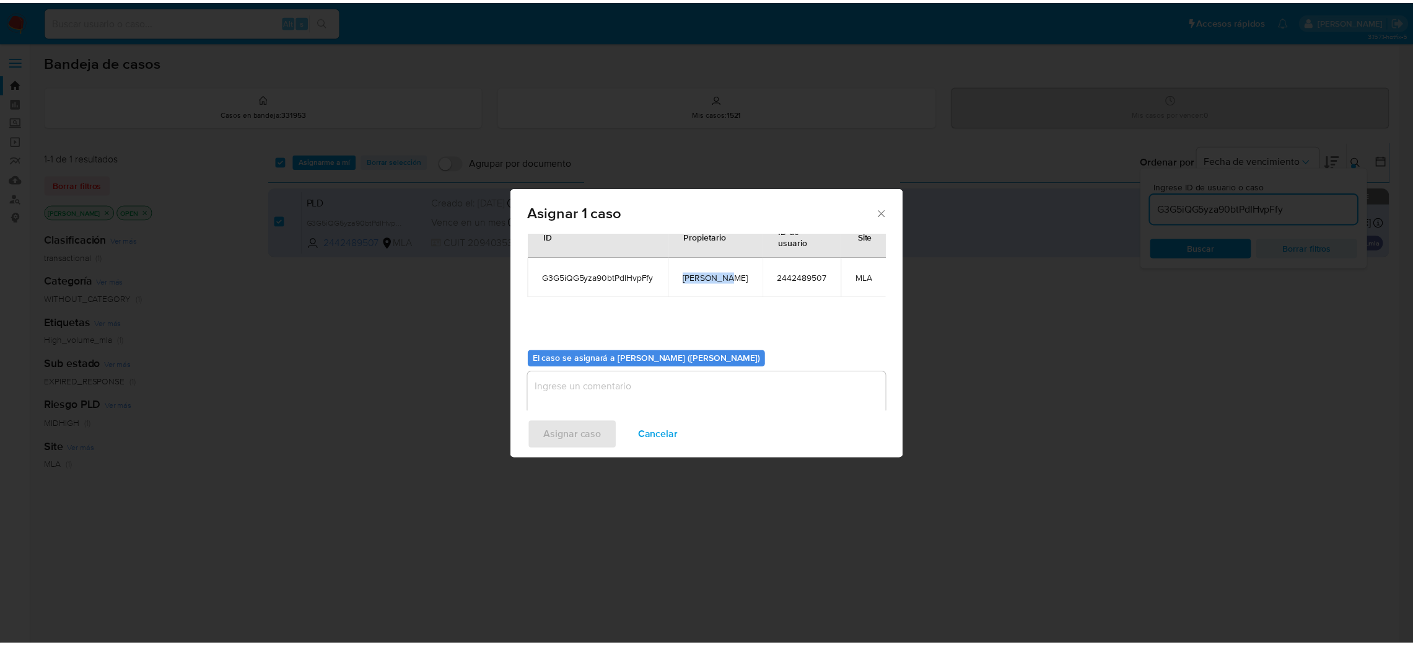
scroll to position [64, 0]
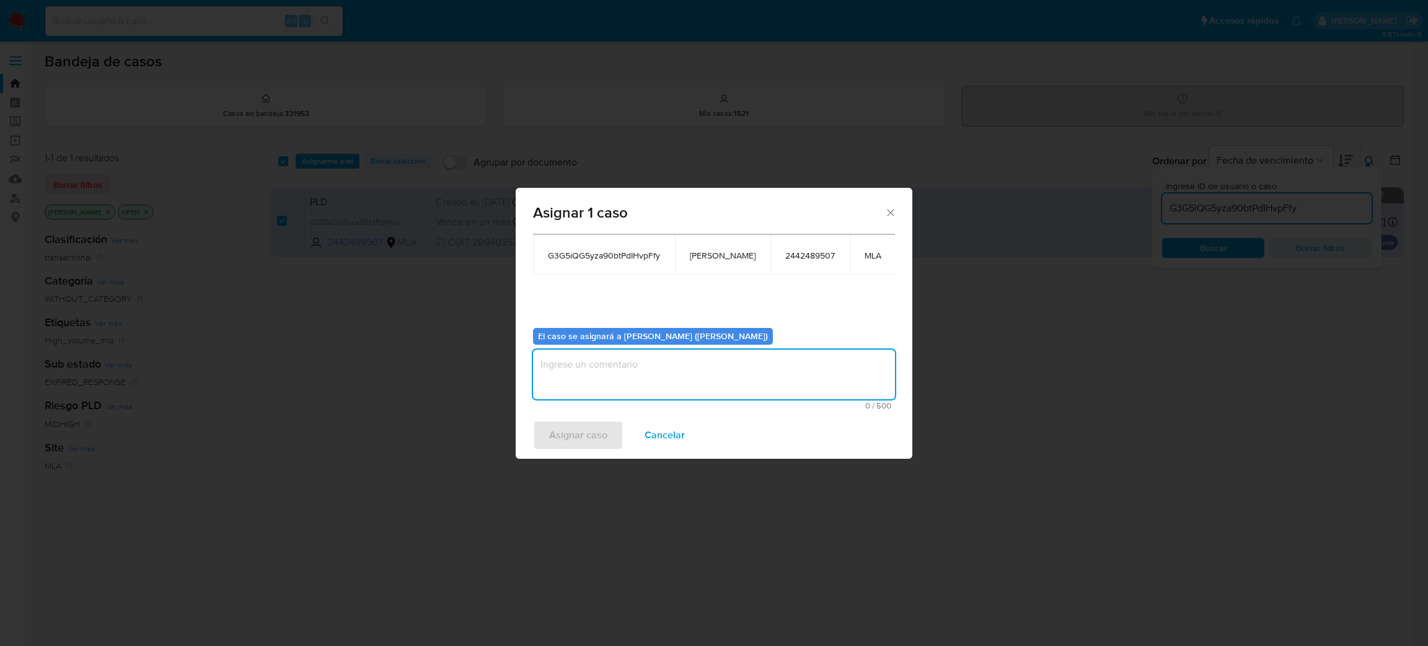
click at [604, 370] on textarea "assign-modal" at bounding box center [714, 374] width 362 height 50
paste textarea "[PERSON_NAME]"
type textarea "[PERSON_NAME]"
click at [579, 437] on span "Asignar caso" at bounding box center [578, 434] width 58 height 27
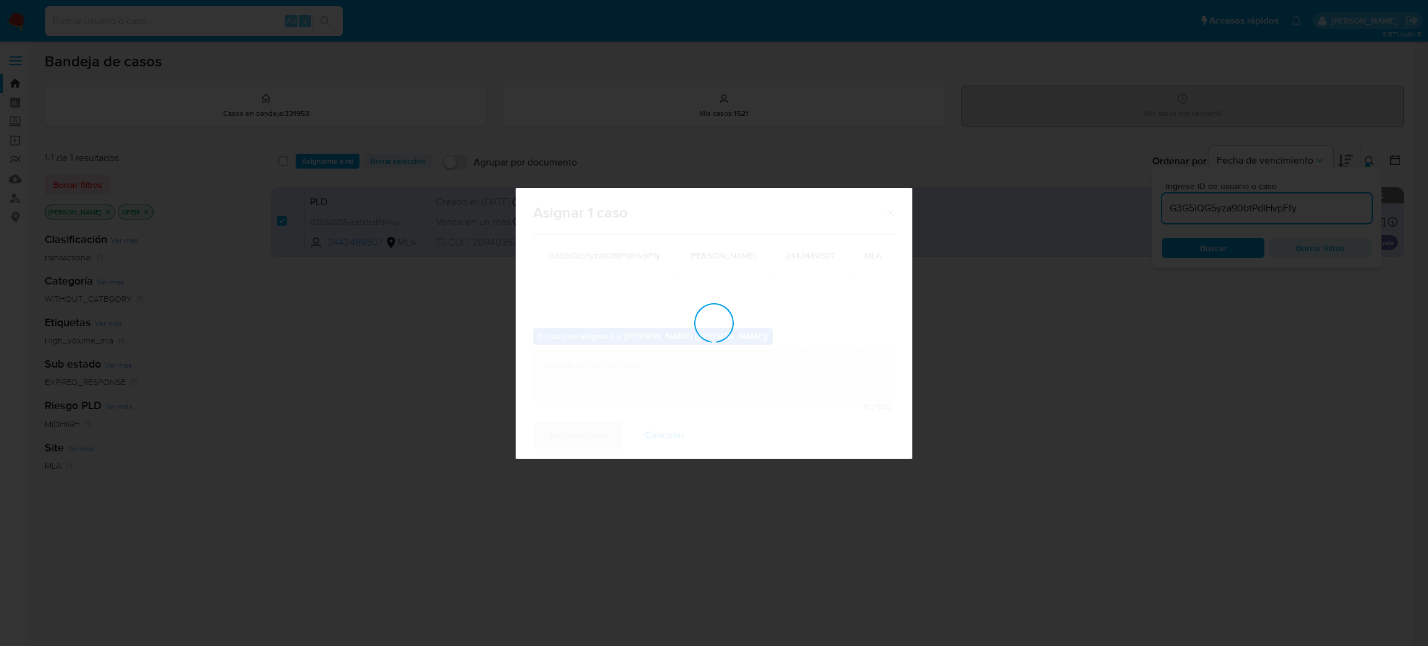
checkbox input "false"
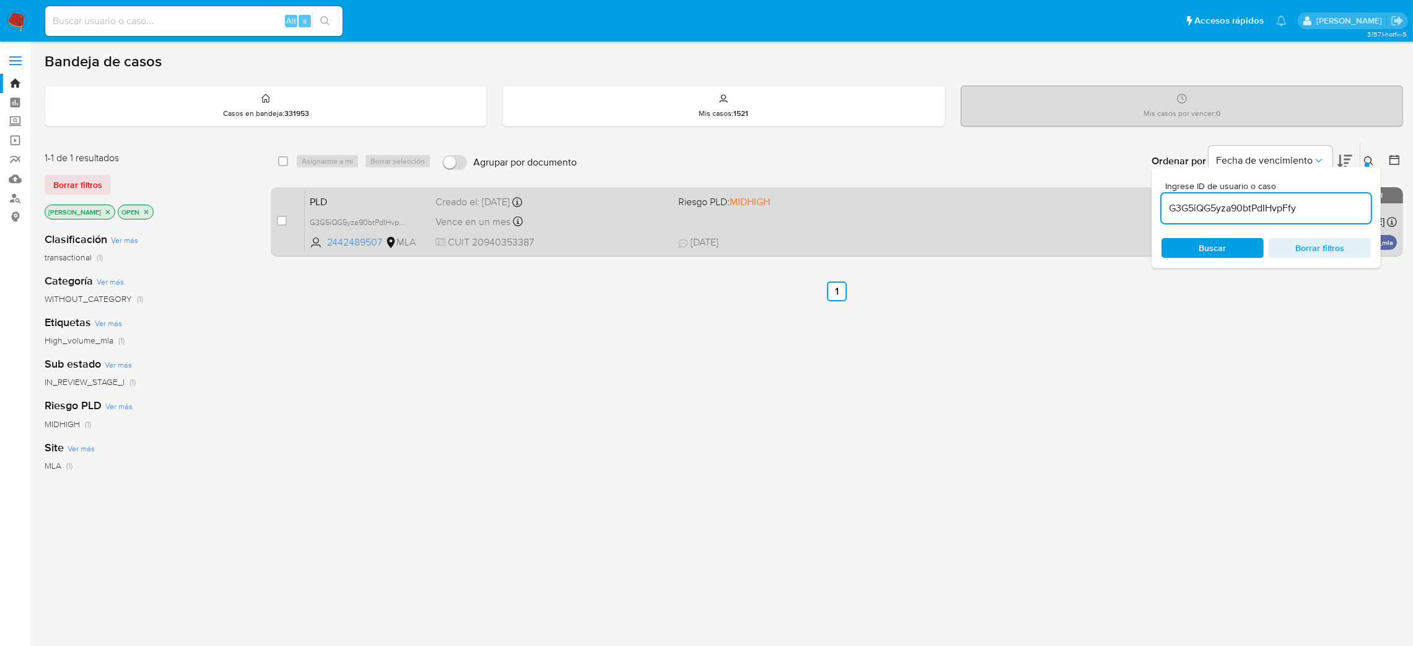
click at [584, 223] on div "Vence en un mes Vence el 10/10/2025 03:06:28" at bounding box center [552, 221] width 233 height 17
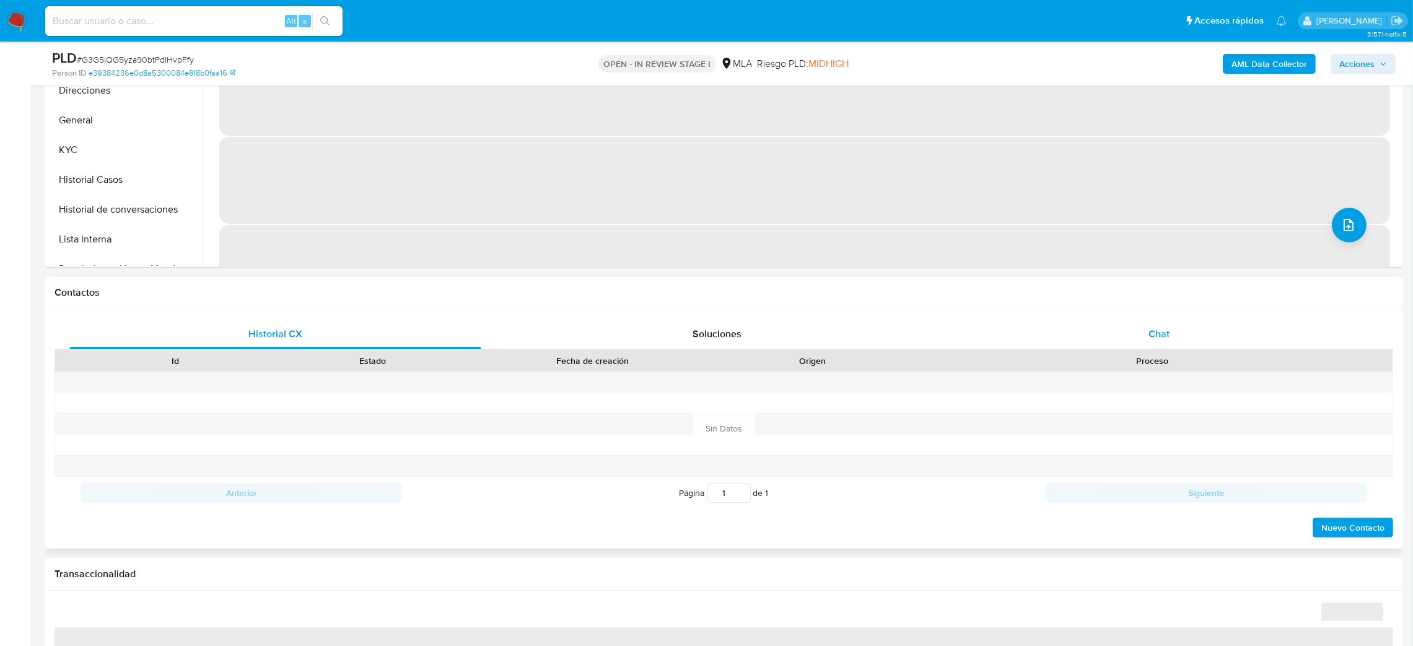
click at [1185, 340] on div "Chat" at bounding box center [1159, 334] width 412 height 30
select select "10"
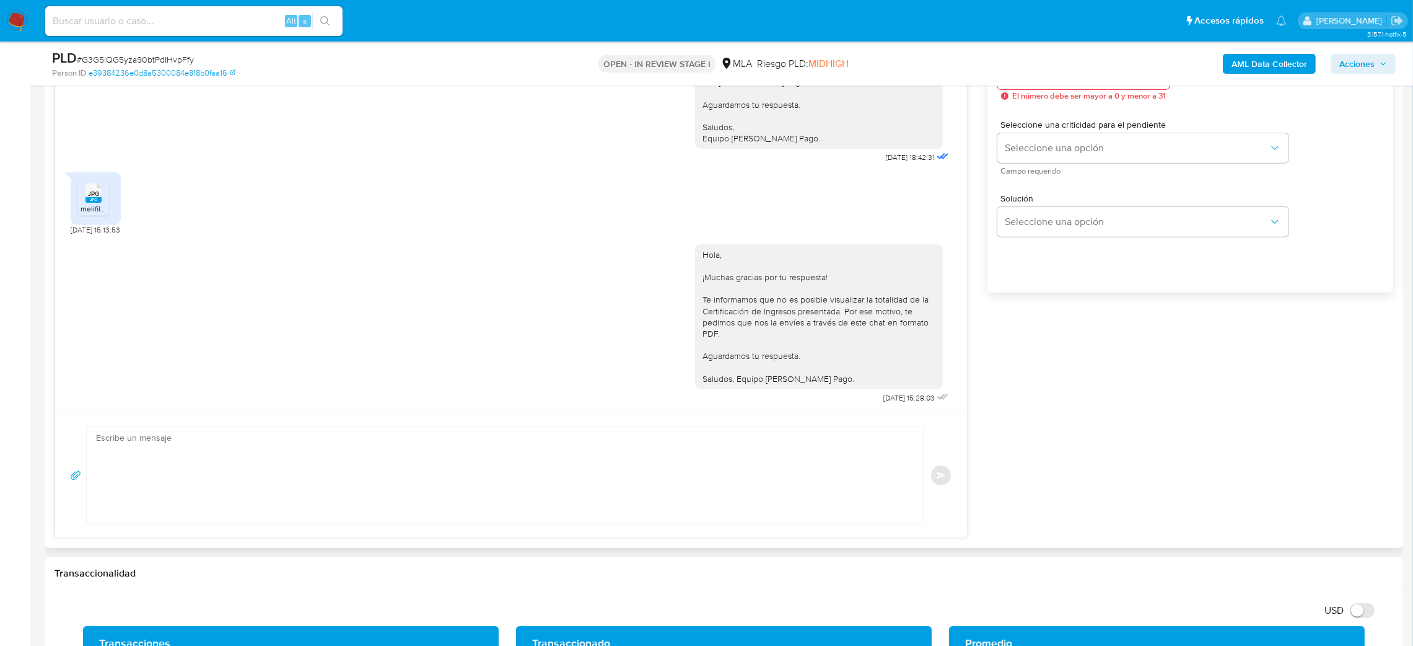
scroll to position [744, 0]
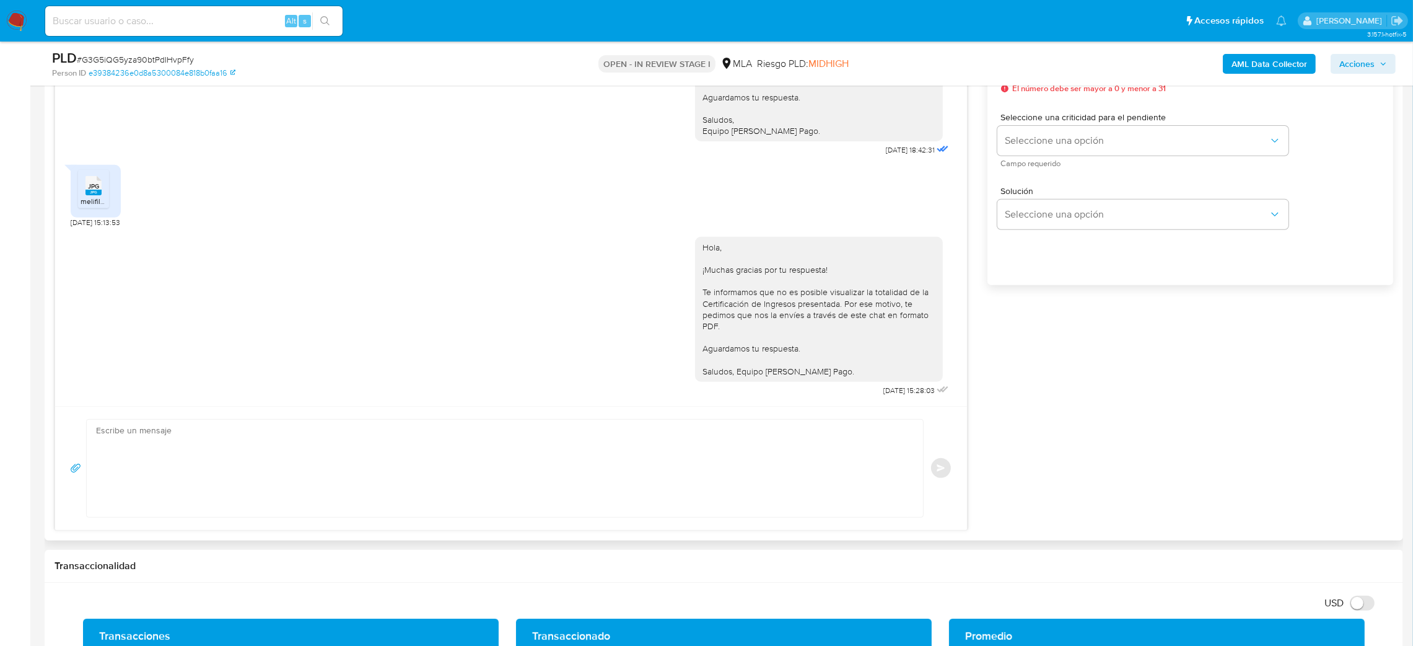
click at [158, 483] on textarea at bounding box center [502, 468] width 812 height 97
paste textarea "Hola, Esperamos que te encuentres muy bien. Te consultamos si tuviste oportunid…"
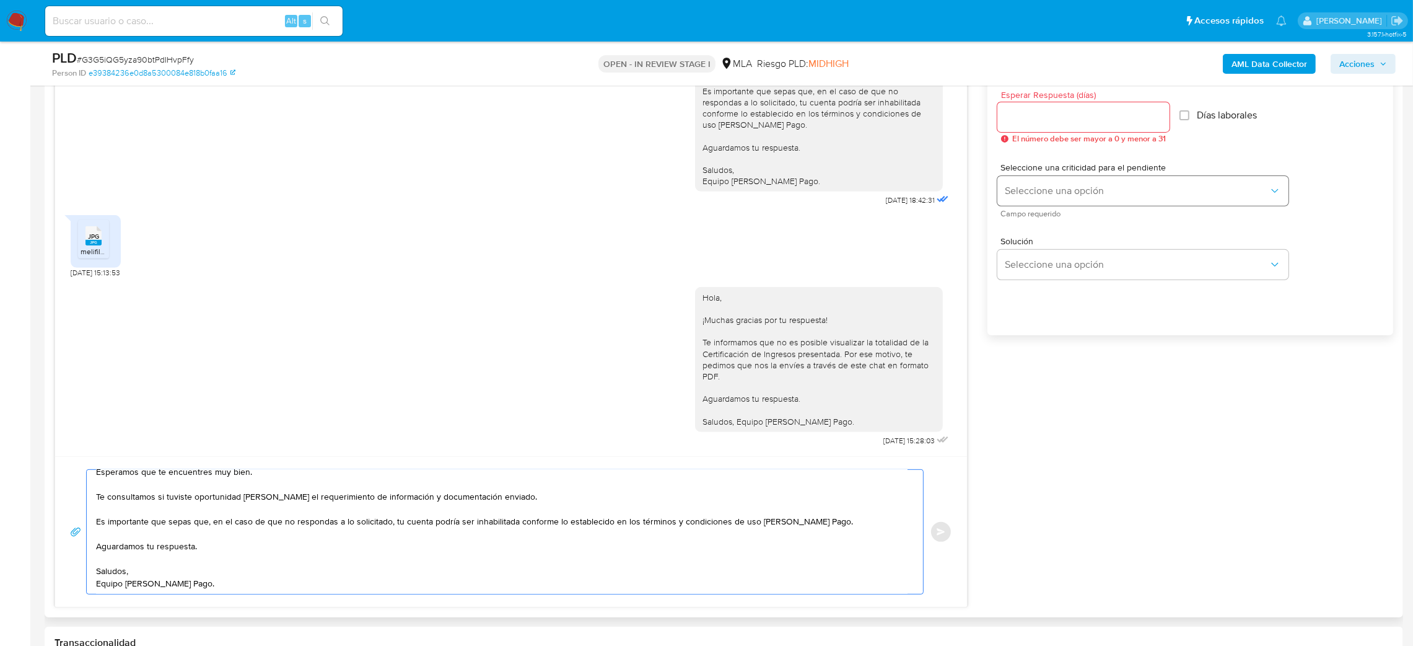
scroll to position [651, 0]
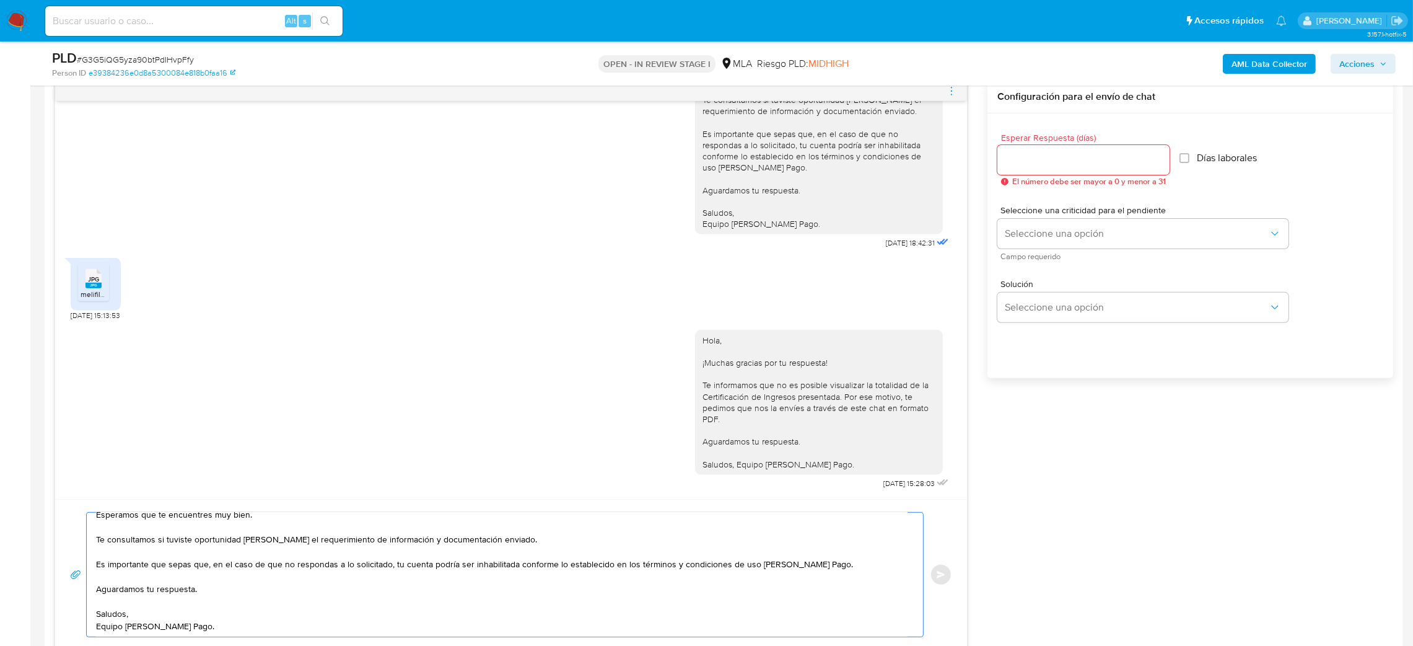
type textarea "Hola, Esperamos que te encuentres muy bien. Te consultamos si tuviste oportunid…"
click at [1013, 165] on input "Esperar Respuesta (días)" at bounding box center [1084, 160] width 172 height 16
type input "2"
drag, startPoint x: 1021, startPoint y: 218, endPoint x: 1023, endPoint y: 240, distance: 21.8
click at [1021, 219] on div "Seleccione una criticidad para el pendiente Seleccione una opción Campo requeri…" at bounding box center [1143, 233] width 291 height 54
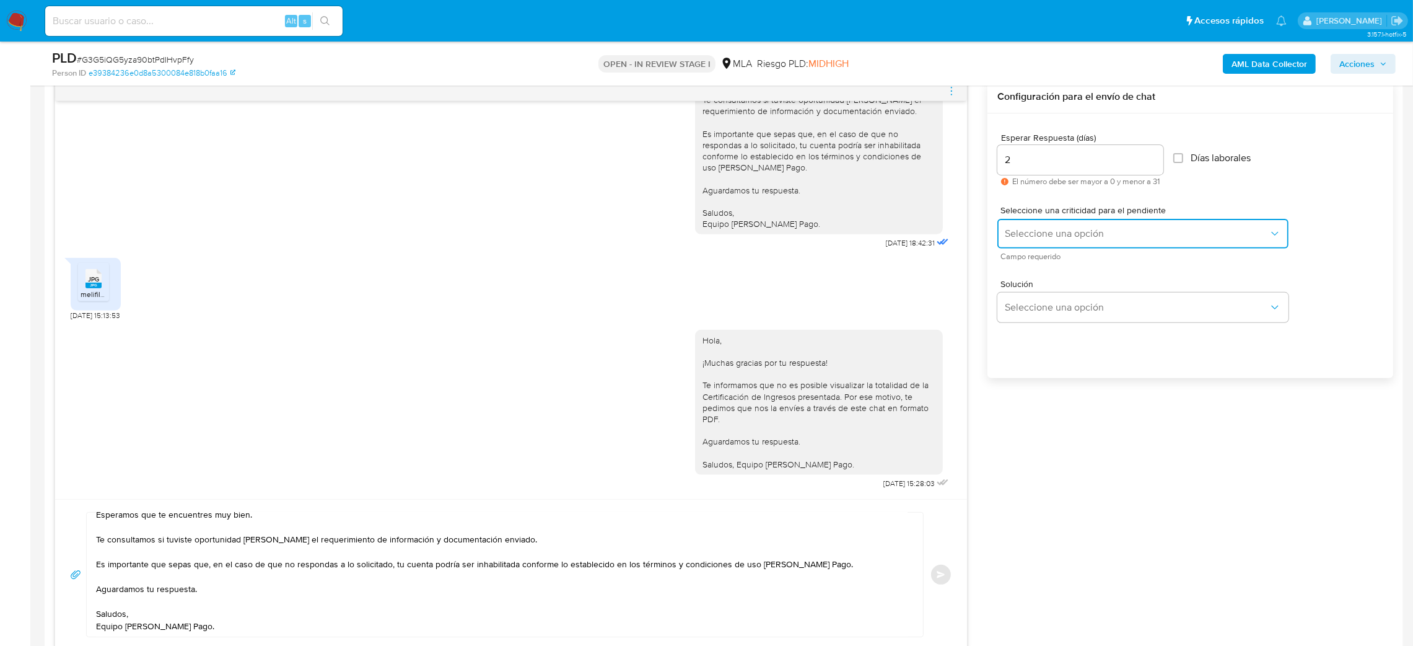
click at [1018, 234] on span "Seleccione una opción" at bounding box center [1137, 233] width 264 height 12
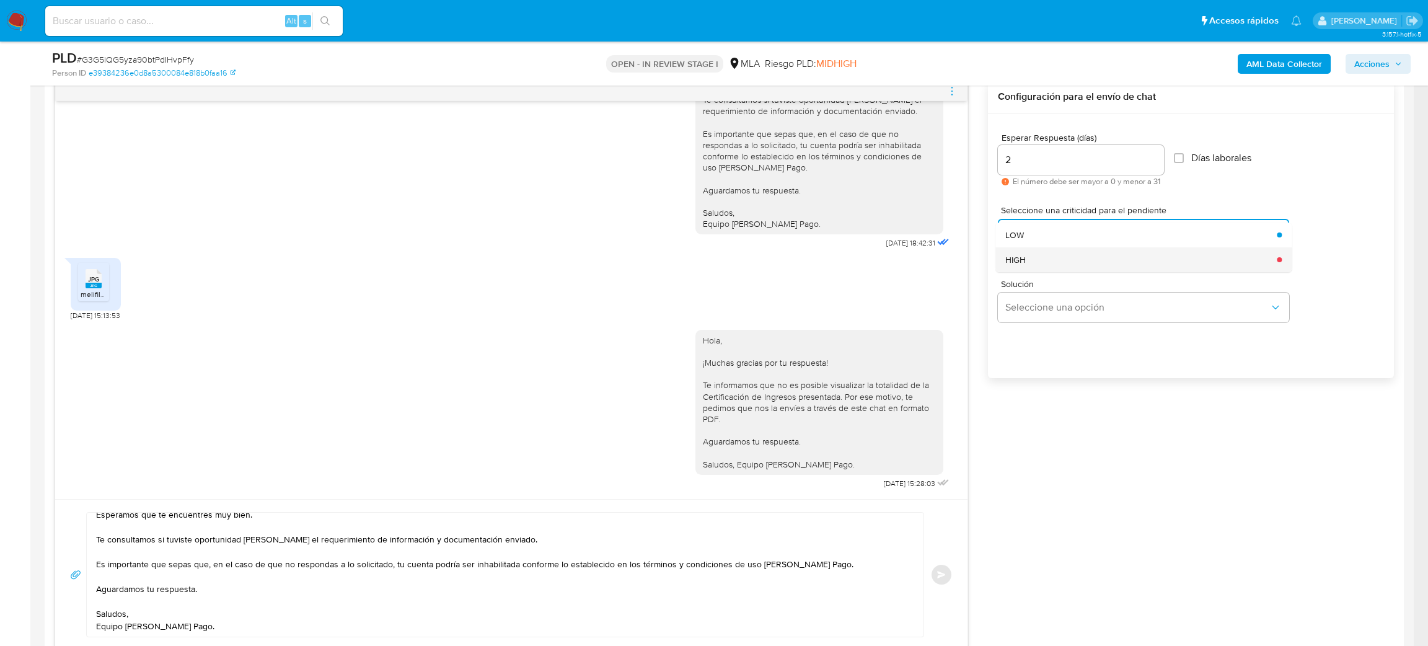
click at [1026, 260] on div "HIGH" at bounding box center [1137, 259] width 264 height 25
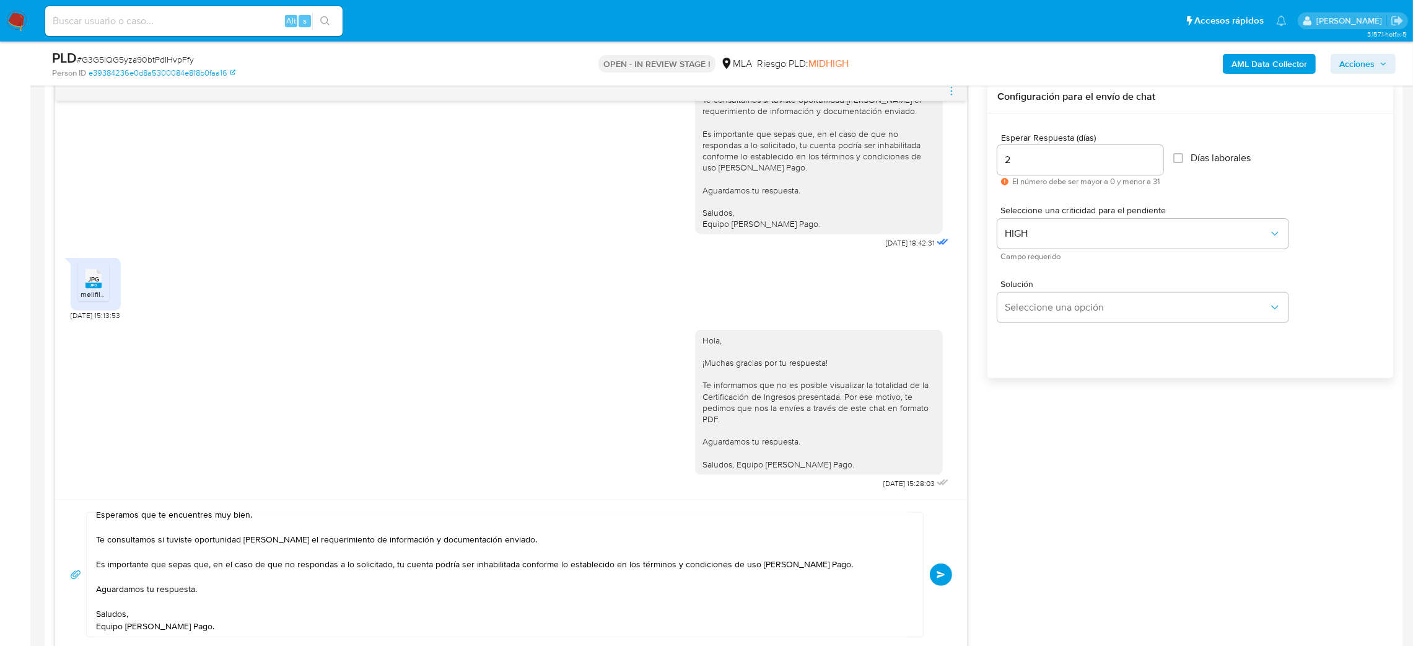
click at [942, 578] on span "Enviar" at bounding box center [941, 574] width 9 height 7
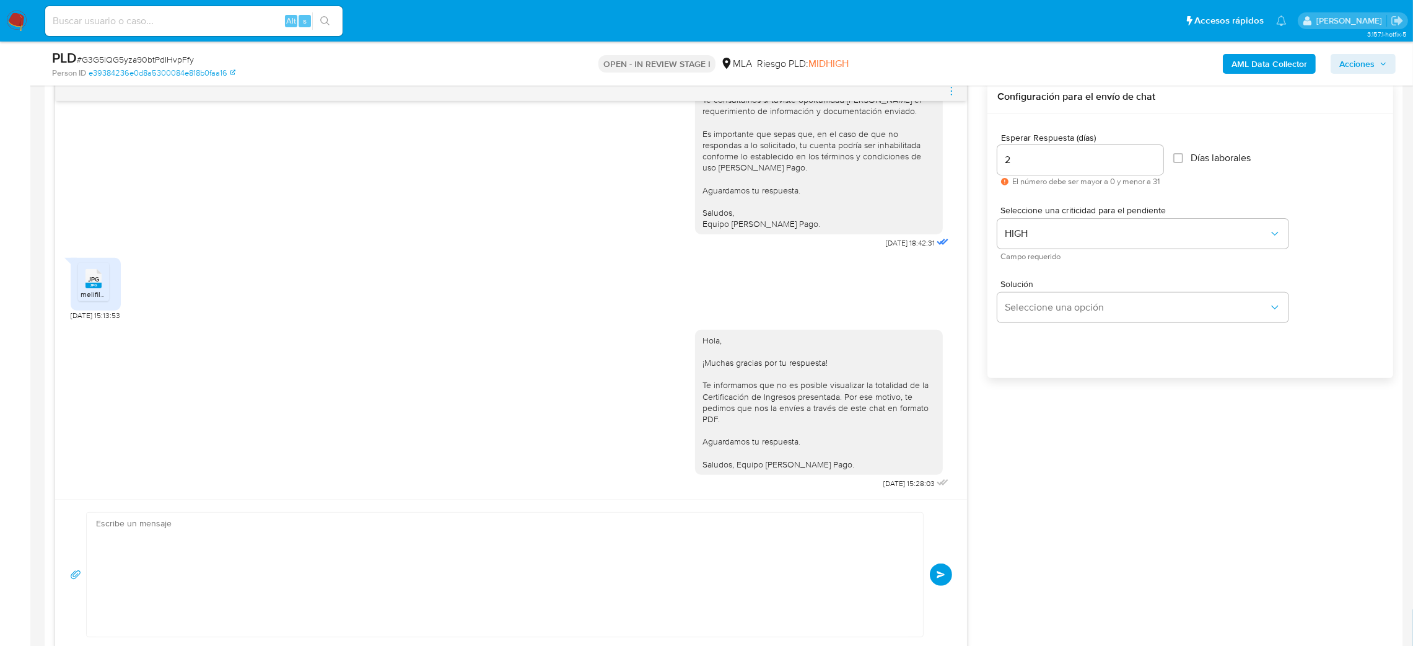
scroll to position [1606, 0]
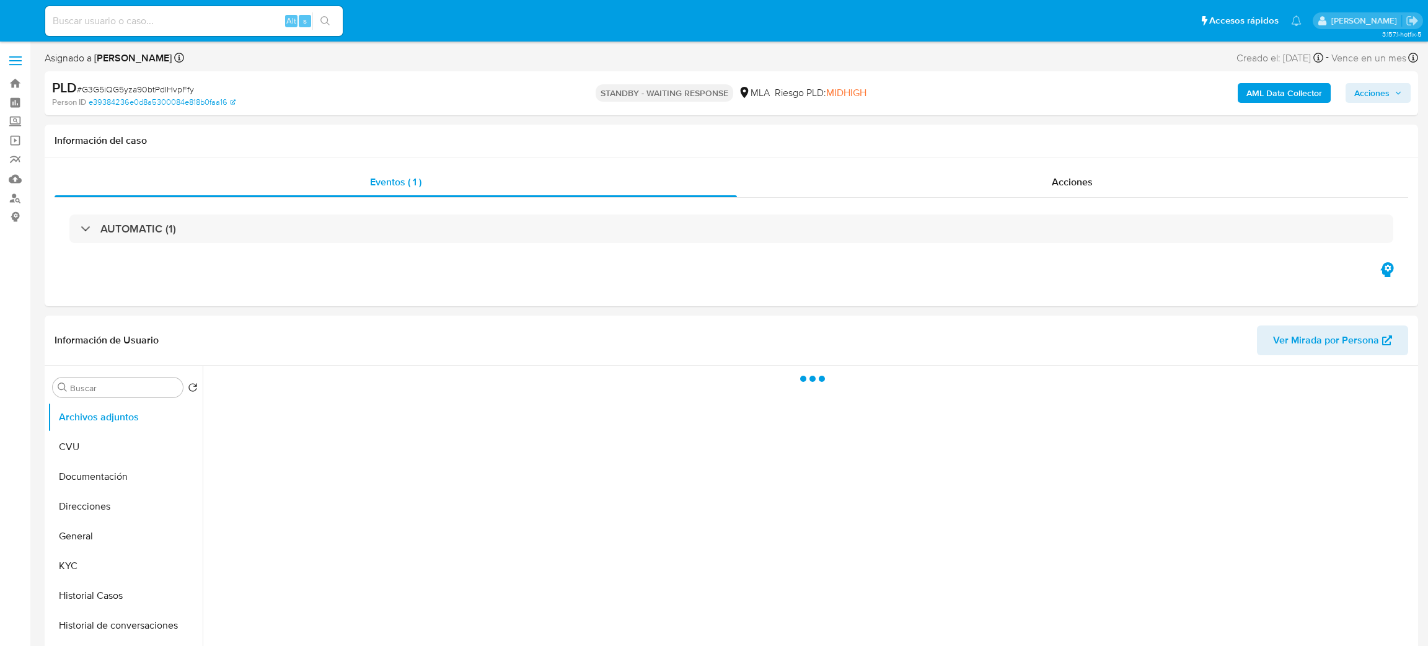
select select "10"
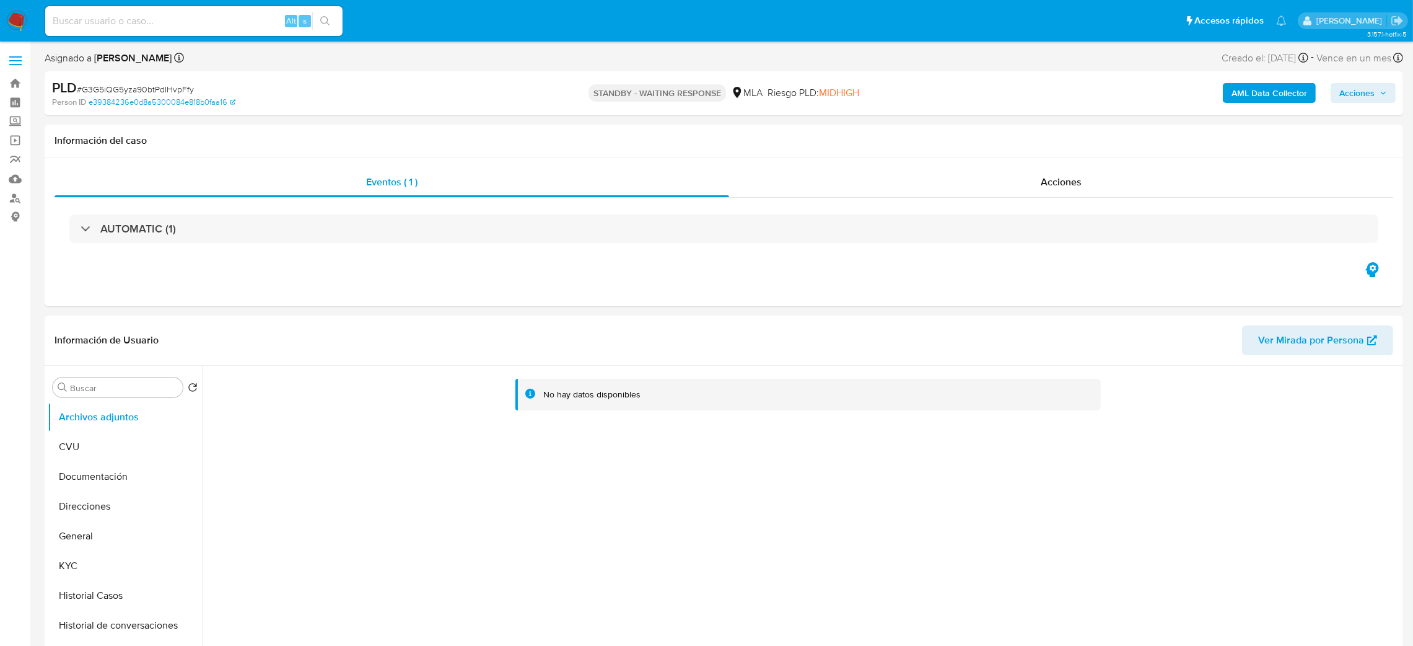
click at [254, 20] on input at bounding box center [193, 21] width 297 height 16
paste input "z7LWa5eVPdnSxXvd53gd6xyD"
type input "z7LWa5eVPdnSxXvd53gd6xyD"
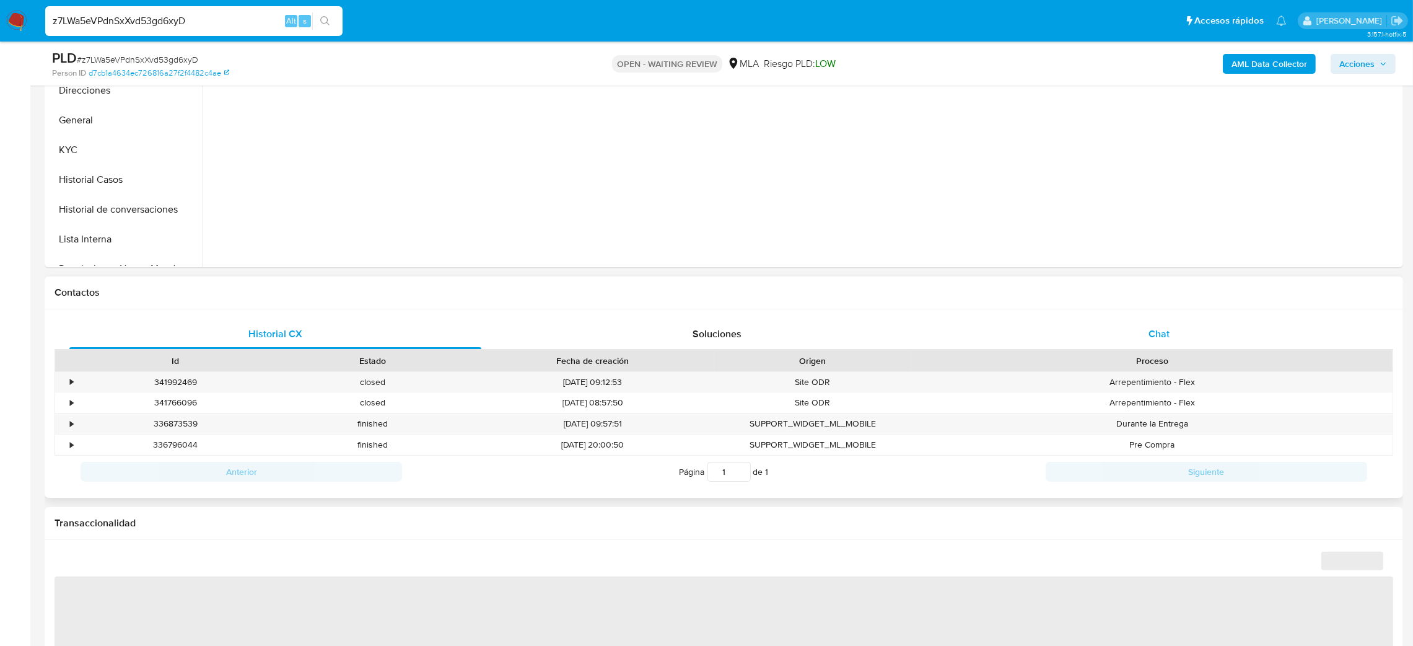
click at [1199, 319] on div "Chat" at bounding box center [1159, 334] width 412 height 30
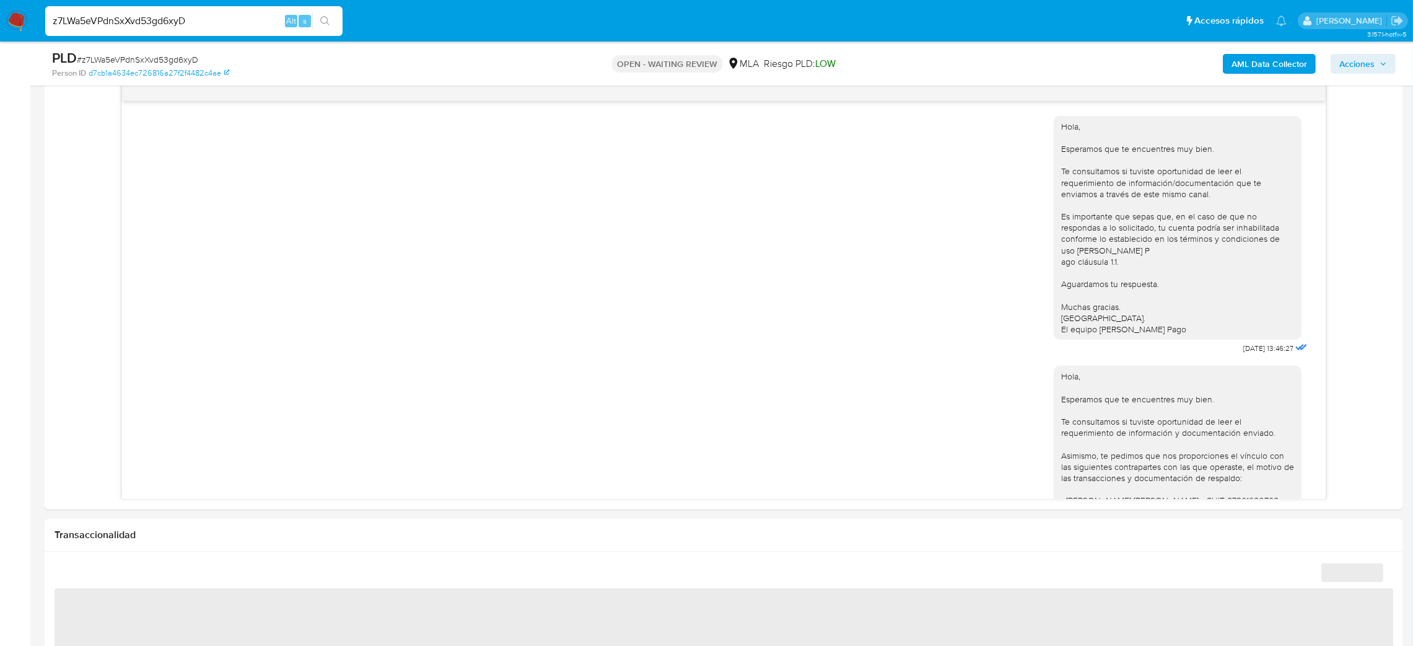
scroll to position [1444, 0]
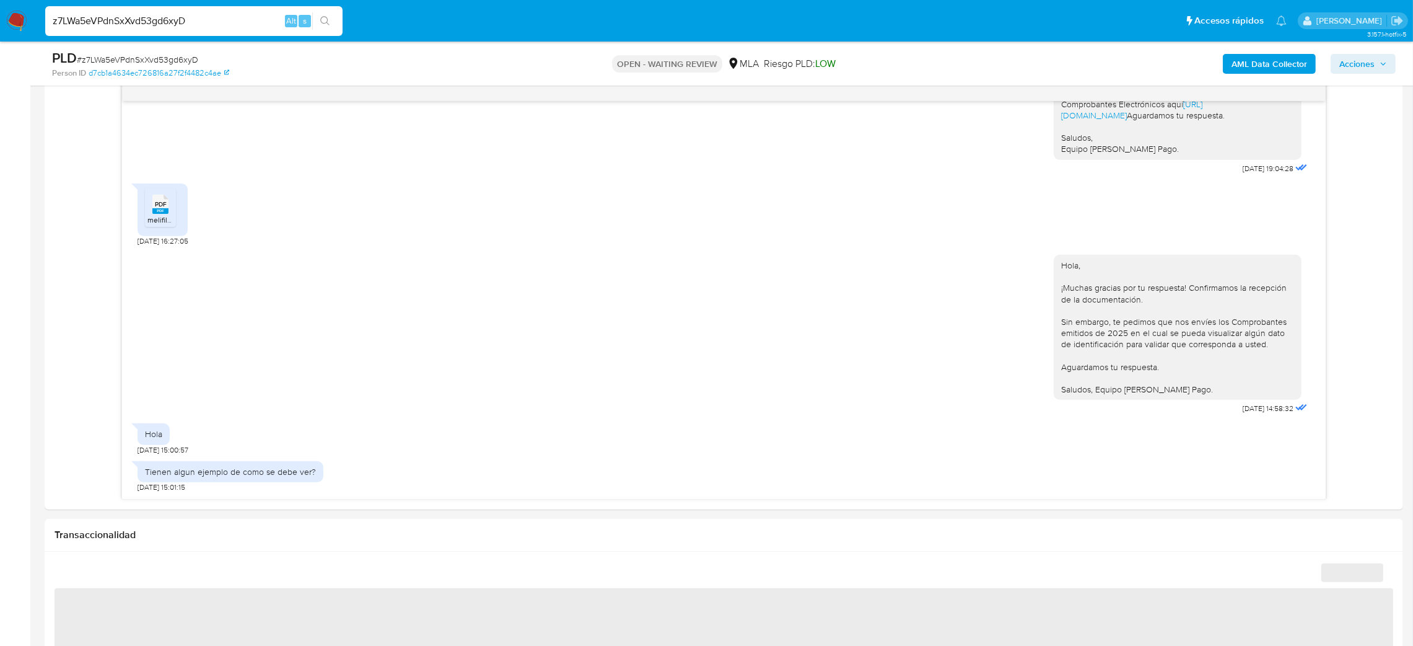
select select "10"
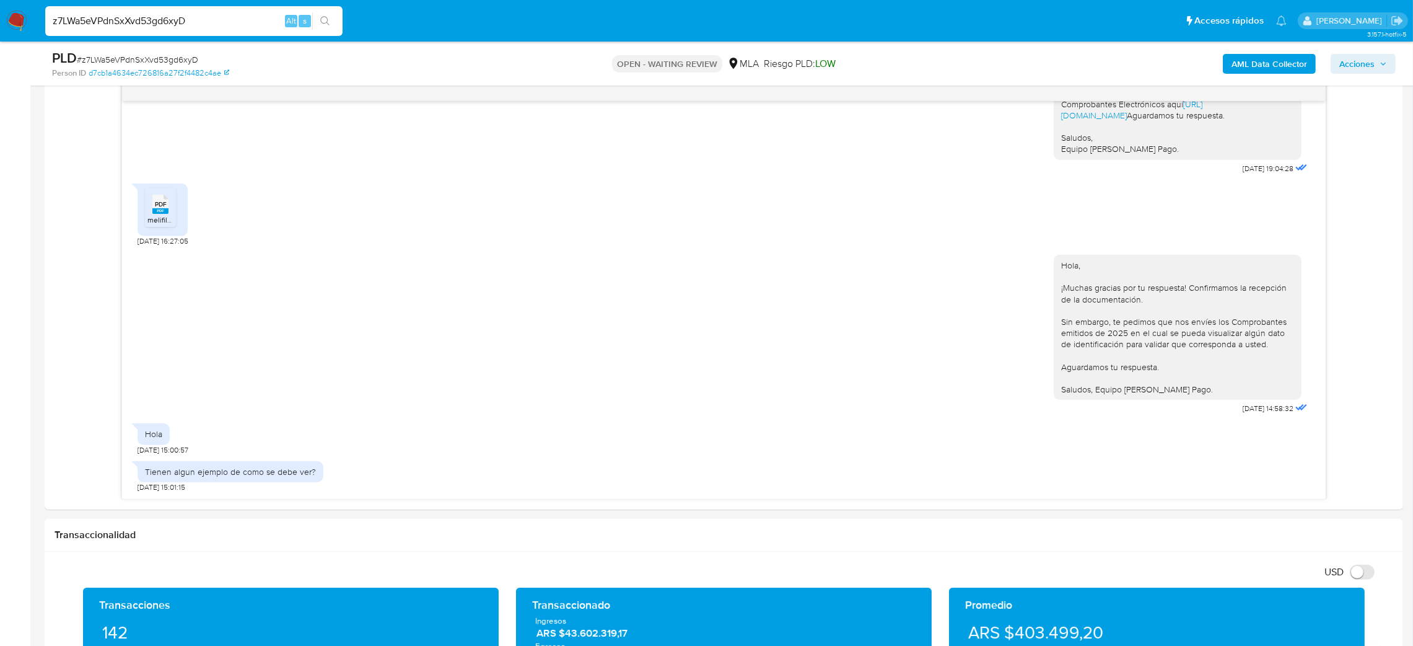
click at [185, 59] on span "# z7LWa5eVPdnSxXvd53gd6xyD" at bounding box center [137, 59] width 121 height 12
copy span "z7LWa5eVPdnSxXvd53gd6xyD"
click at [9, 16] on img at bounding box center [16, 21] width 21 height 21
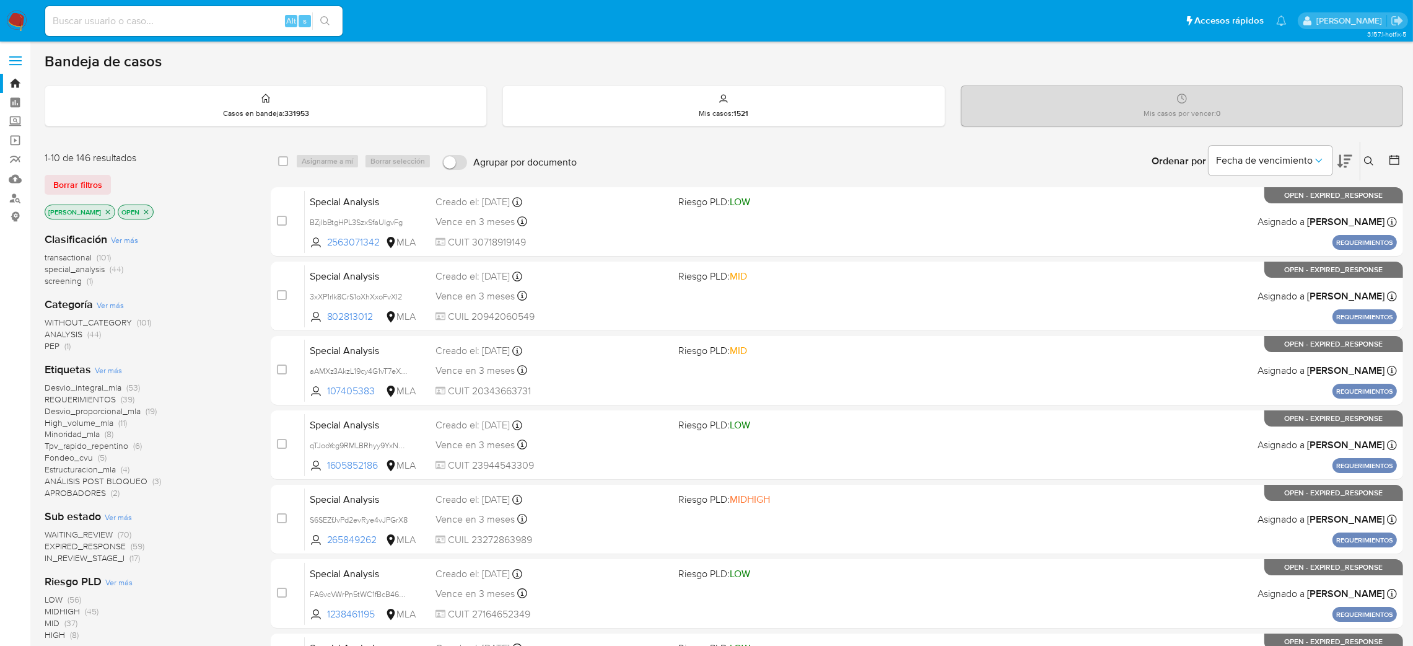
click at [1370, 152] on div "Ingrese ID de usuario o caso Buscar Borrar filtros" at bounding box center [1370, 161] width 21 height 38
click at [1369, 160] on icon at bounding box center [1369, 161] width 10 height 10
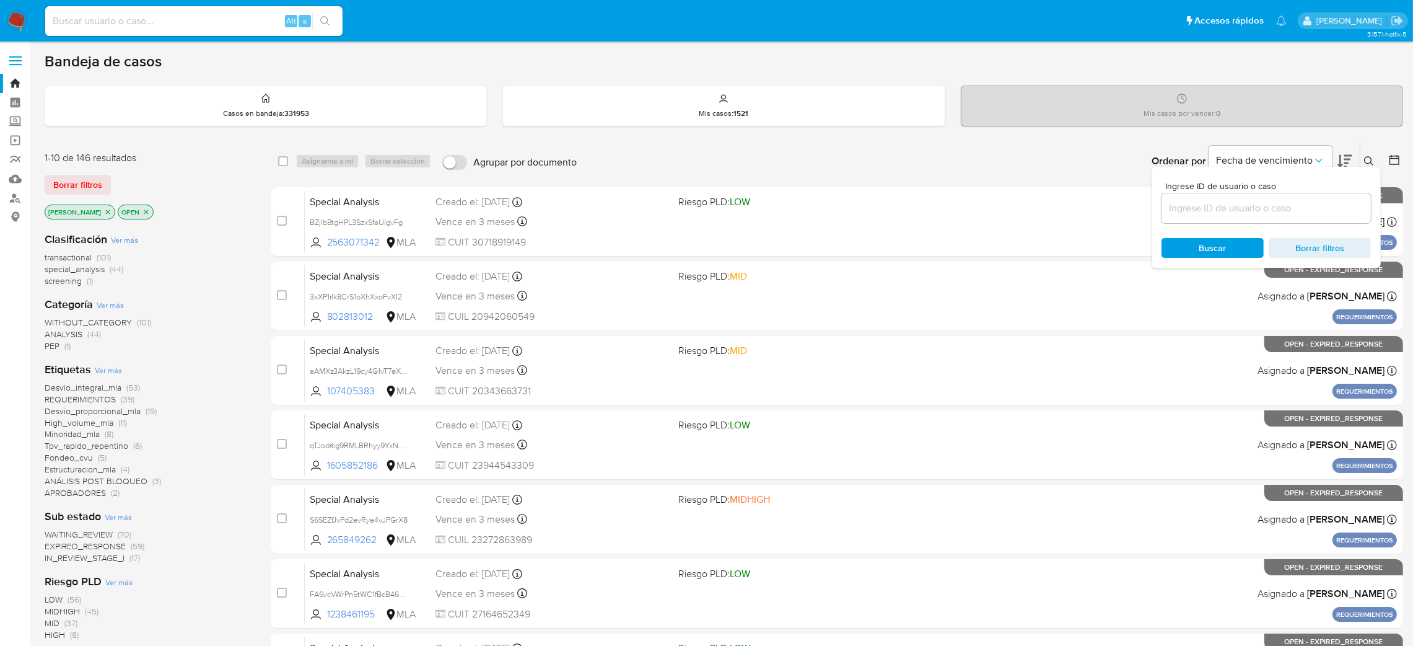
click at [1247, 203] on input at bounding box center [1266, 208] width 209 height 16
type input "z7LWa5eVPdnSxXvd53gd6xyD"
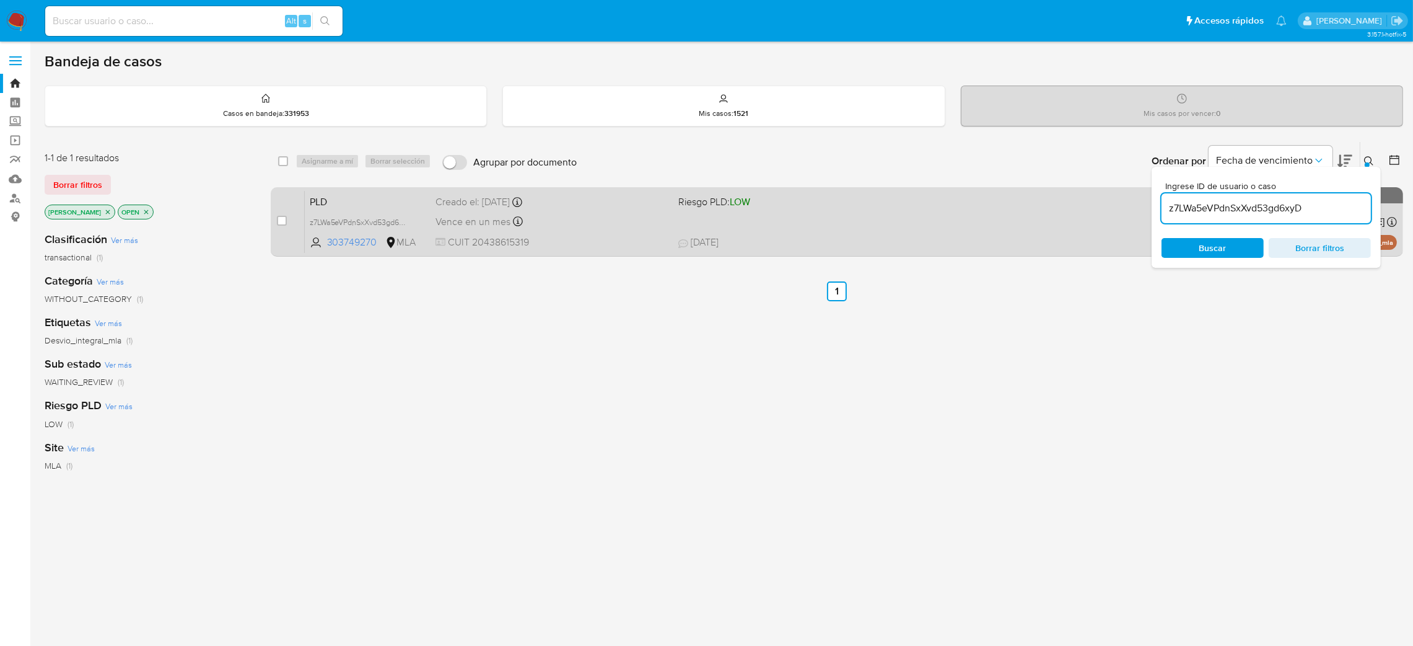
click at [279, 216] on input "checkbox" at bounding box center [282, 221] width 10 height 10
checkbox input "true"
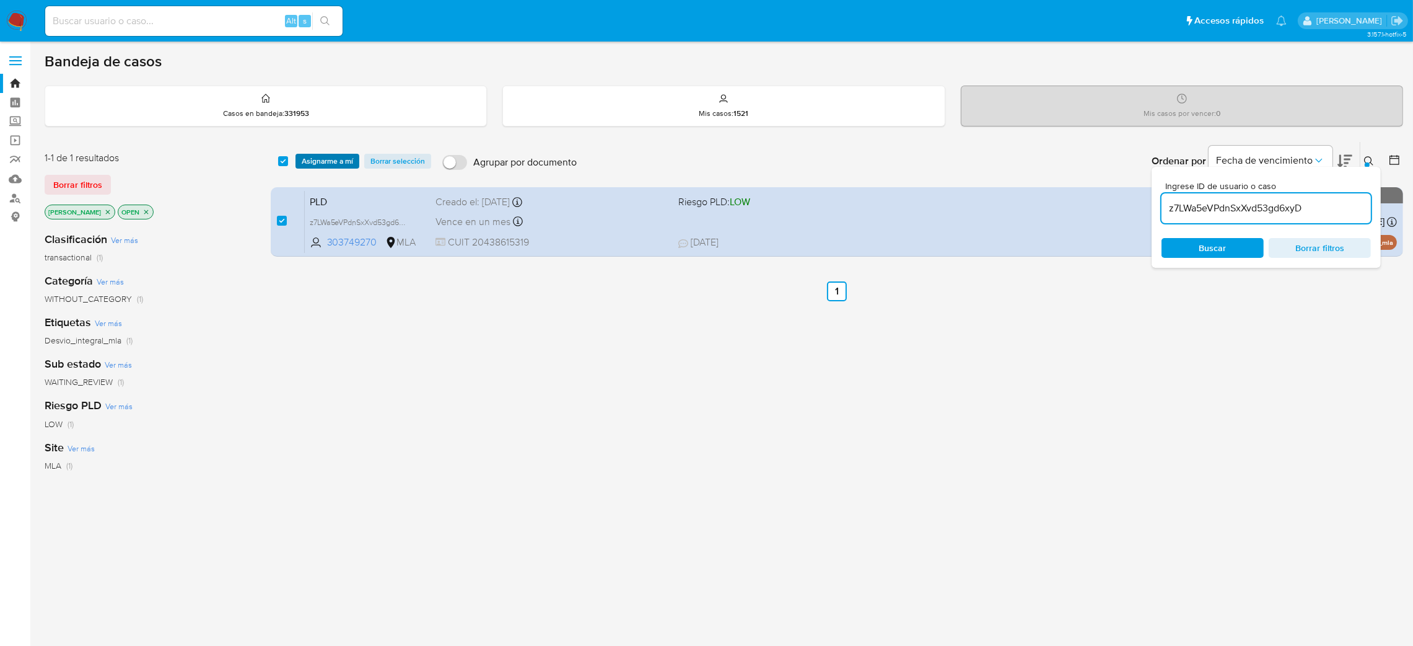
click at [326, 162] on span "Asignarme a mí" at bounding box center [327, 161] width 51 height 12
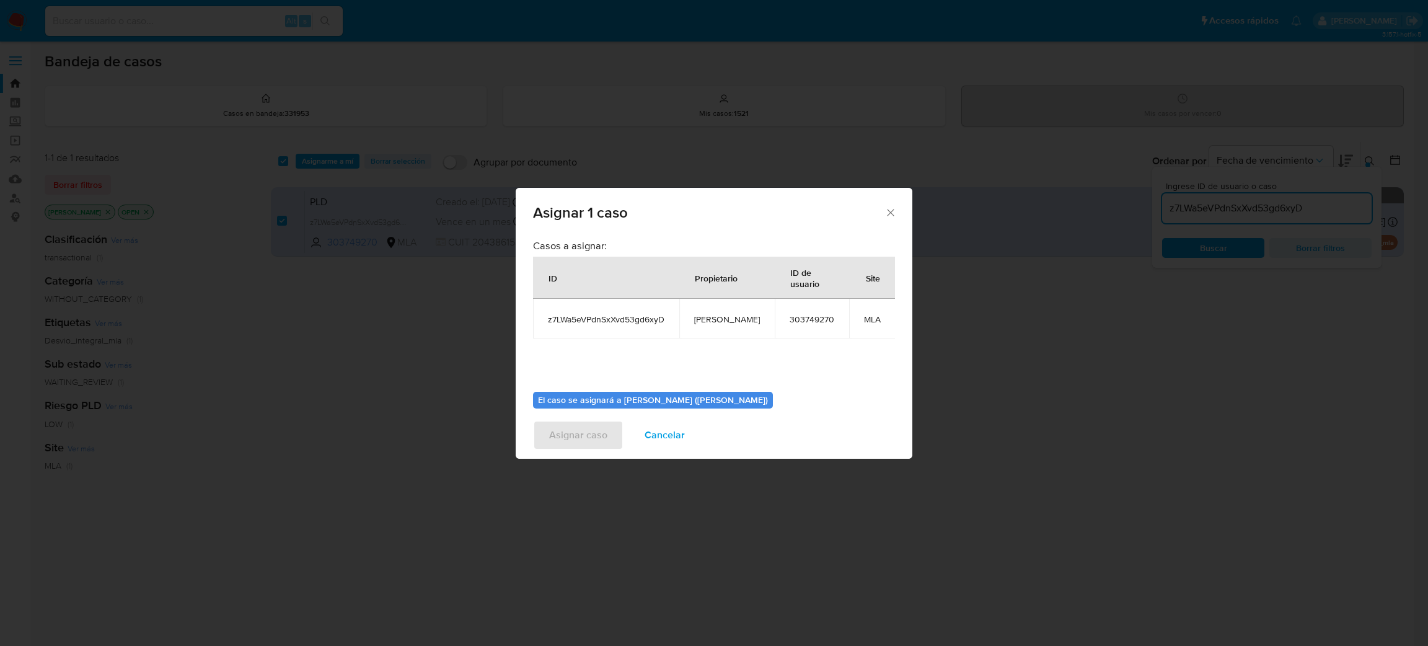
click at [697, 327] on td "[PERSON_NAME]" at bounding box center [726, 319] width 95 height 40
copy span "[PERSON_NAME]"
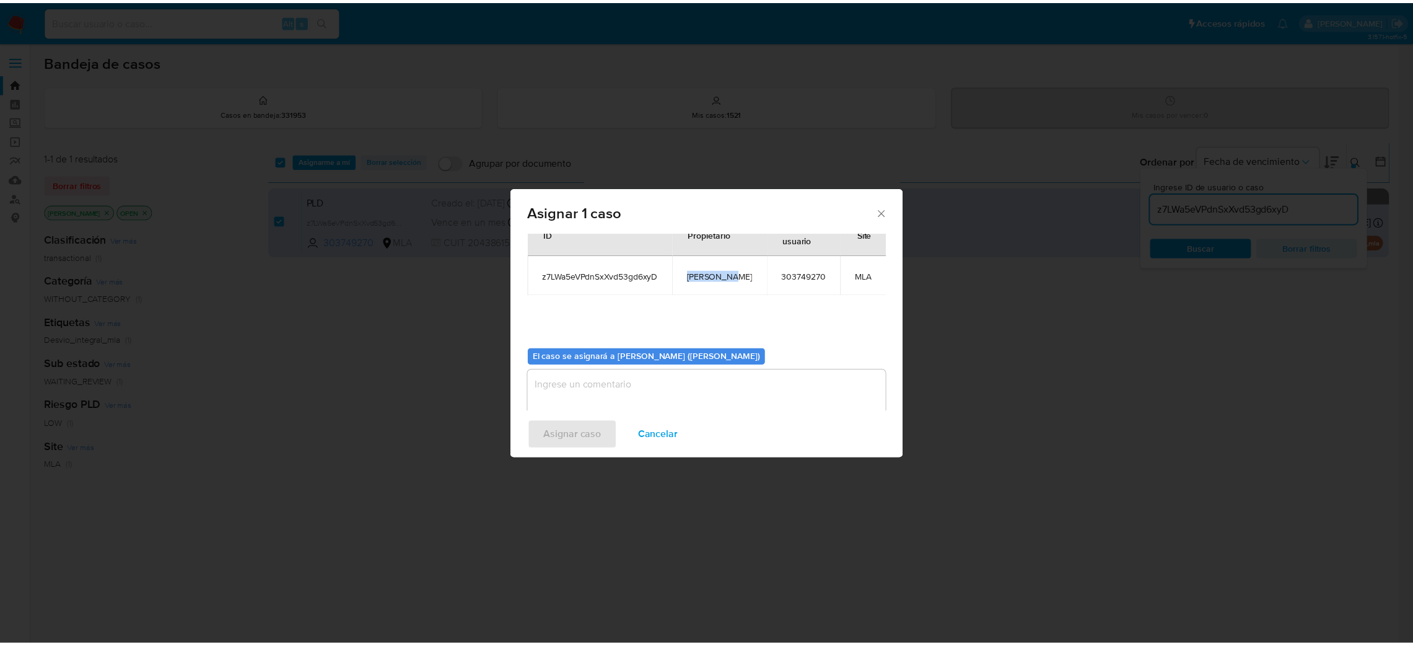
scroll to position [64, 0]
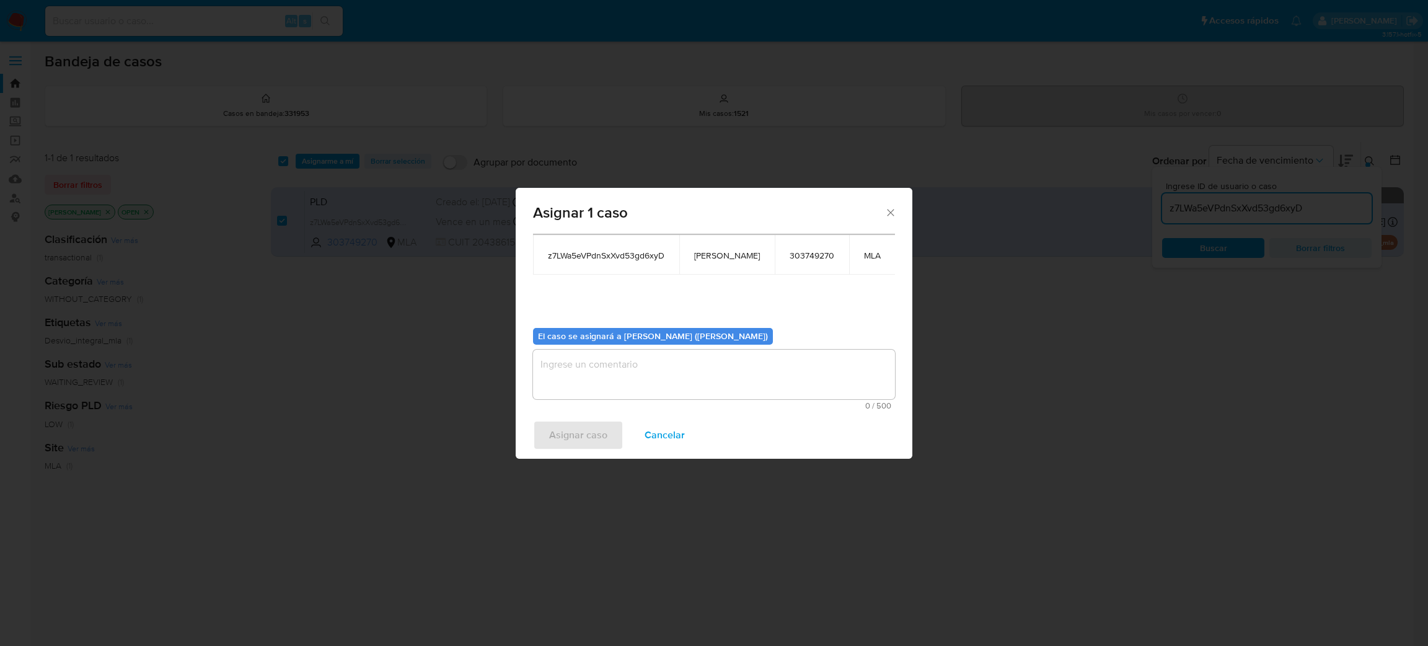
drag, startPoint x: 595, startPoint y: 374, endPoint x: 594, endPoint y: 381, distance: 7.7
click at [595, 373] on textarea "assign-modal" at bounding box center [714, 374] width 362 height 50
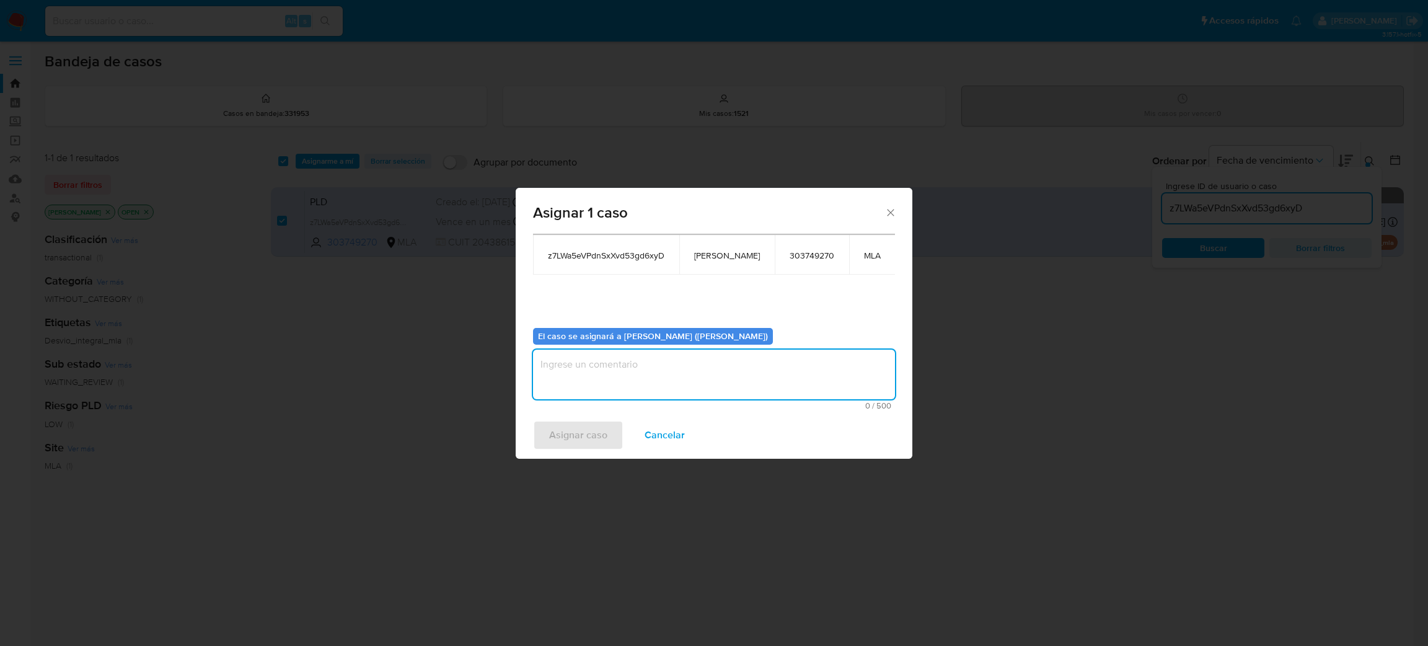
paste textarea "[PERSON_NAME]"
type textarea "[PERSON_NAME]"
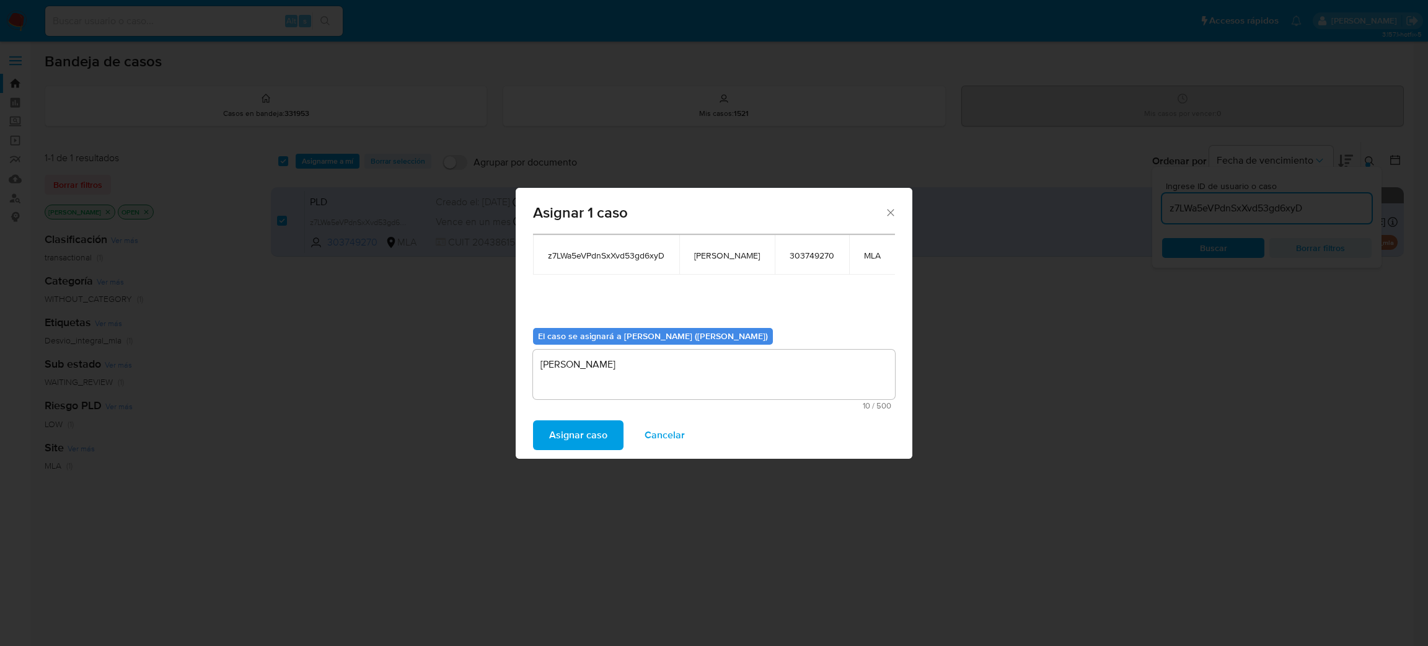
click at [587, 437] on span "Asignar caso" at bounding box center [578, 434] width 58 height 27
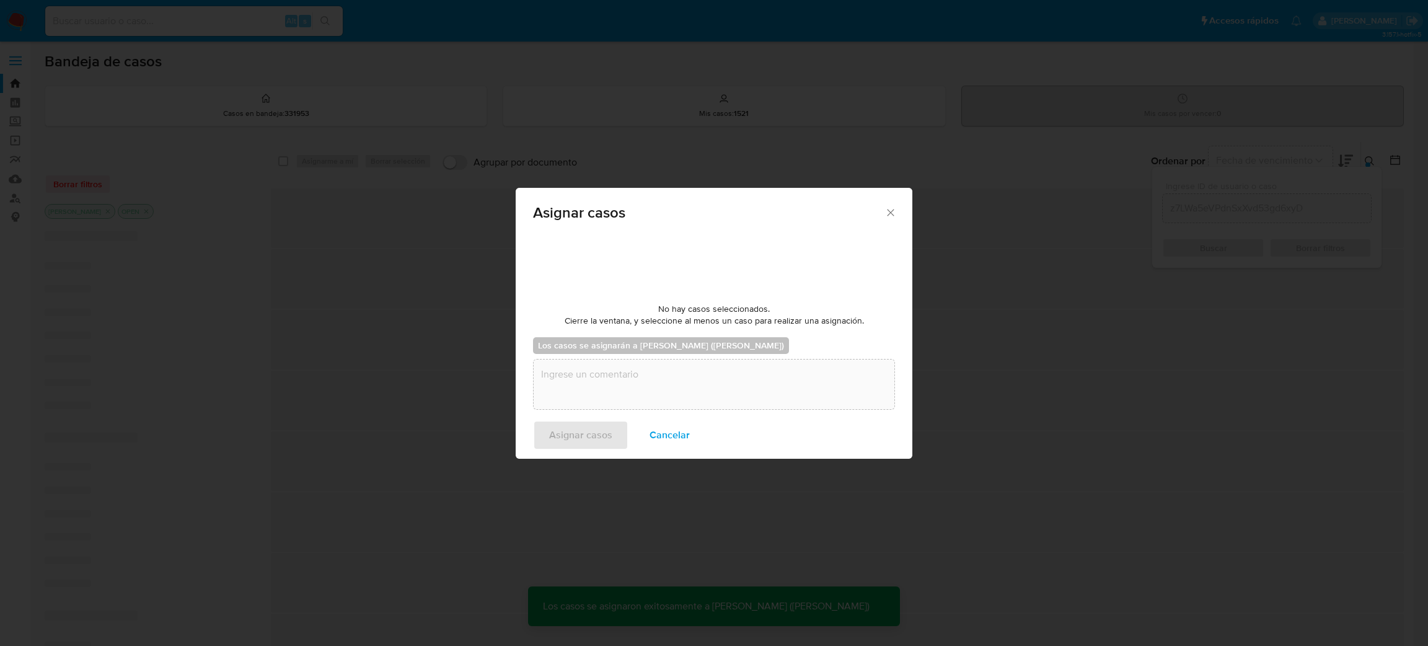
checkbox input "false"
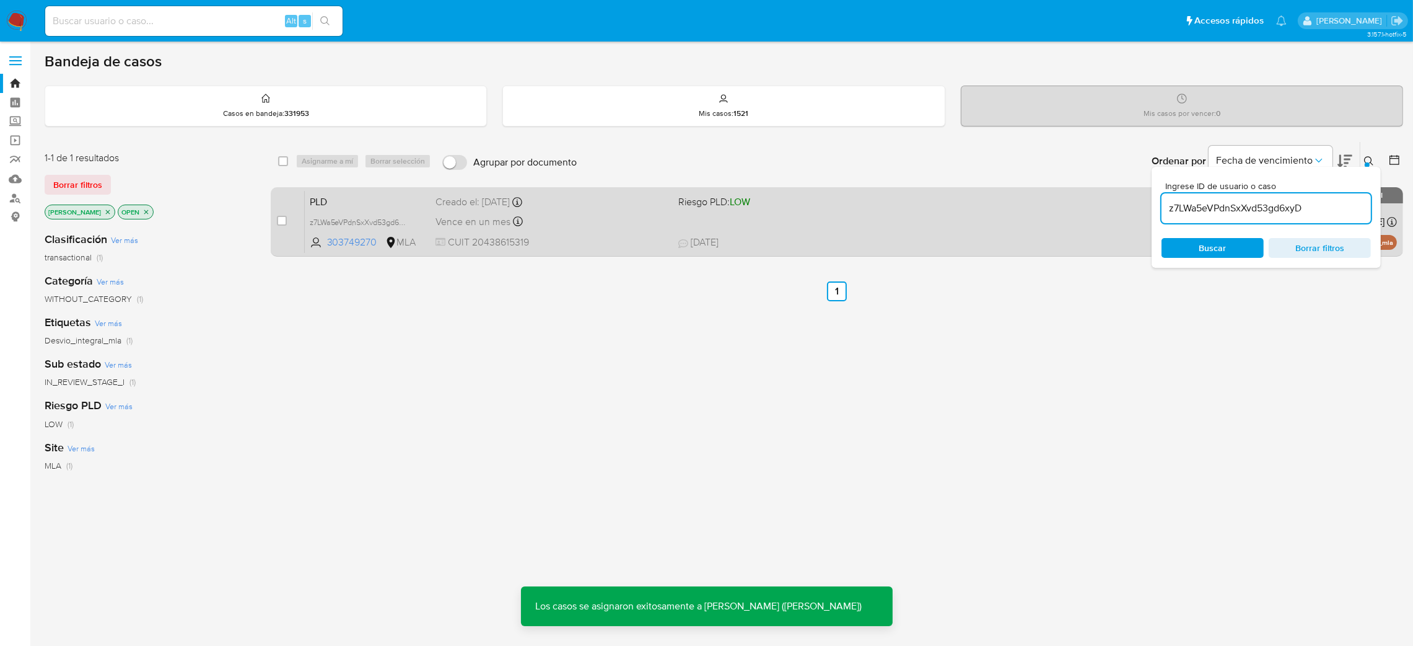
click at [592, 247] on span "CUIT 20438615319" at bounding box center [552, 242] width 233 height 14
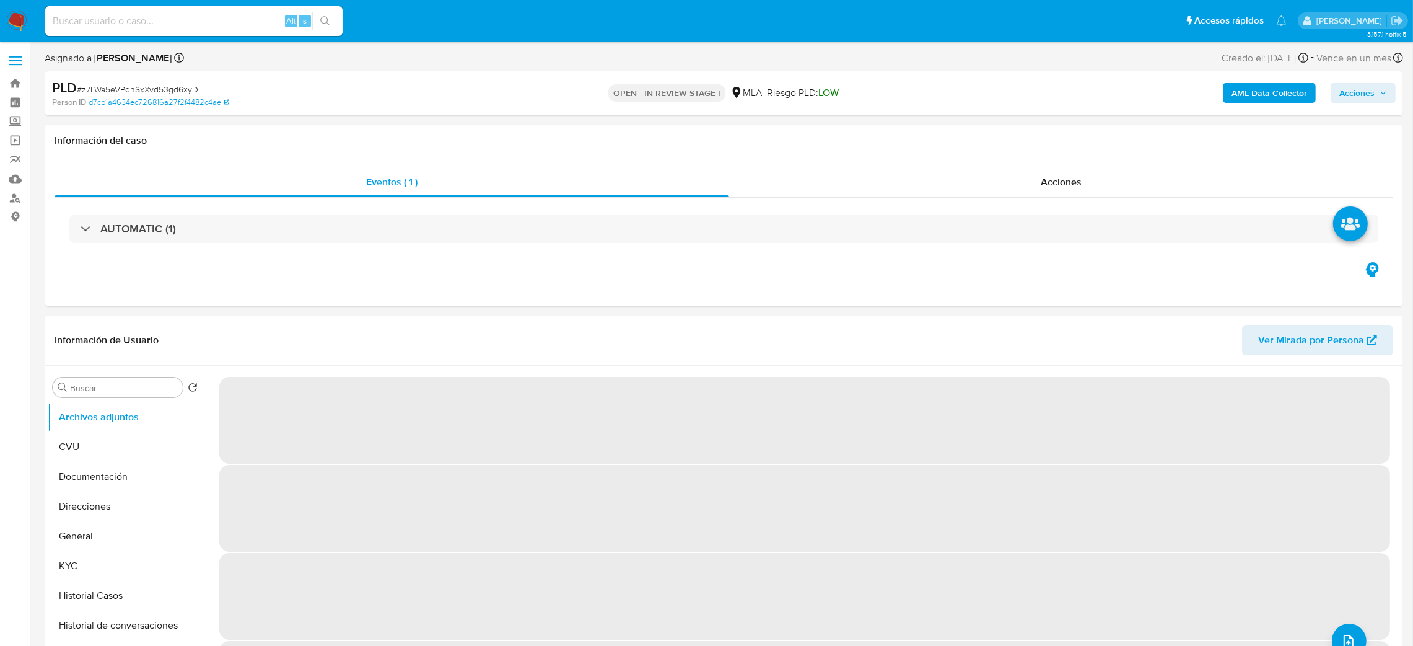
select select "10"
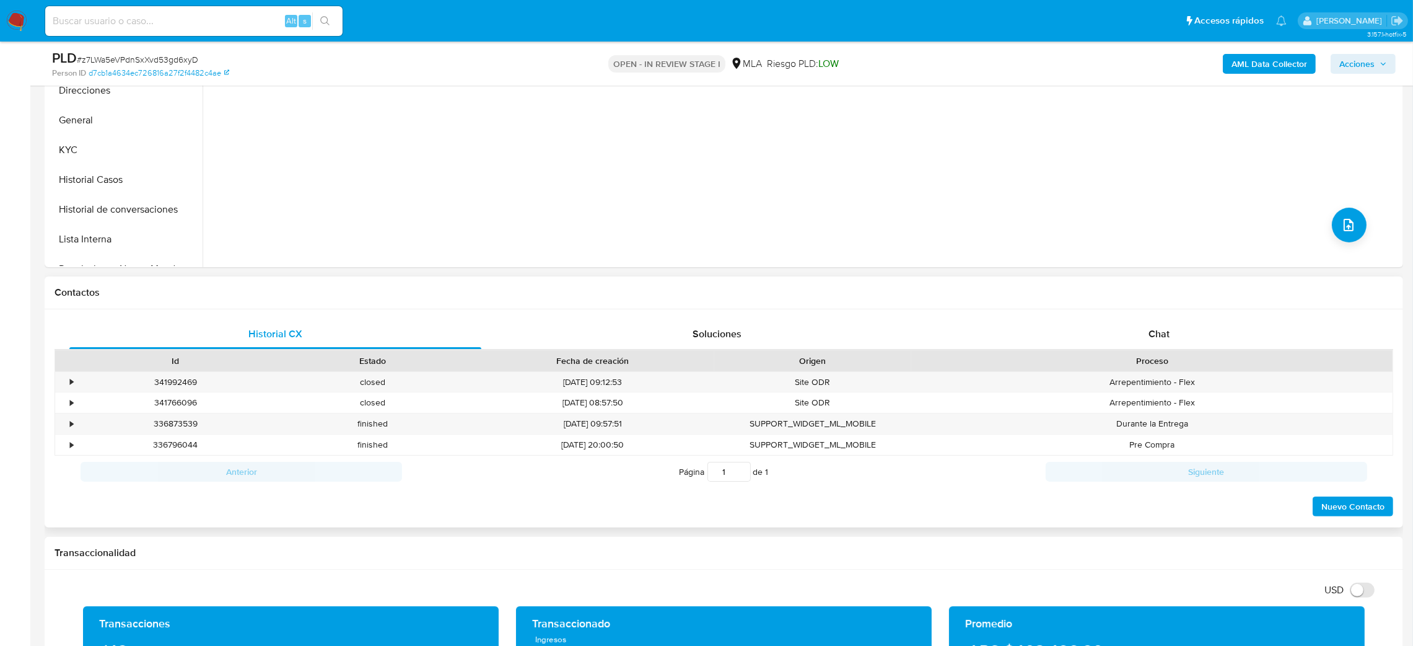
click at [1195, 327] on div "Chat" at bounding box center [1159, 334] width 412 height 30
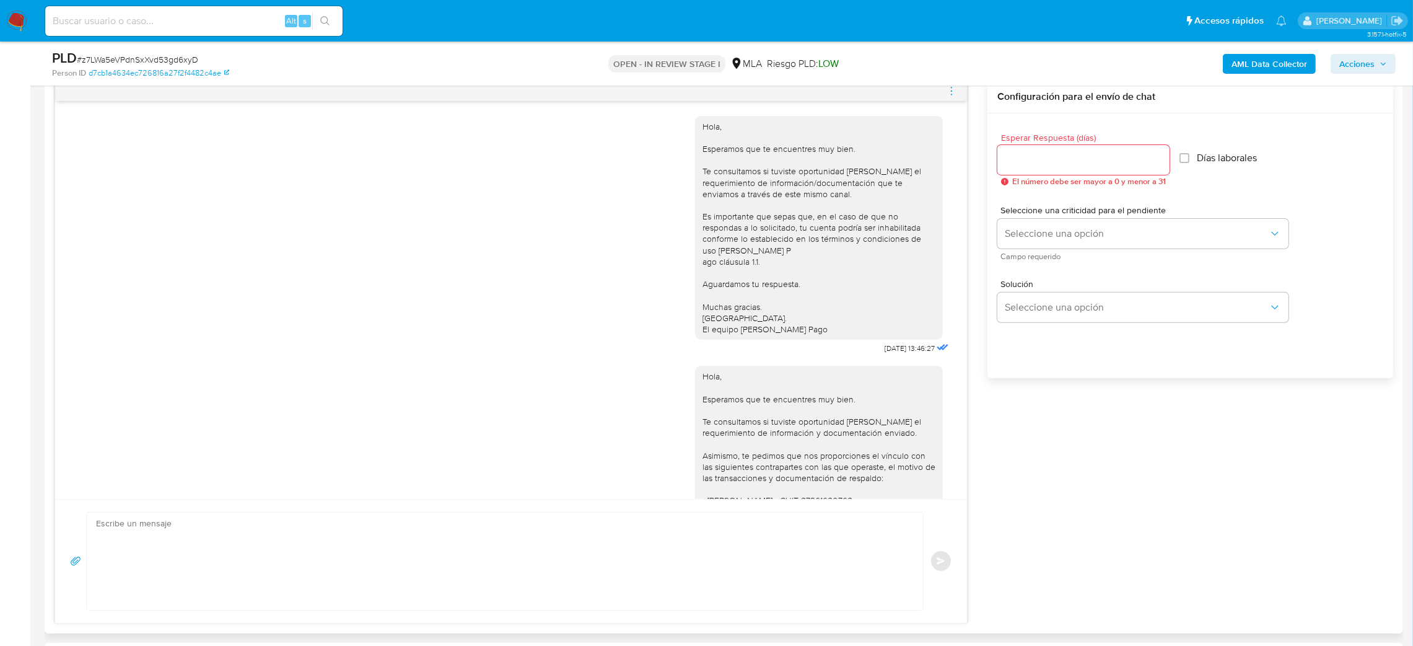
scroll to position [1444, 0]
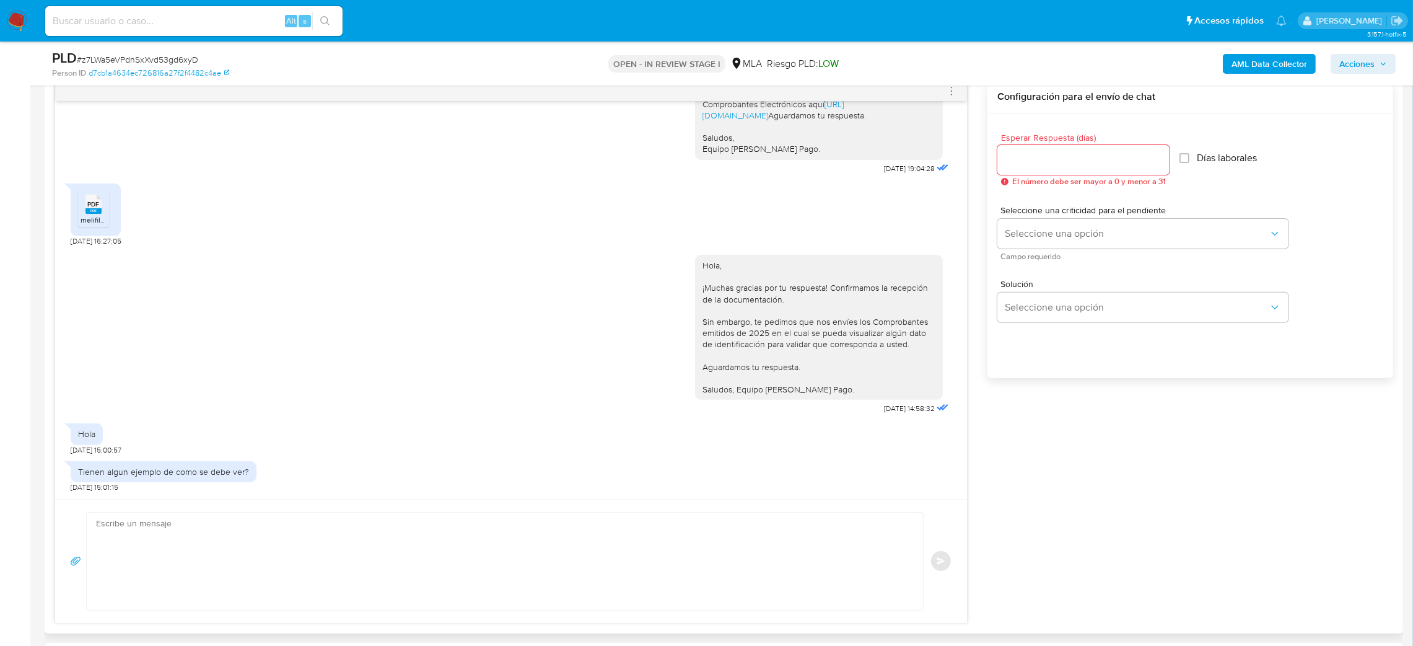
click at [154, 550] on textarea at bounding box center [502, 560] width 812 height 97
paste textarea "Hola, ¡Muchas gracias por tu respuesta! Te enviamos el instructivo [URL][DOMAIN…"
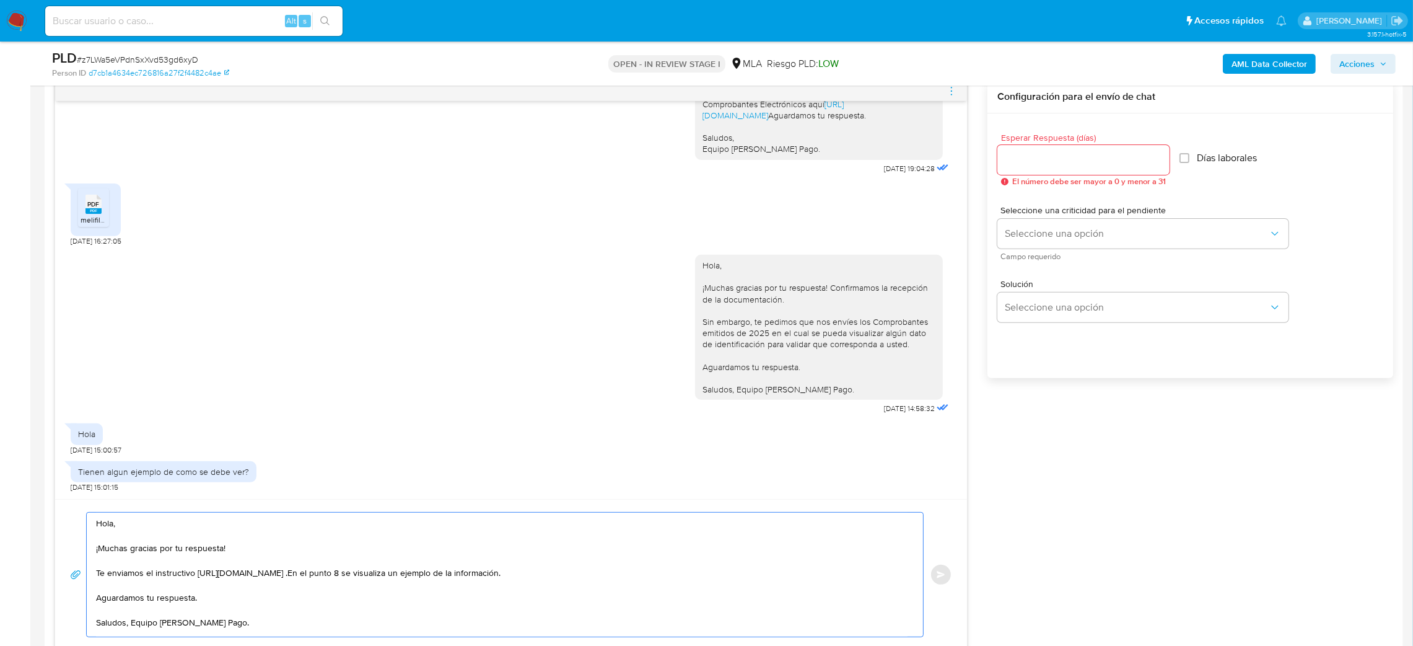
scroll to position [6, 0]
type textarea "Hola, ¡Muchas gracias por tu respuesta! Te enviamos el instructivo [URL][DOMAIN…"
click at [1016, 157] on input "Esperar Respuesta (días)" at bounding box center [1084, 160] width 172 height 16
type input "1"
click at [1016, 238] on span "Seleccione una opción" at bounding box center [1137, 233] width 264 height 12
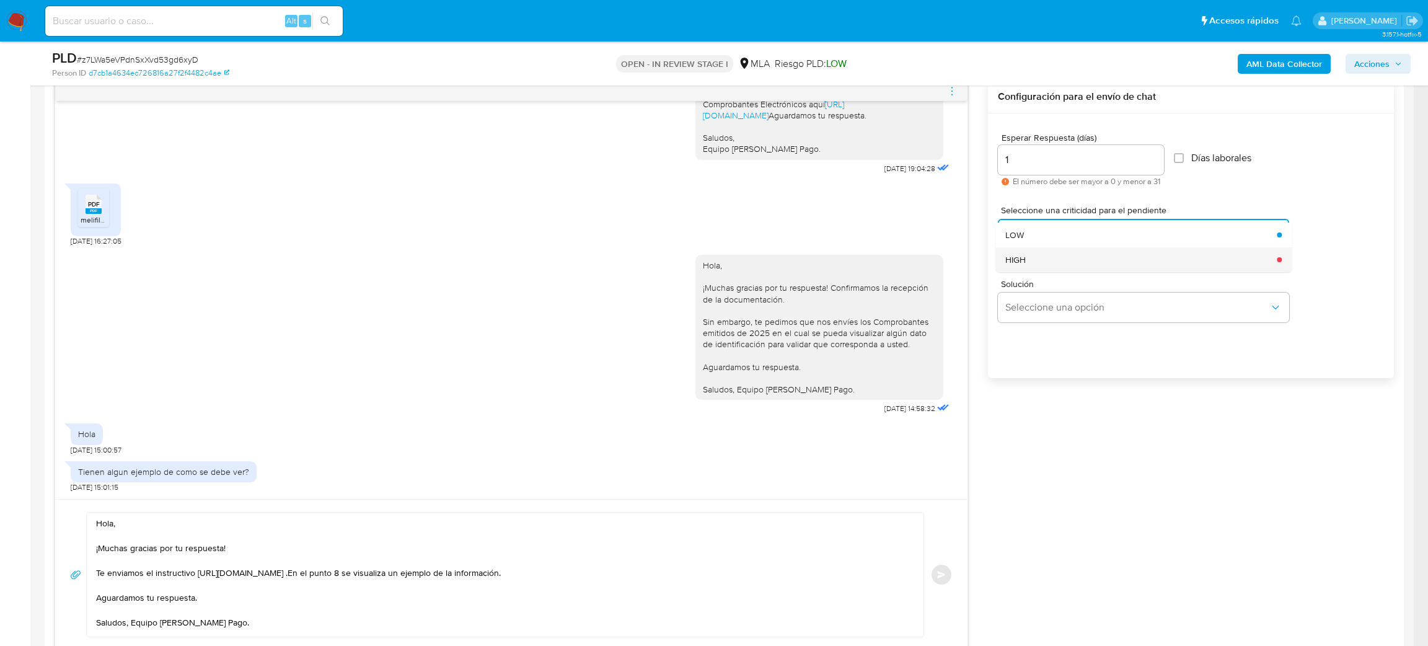
click at [1024, 264] on span "HIGH" at bounding box center [1015, 259] width 20 height 11
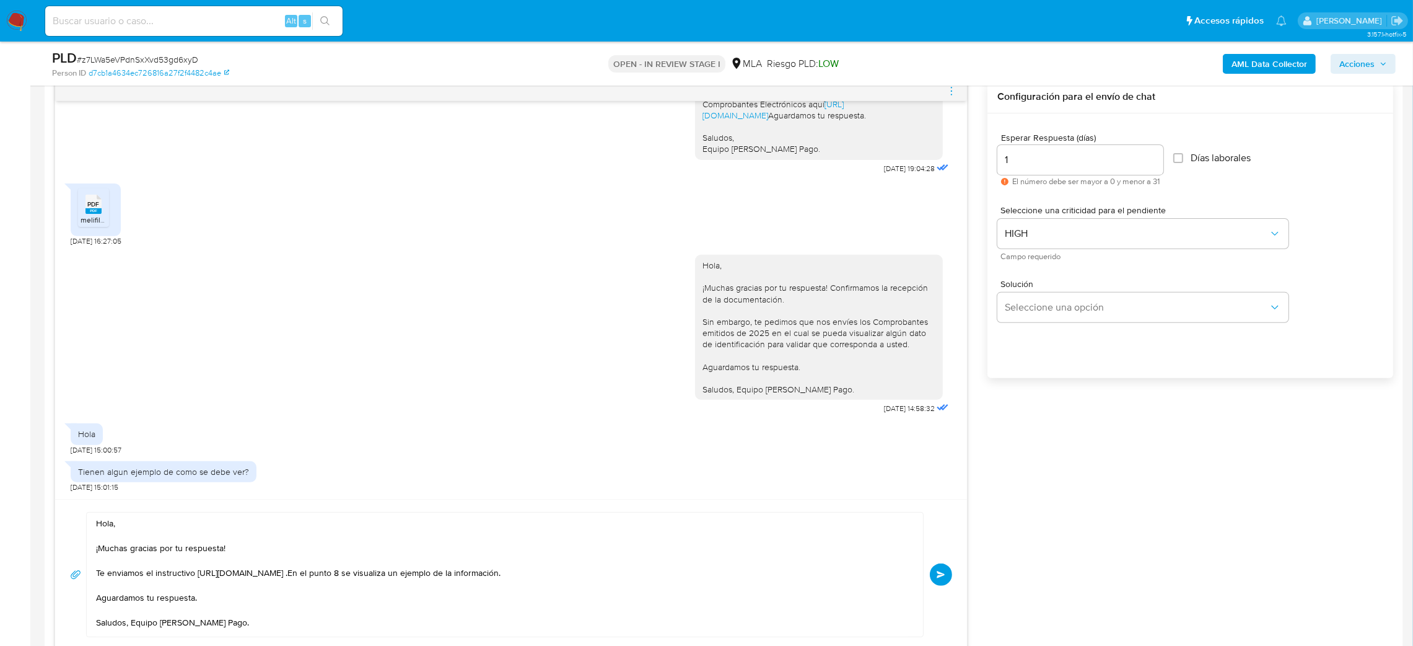
click at [936, 576] on button "Enviar" at bounding box center [941, 574] width 22 height 22
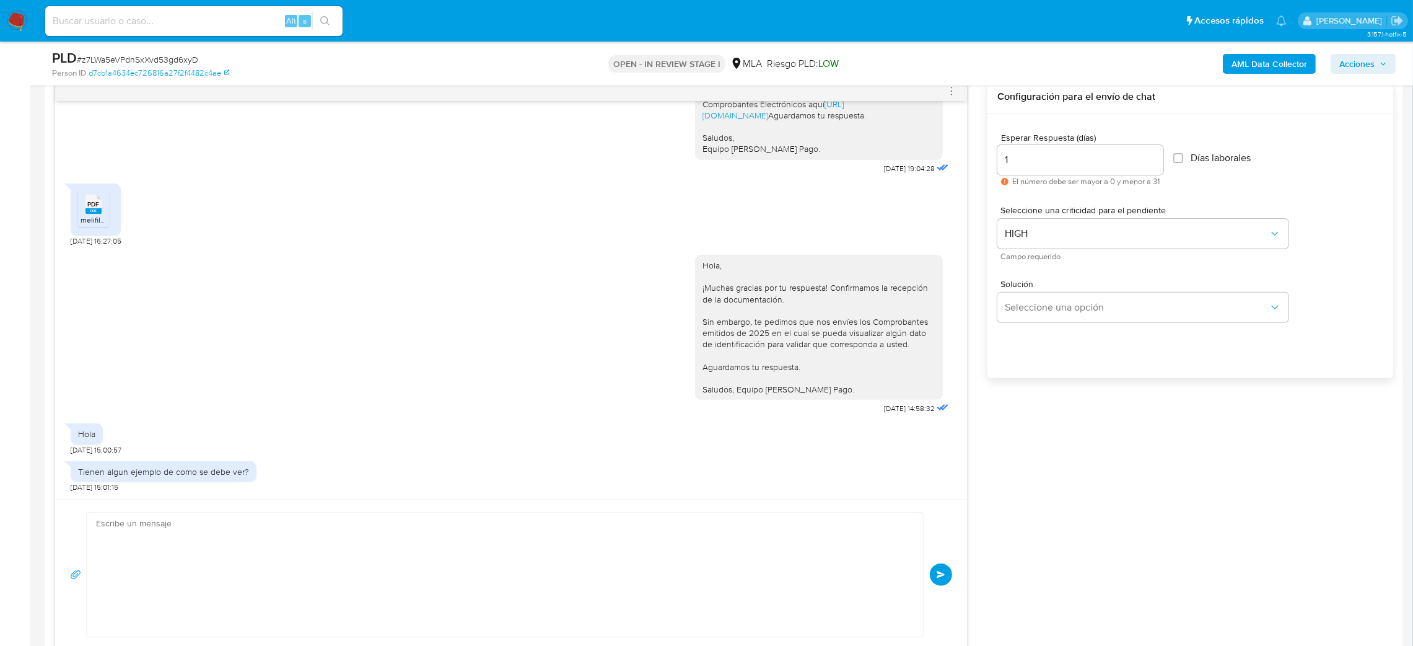
scroll to position [0, 0]
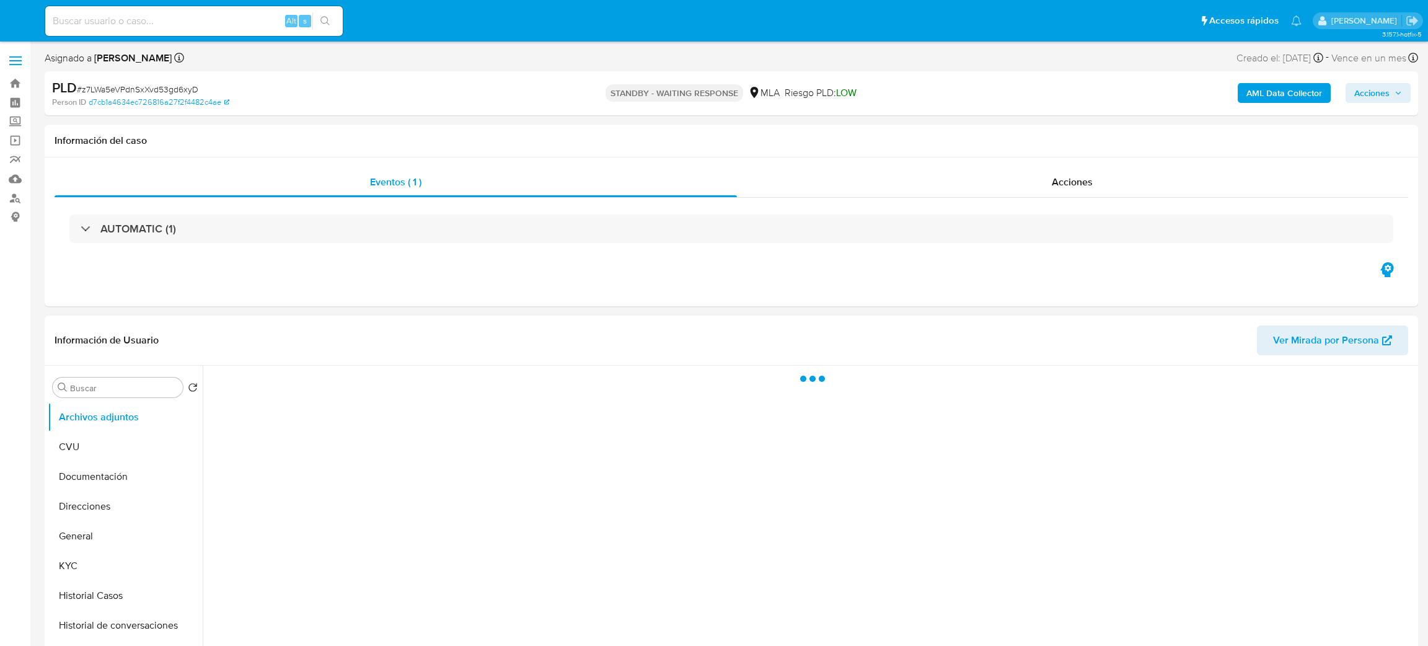
select select "10"
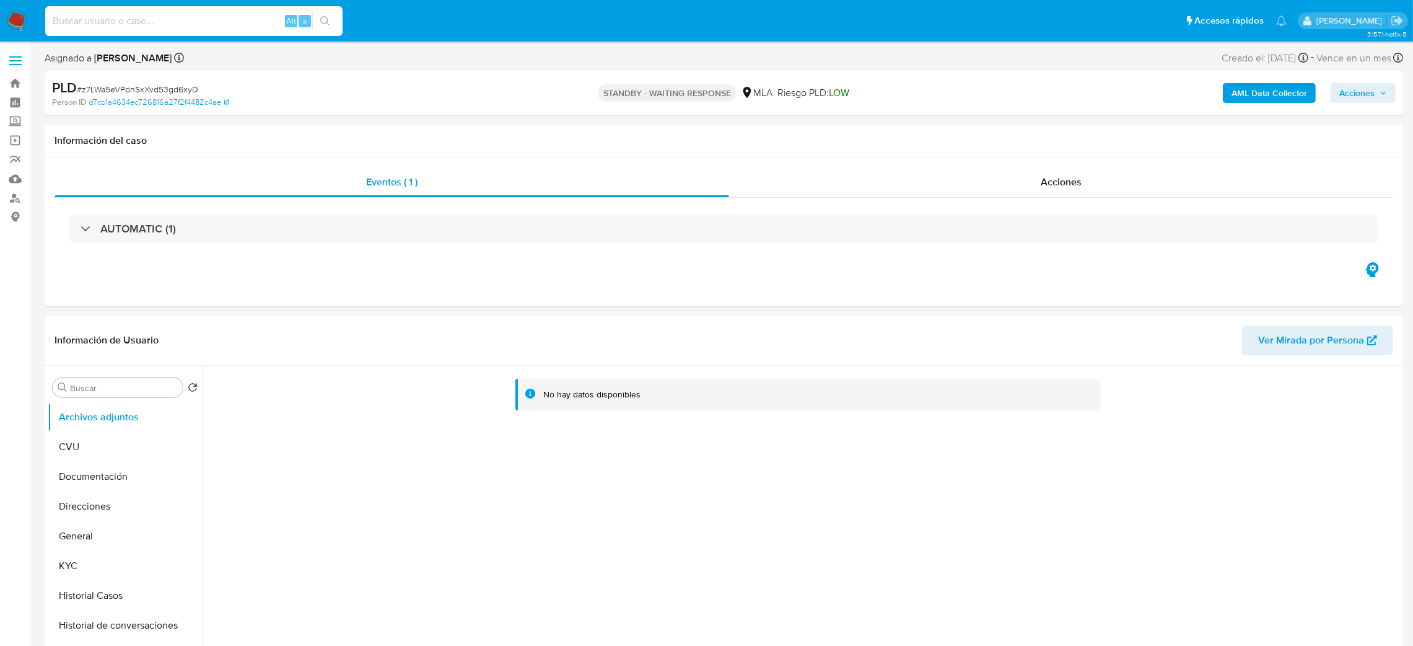
click at [262, 24] on input at bounding box center [193, 21] width 297 height 16
paste input "nBpTOEtQs0Zcf5lADm57j5qy"
type input "nBpTOEtQs0Zcf5lADm57j5qy"
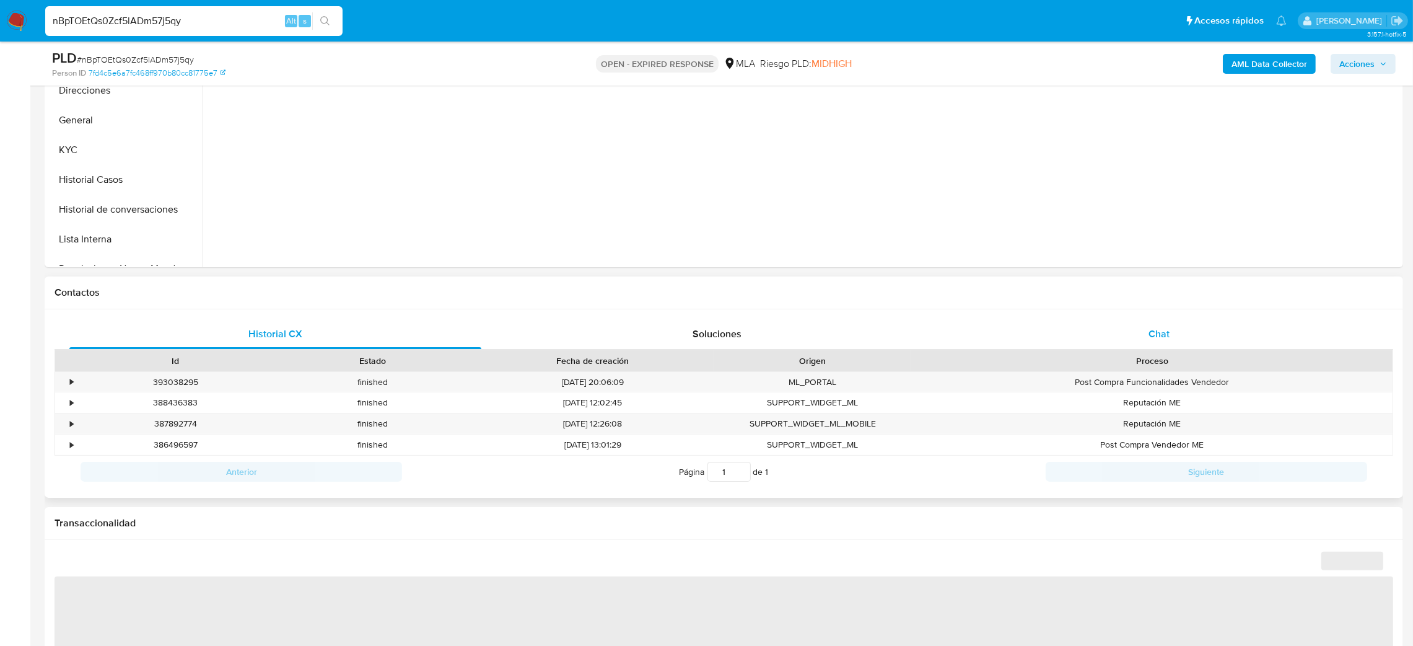
click at [1211, 329] on div "Chat" at bounding box center [1159, 334] width 412 height 30
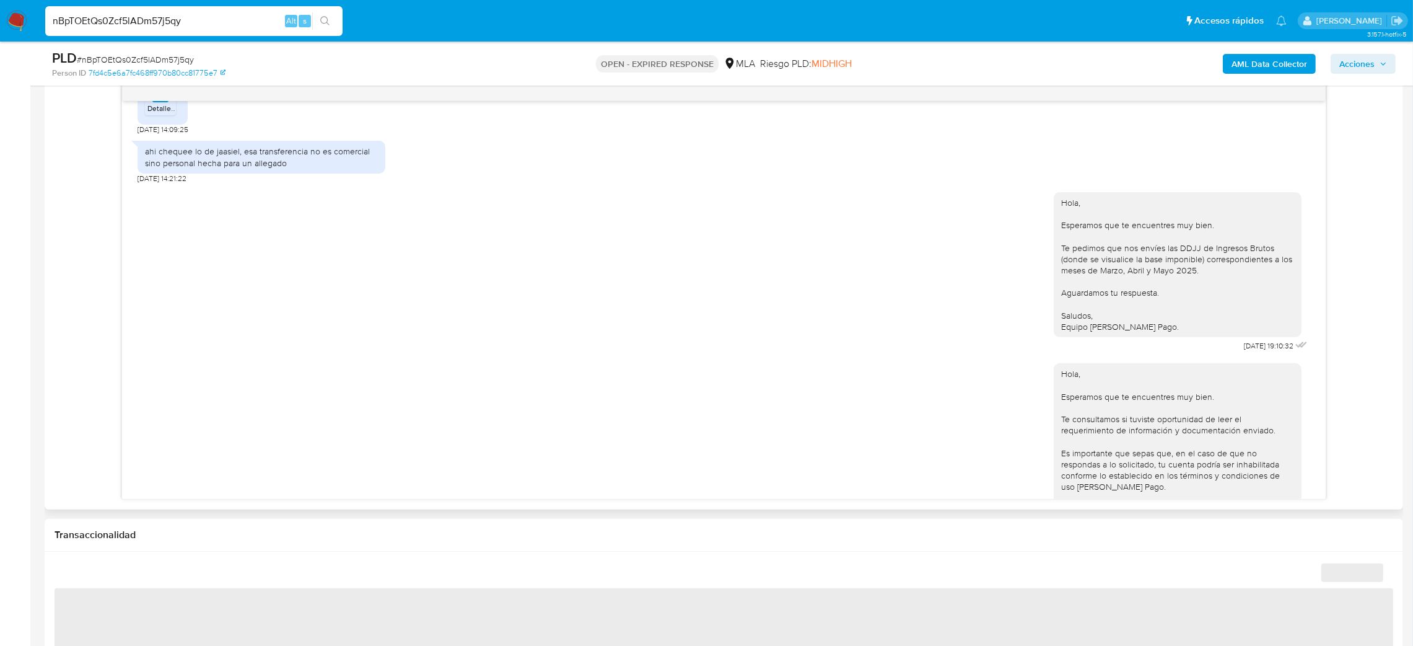
scroll to position [1115, 0]
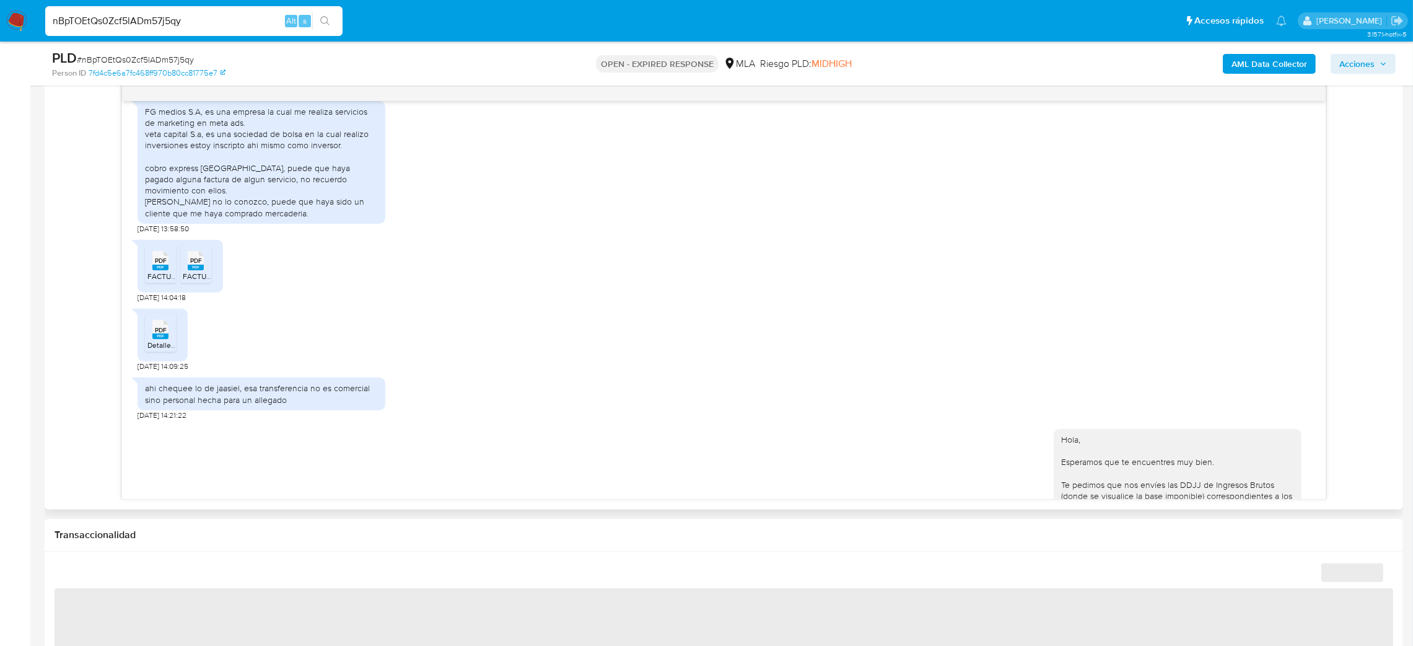
select select "10"
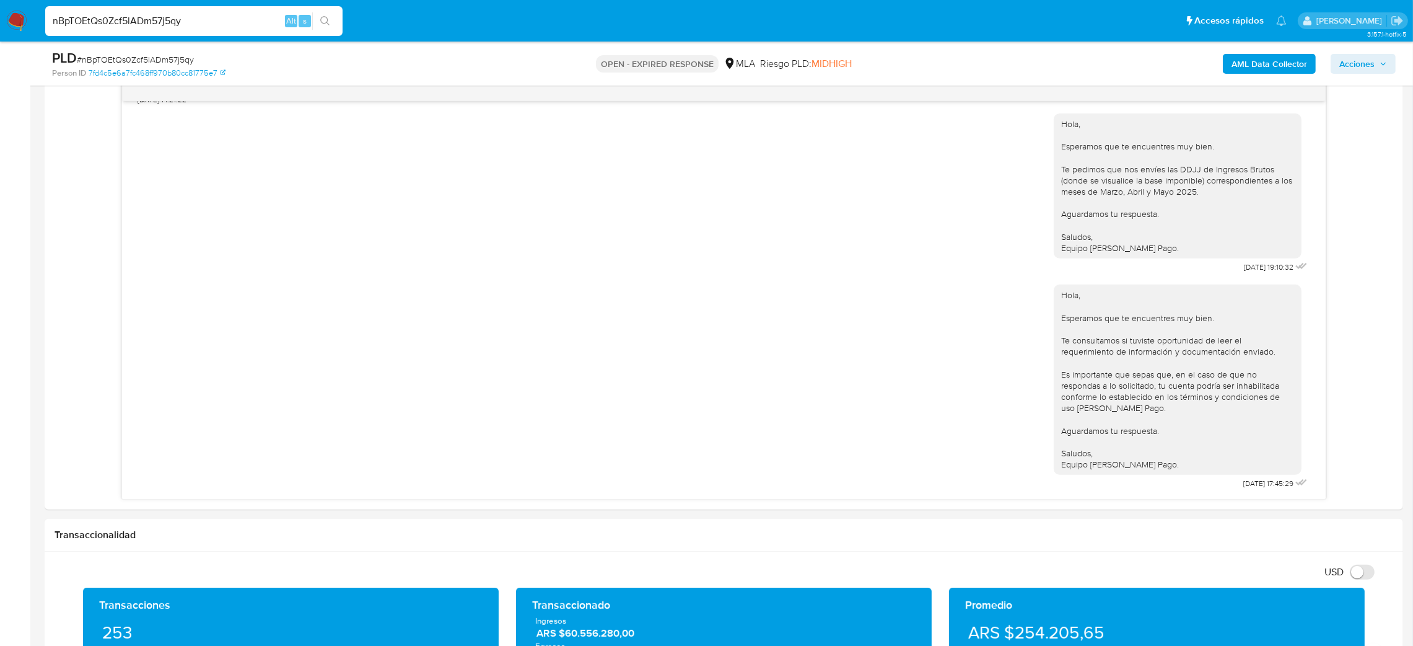
scroll to position [557, 0]
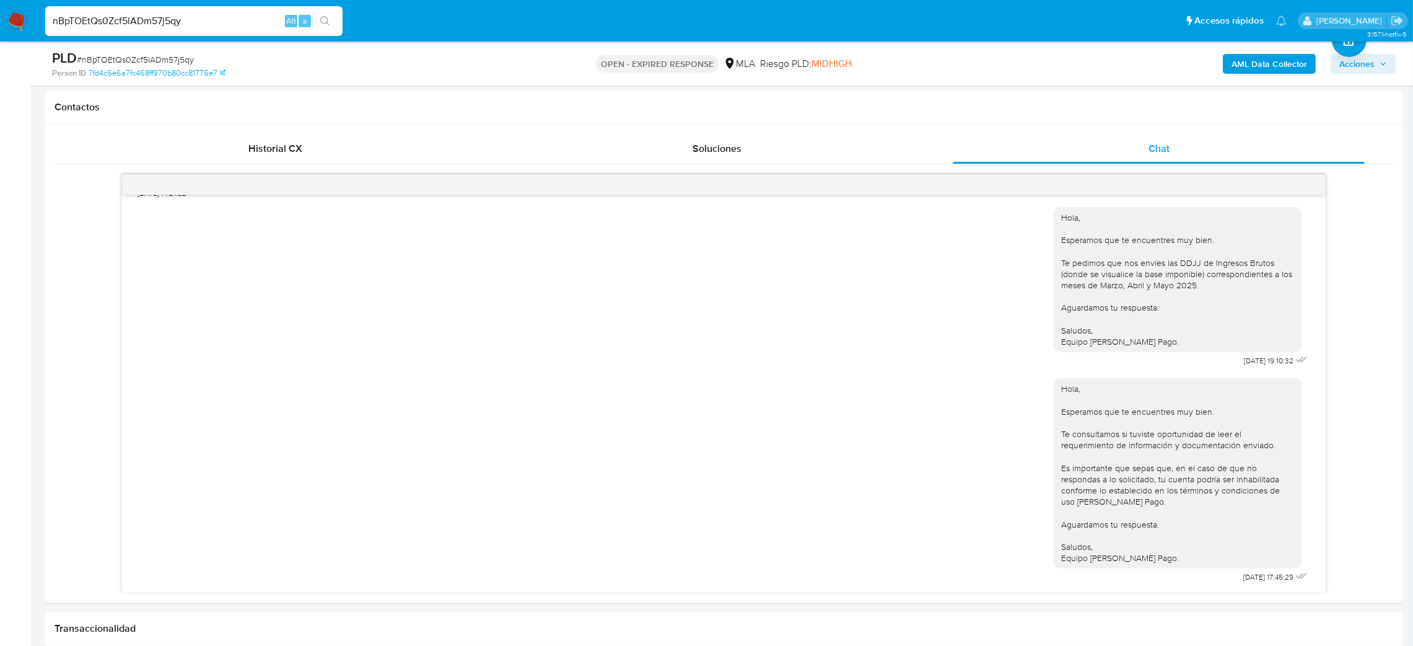
click at [173, 51] on div "PLD # nBpTOEtQs0Zcf5lADm57j5qy" at bounding box center [274, 58] width 444 height 19
copy span "nBpTOEtQs0Zcf5lADm57j5qy"
click at [17, 18] on img at bounding box center [16, 21] width 21 height 21
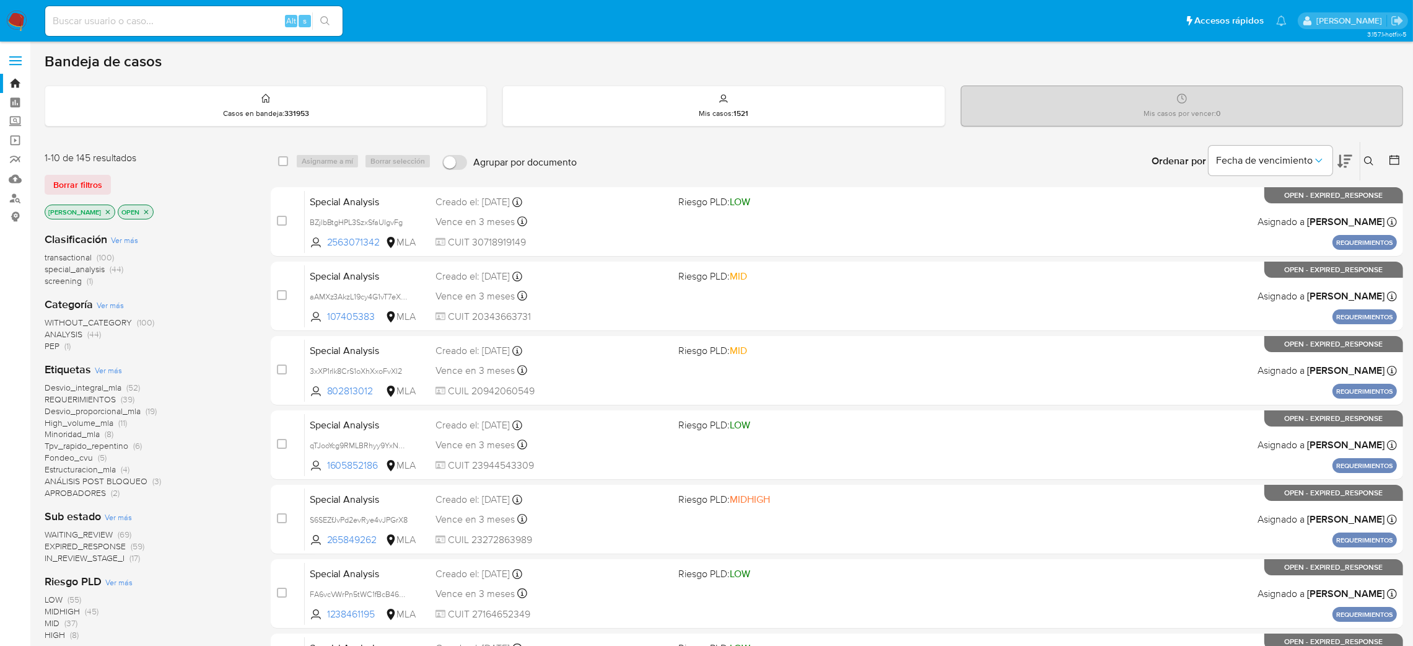
click at [1371, 159] on icon at bounding box center [1369, 161] width 10 height 10
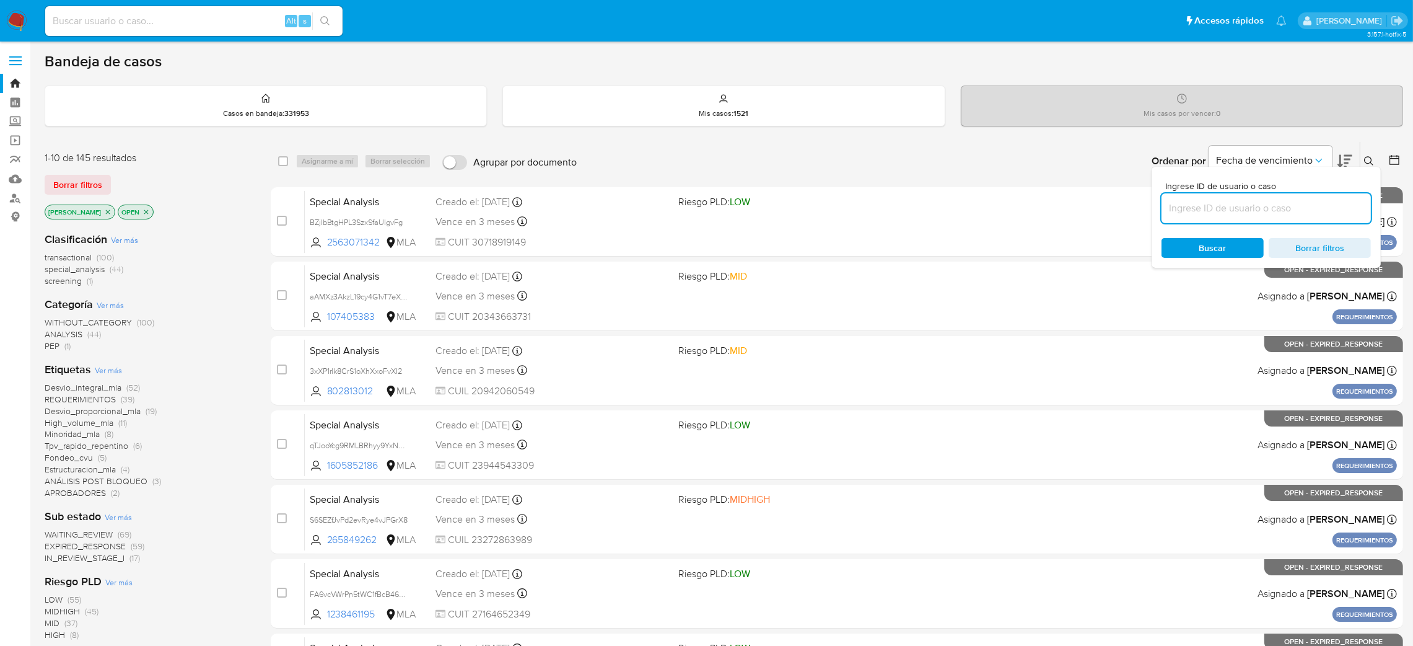
click at [1306, 206] on input at bounding box center [1266, 208] width 209 height 16
type input "nBpTOEtQs0Zcf5lADm57j5qy"
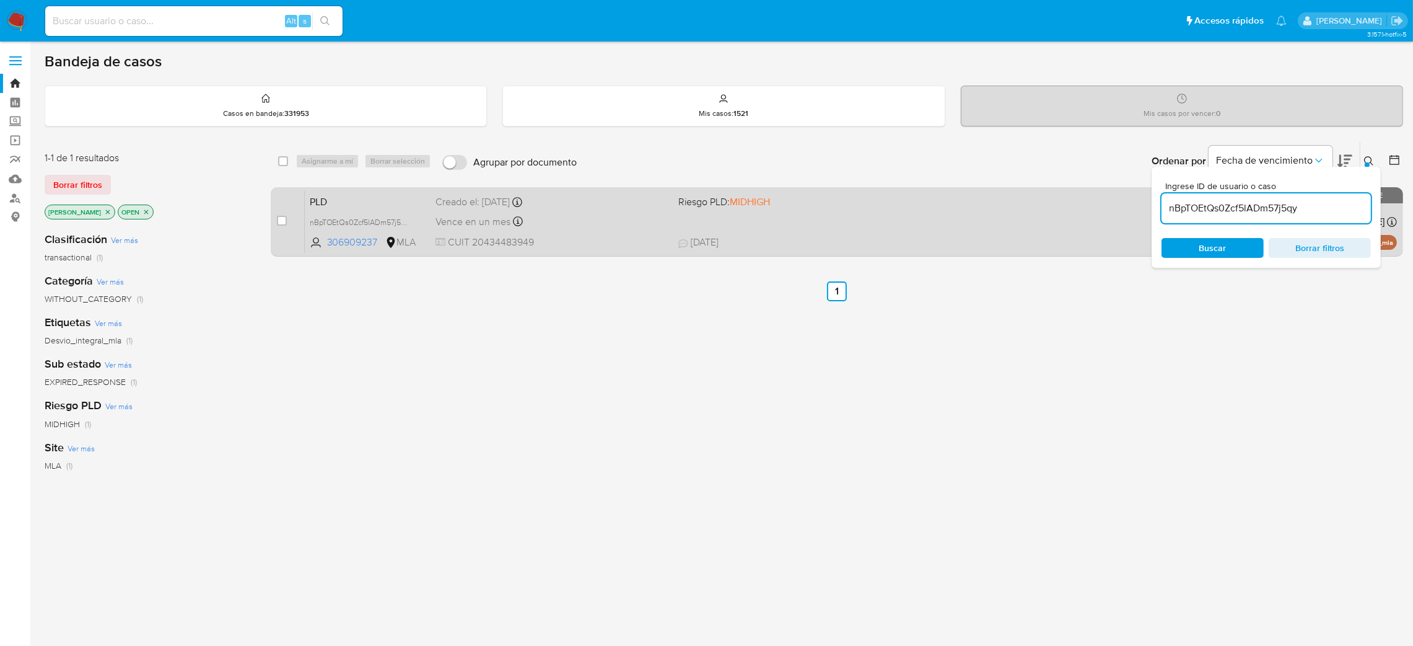
click at [280, 216] on input "checkbox" at bounding box center [282, 221] width 10 height 10
checkbox input "true"
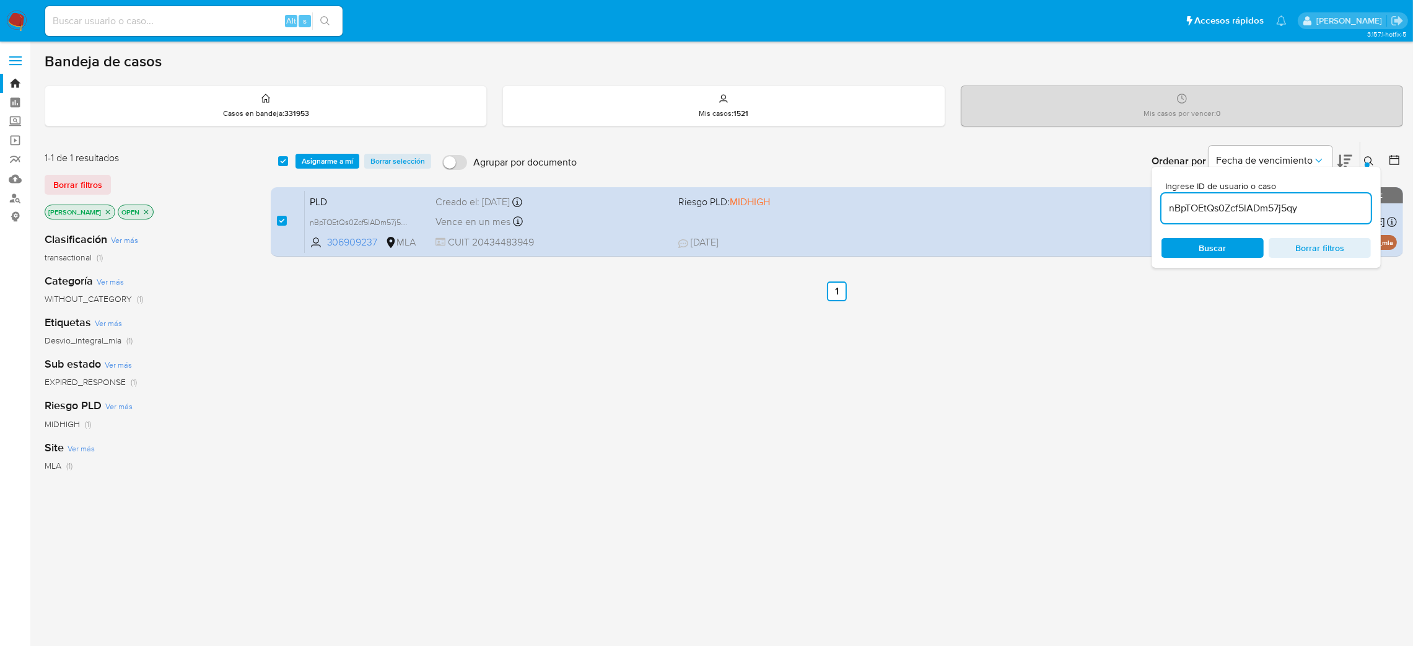
click at [315, 172] on div "select-all-cases-checkbox Asignarme a mí Borrar selección Agrupar por documento…" at bounding box center [837, 161] width 1133 height 38
click at [317, 159] on span "Asignarme a mí" at bounding box center [327, 161] width 51 height 12
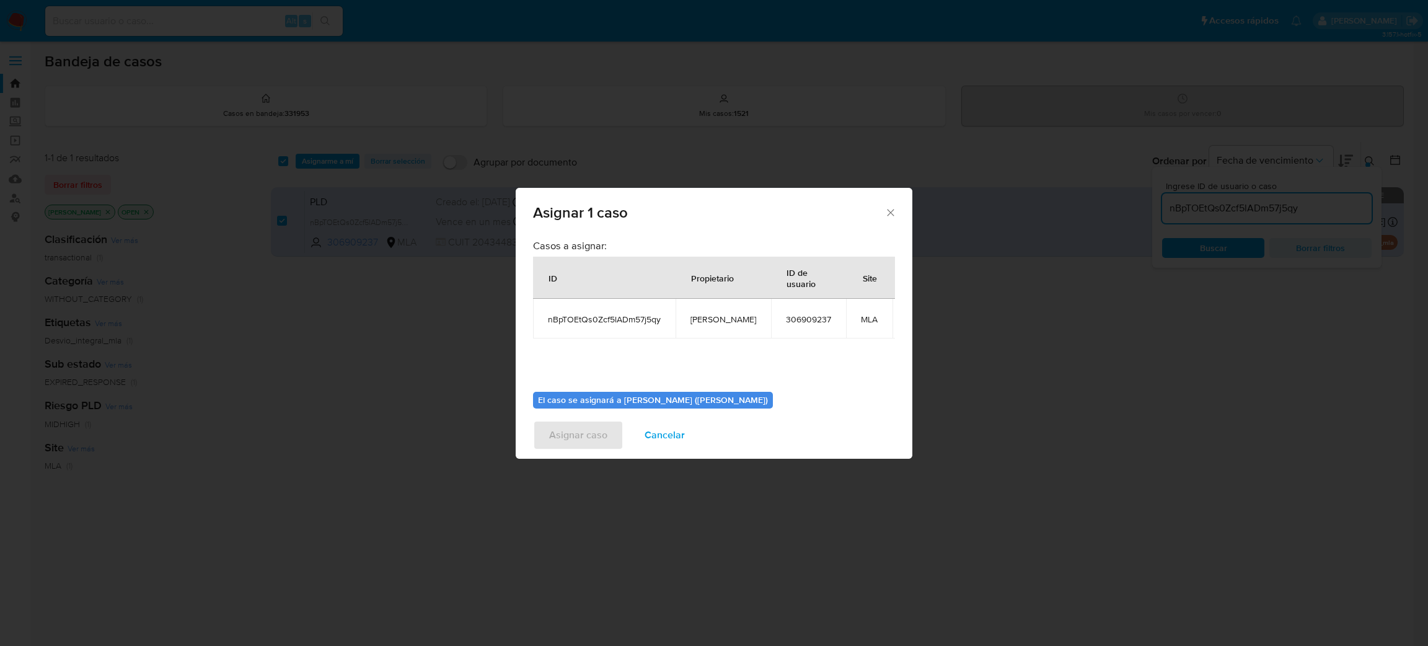
click at [724, 314] on span "[PERSON_NAME]" at bounding box center [723, 319] width 66 height 11
copy span "[PERSON_NAME]"
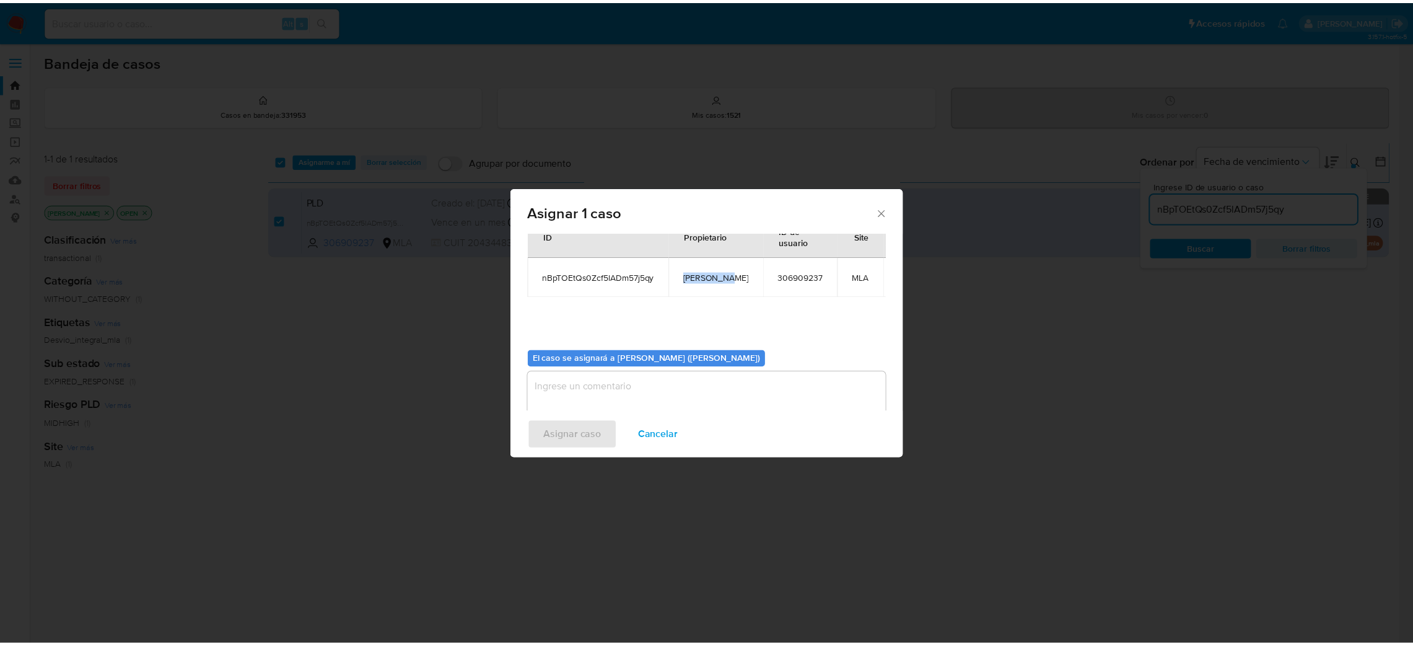
scroll to position [64, 0]
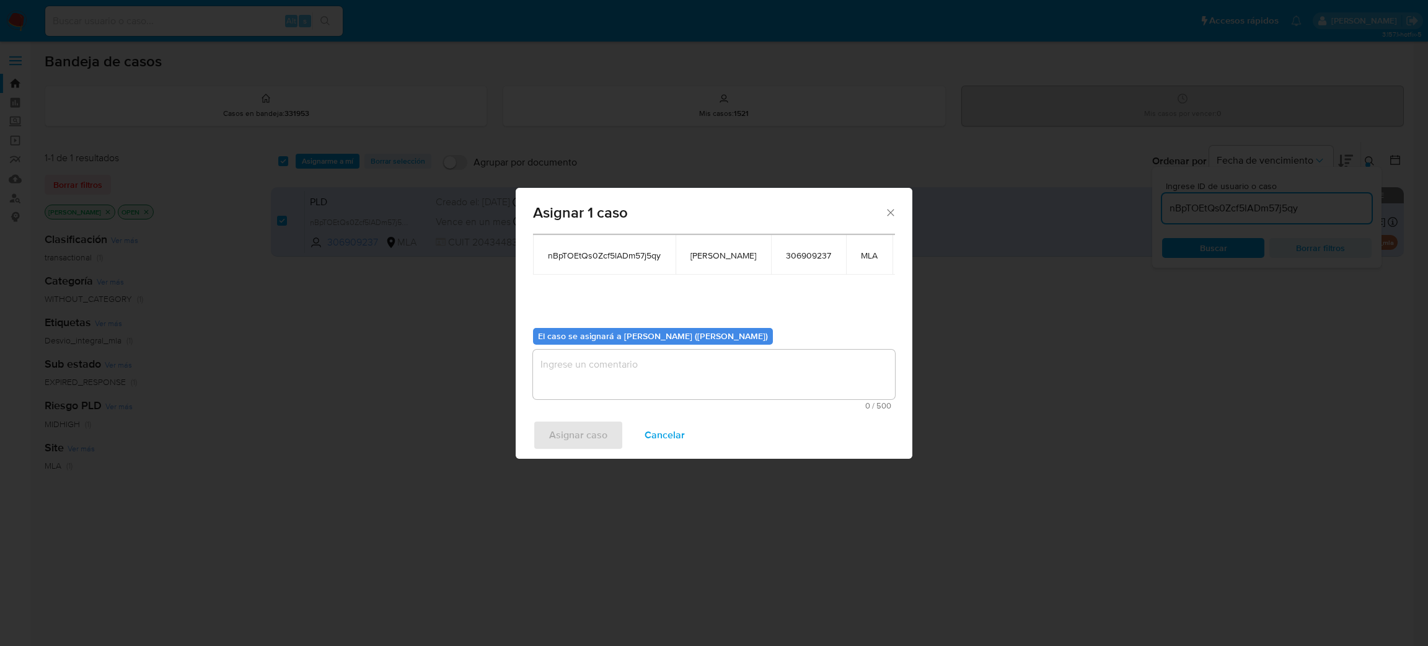
click at [644, 370] on textarea "assign-modal" at bounding box center [714, 374] width 362 height 50
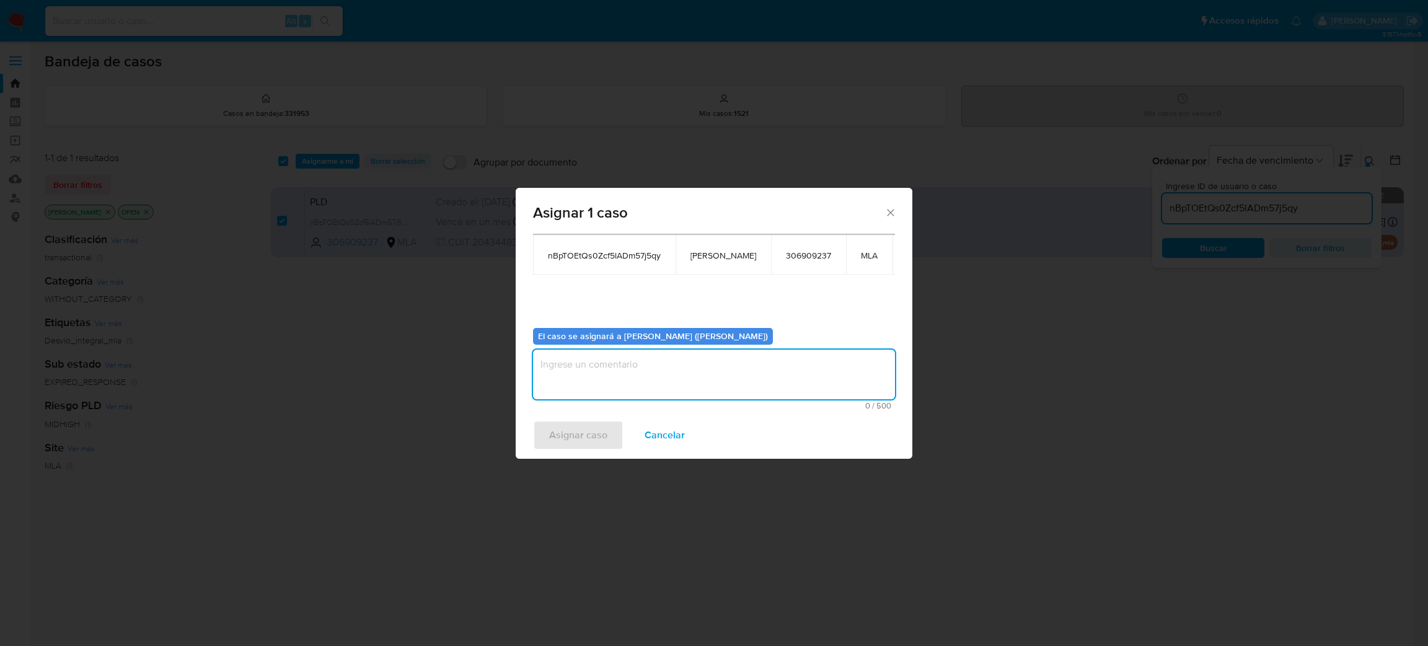
paste textarea "[PERSON_NAME]"
type textarea "[PERSON_NAME]"
click at [589, 437] on span "Asignar caso" at bounding box center [578, 434] width 58 height 27
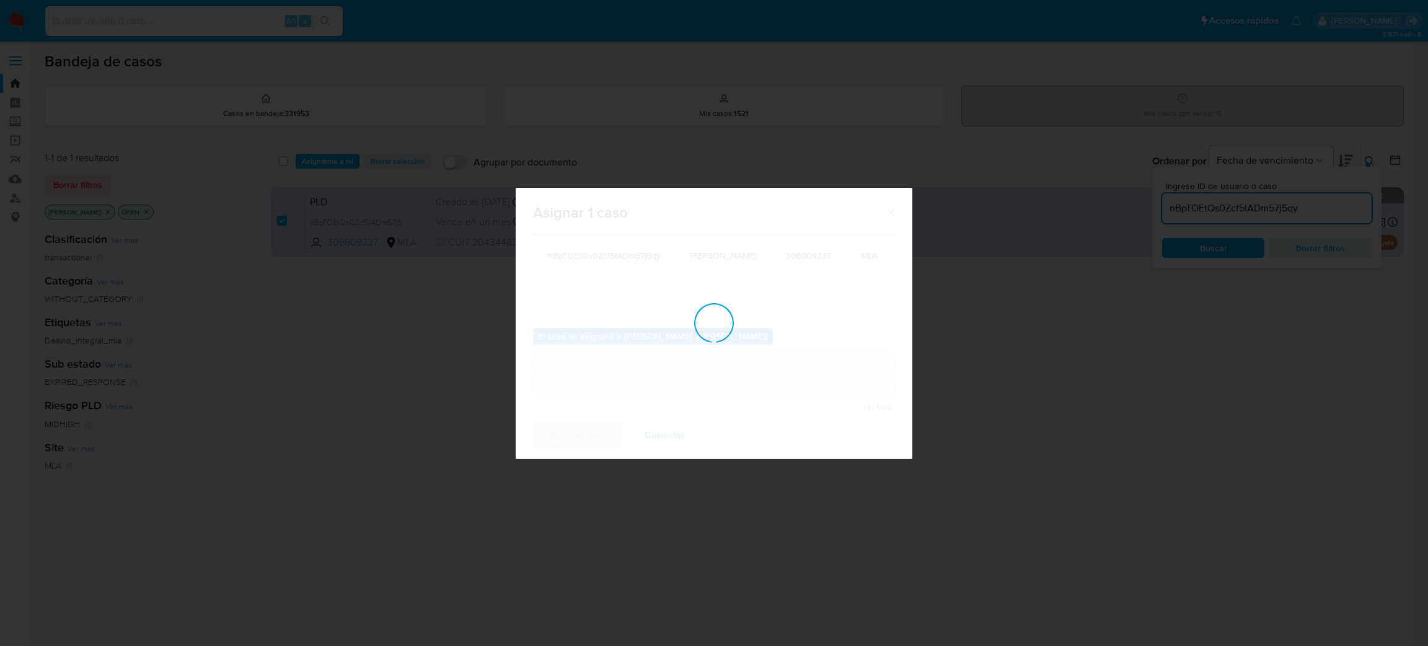
checkbox input "false"
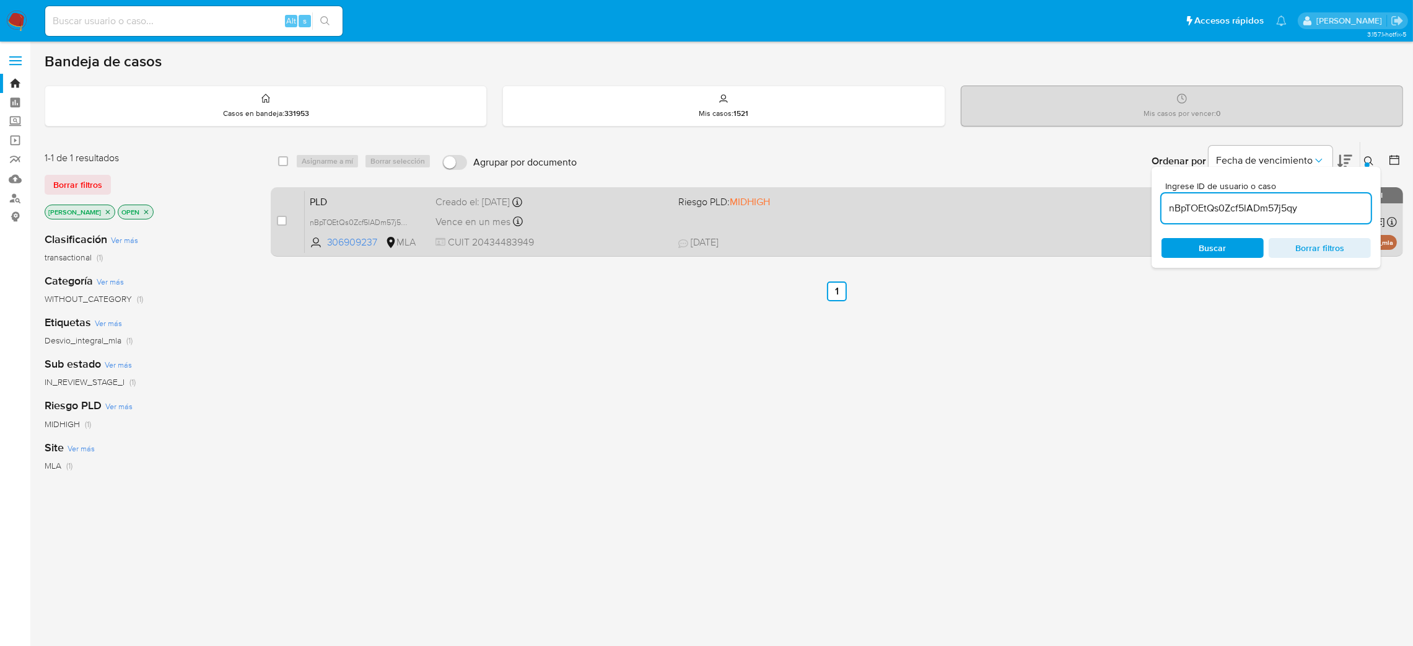
click at [592, 248] on div "PLD nBpTOEtQs0Zcf5lADm57j5qy 306909237 MLA Riesgo PLD: MIDHIGH Creado el: 12/07…" at bounding box center [851, 221] width 1092 height 63
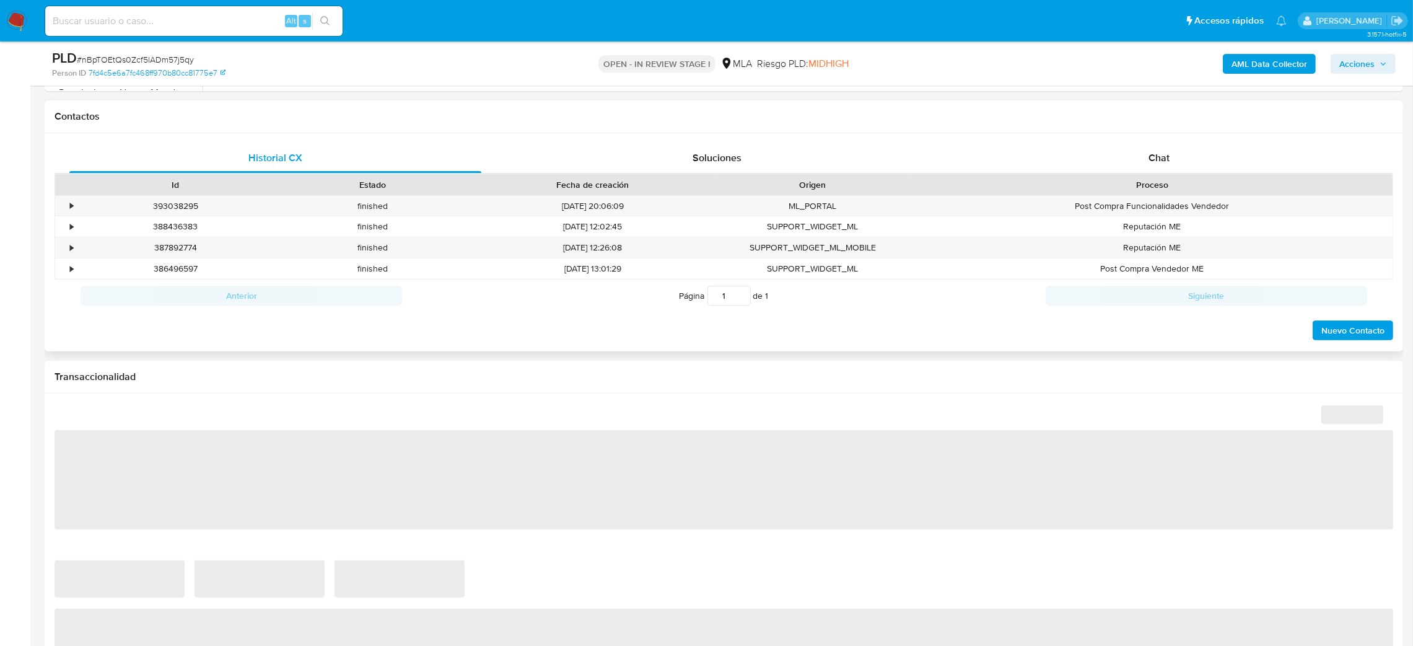
scroll to position [557, 0]
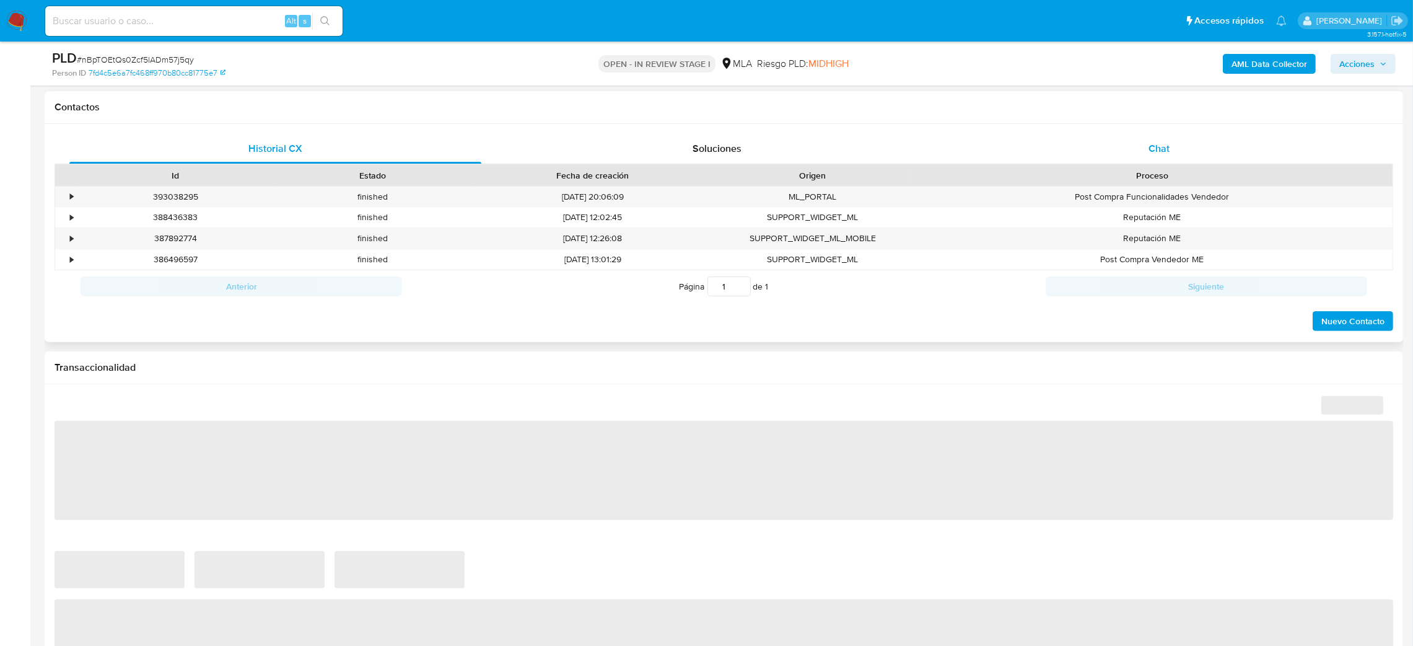
click at [1183, 148] on div "Chat" at bounding box center [1159, 149] width 412 height 30
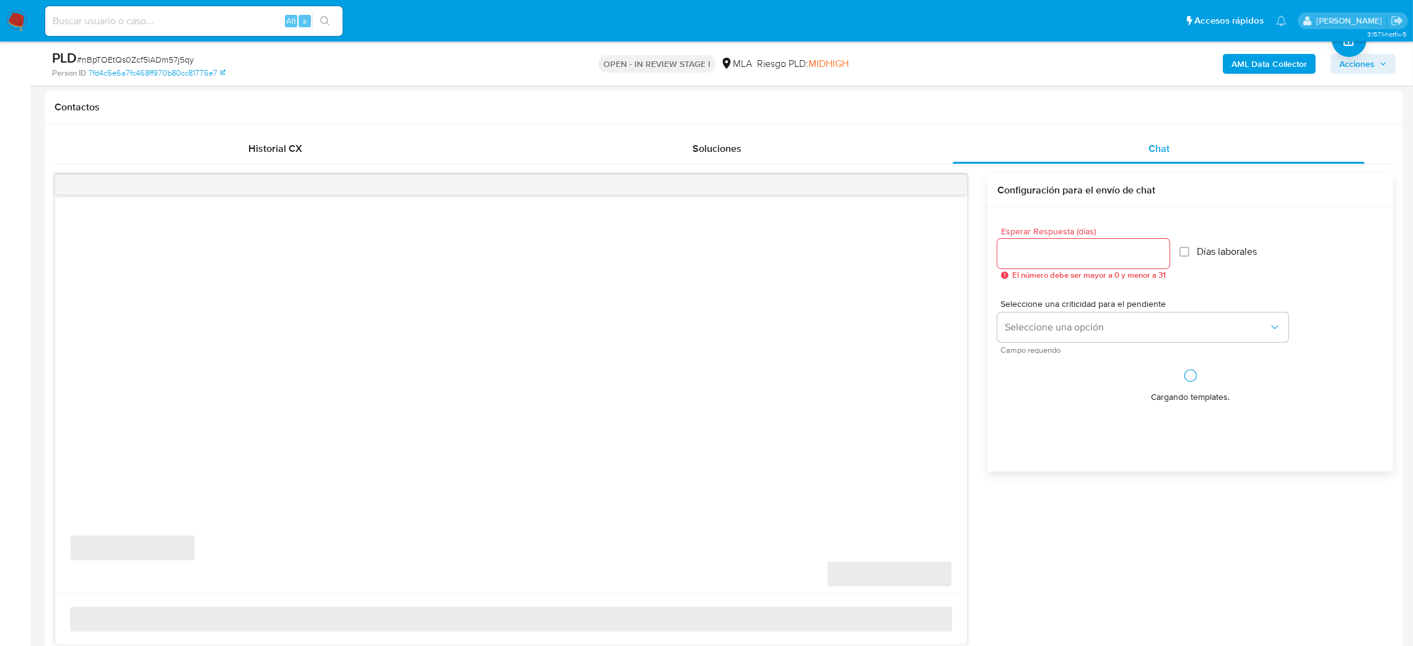
scroll to position [0, 0]
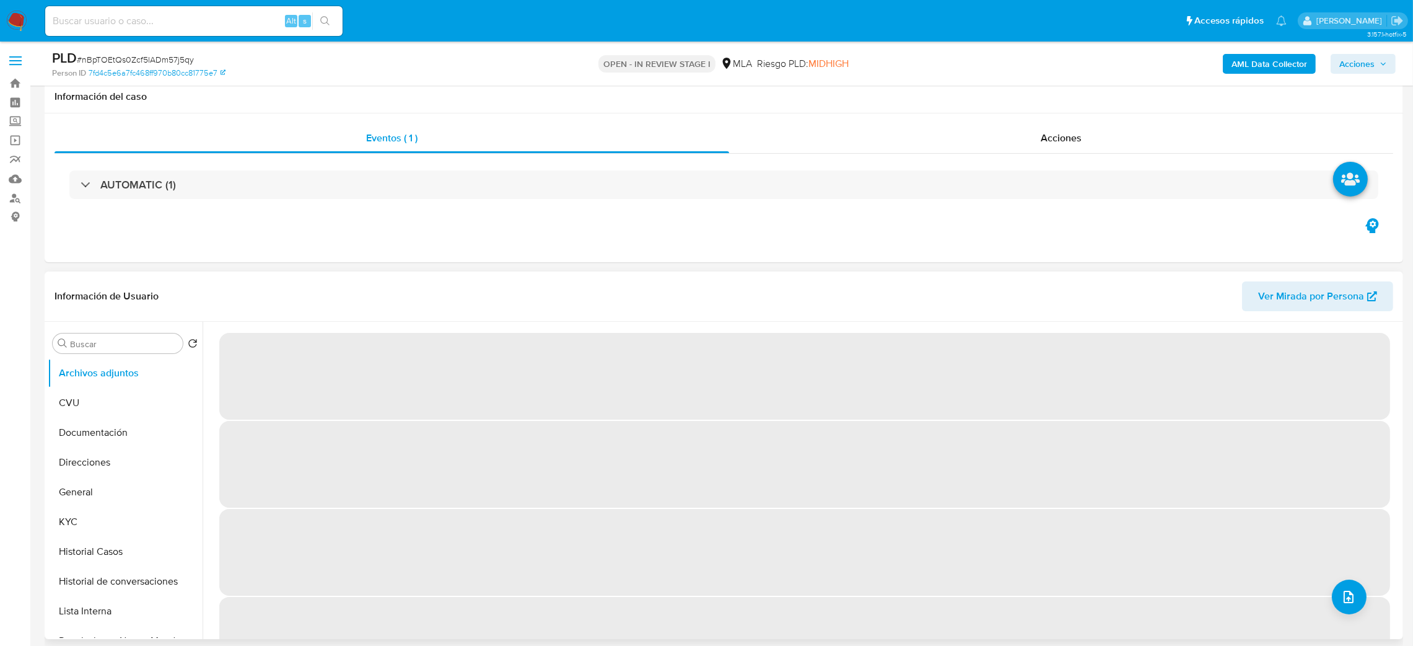
select select "10"
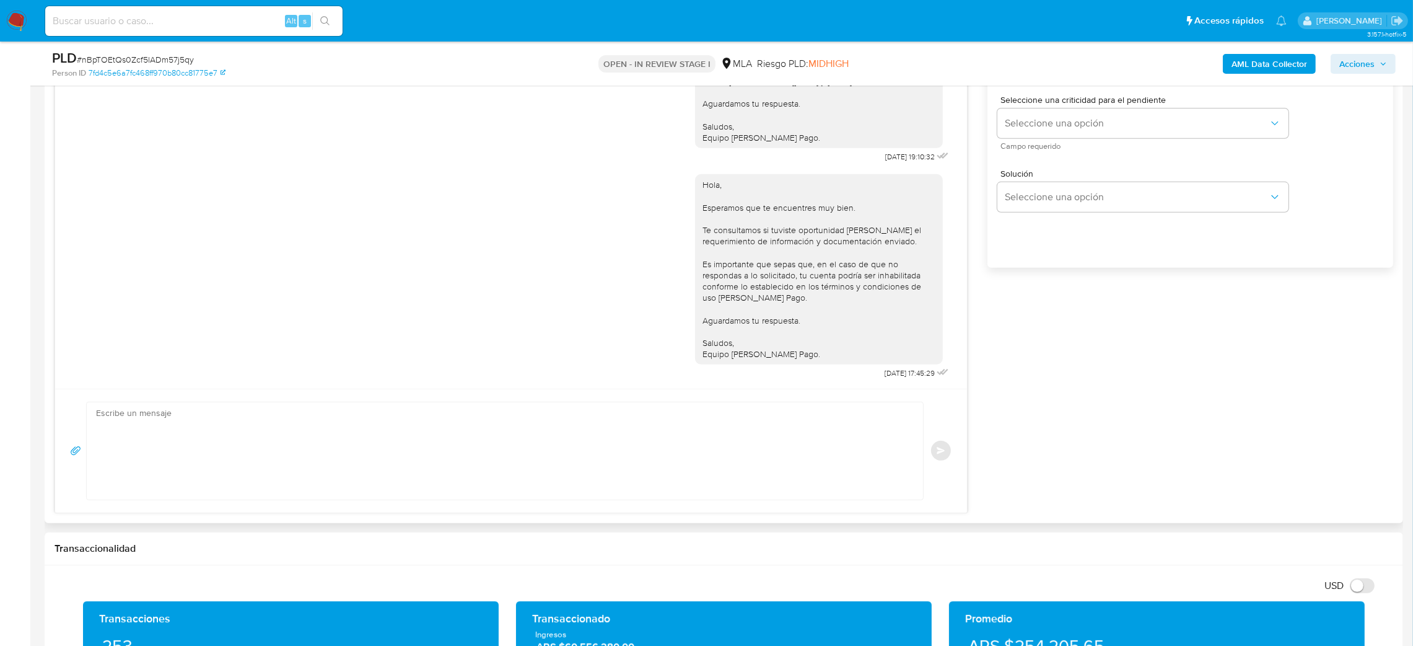
scroll to position [836, 0]
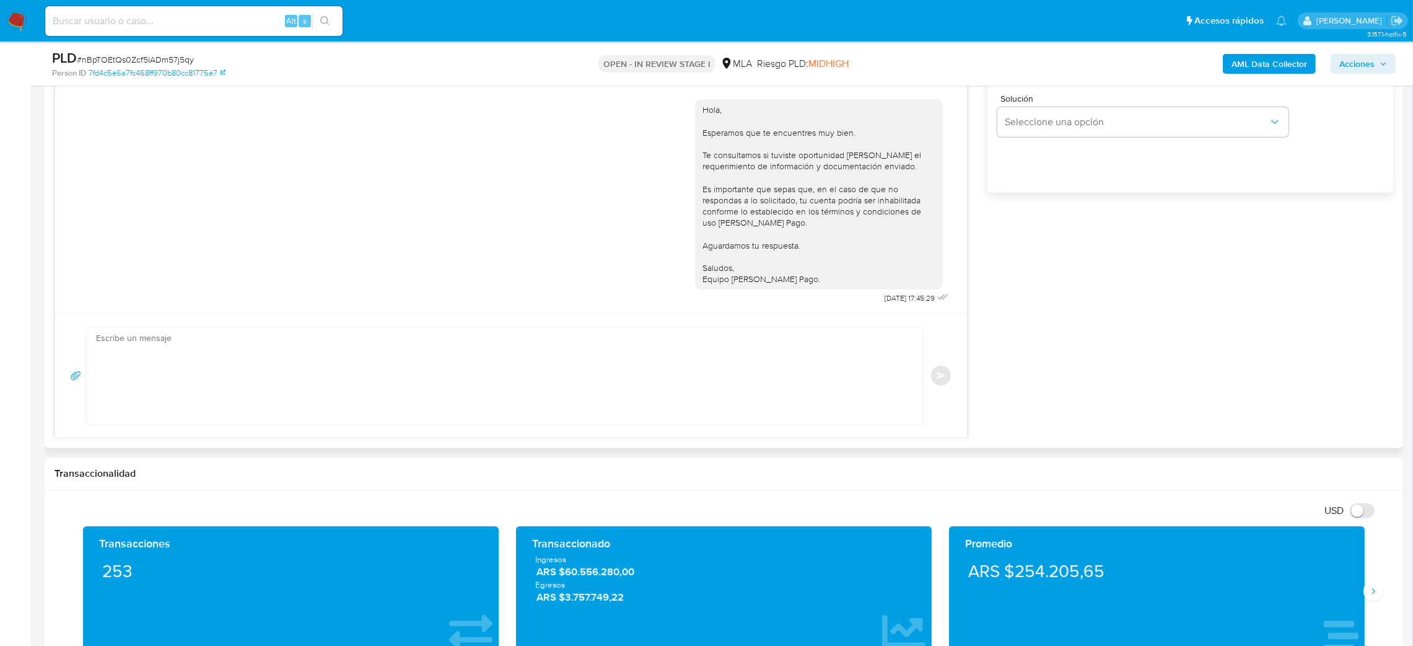
click at [551, 384] on textarea at bounding box center [502, 375] width 812 height 97
paste textarea "Hola, Esperamos que te encuentres muy bien. Te consultamos si tuviste oportunid…"
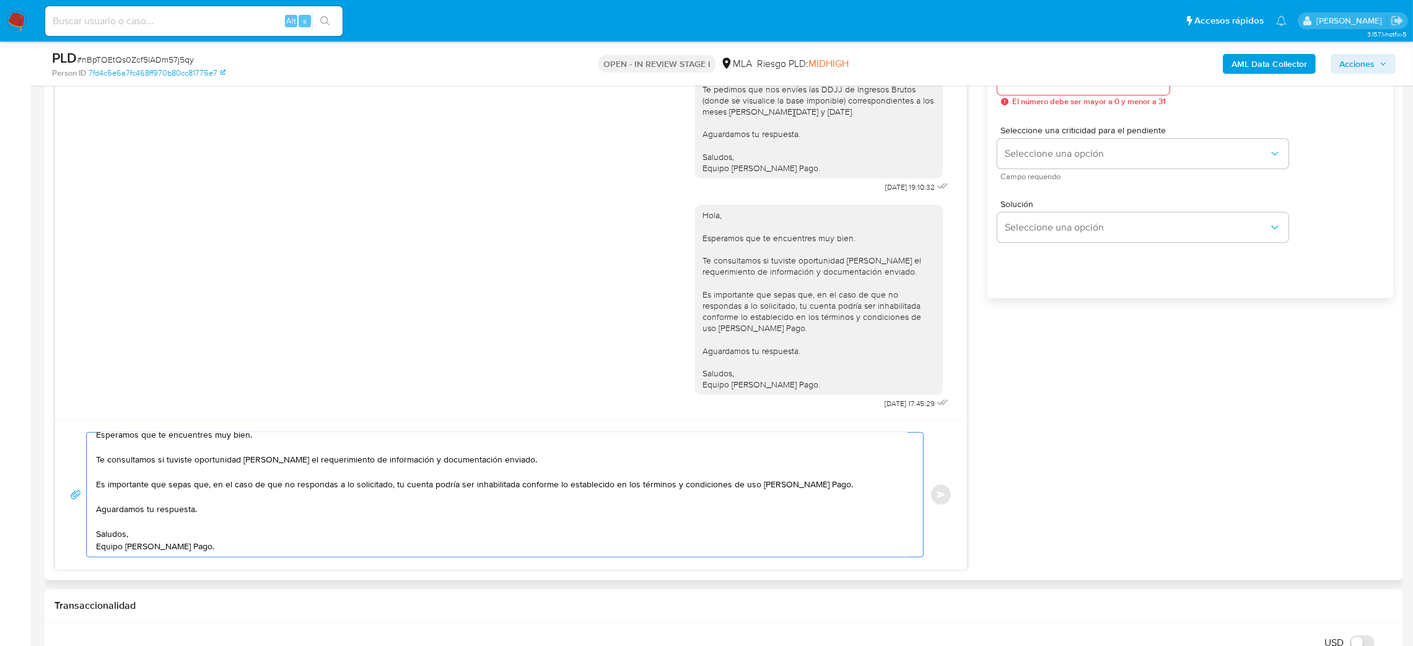
scroll to position [651, 0]
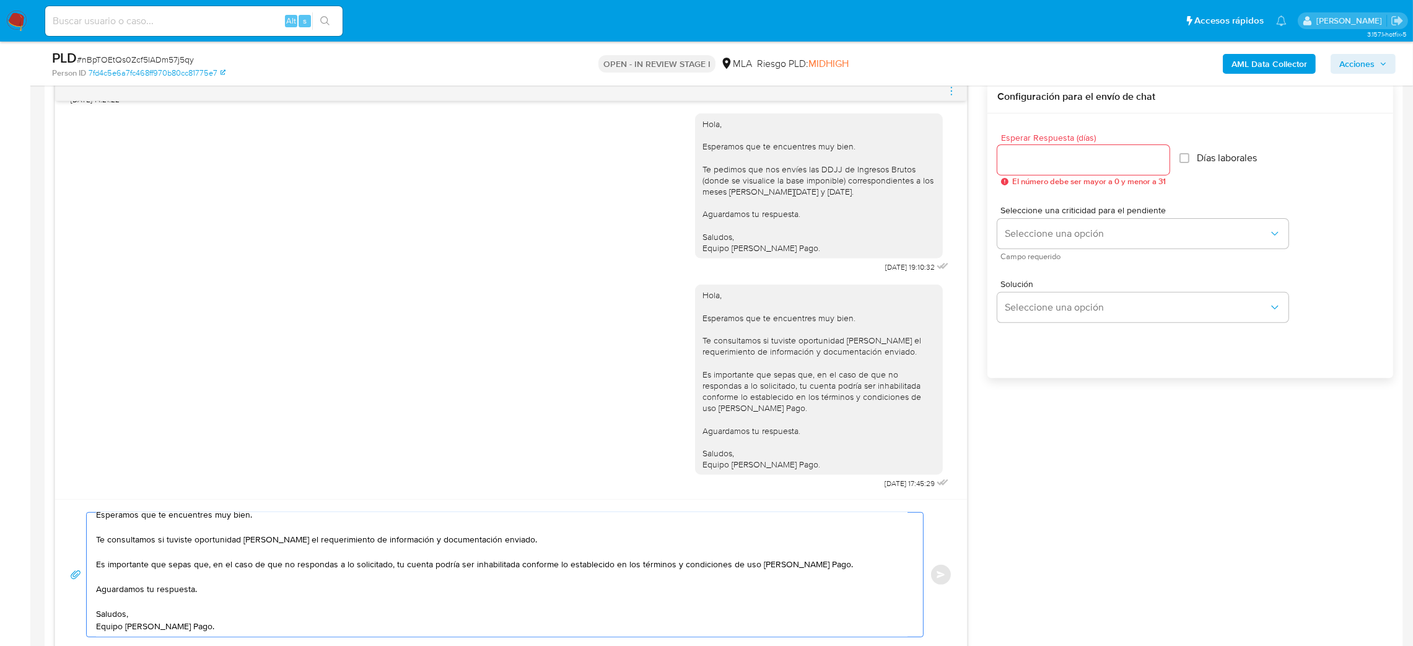
type textarea "Hola, Esperamos que te encuentres muy bien. Te consultamos si tuviste oportunid…"
click at [1017, 151] on div at bounding box center [1084, 160] width 172 height 30
click at [1014, 167] on div at bounding box center [1084, 160] width 172 height 30
type input "2"
click at [1013, 227] on span "Seleccione una opción" at bounding box center [1137, 233] width 264 height 12
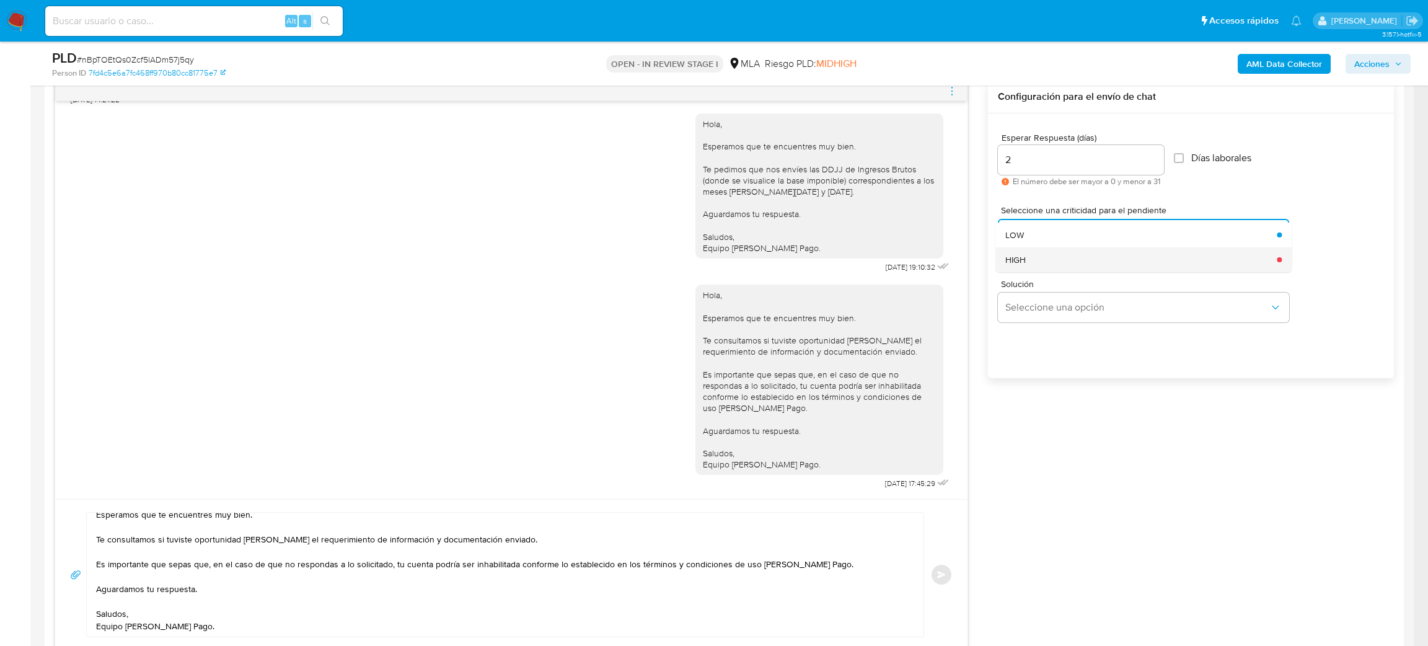
click at [1014, 255] on span "HIGH" at bounding box center [1015, 259] width 20 height 11
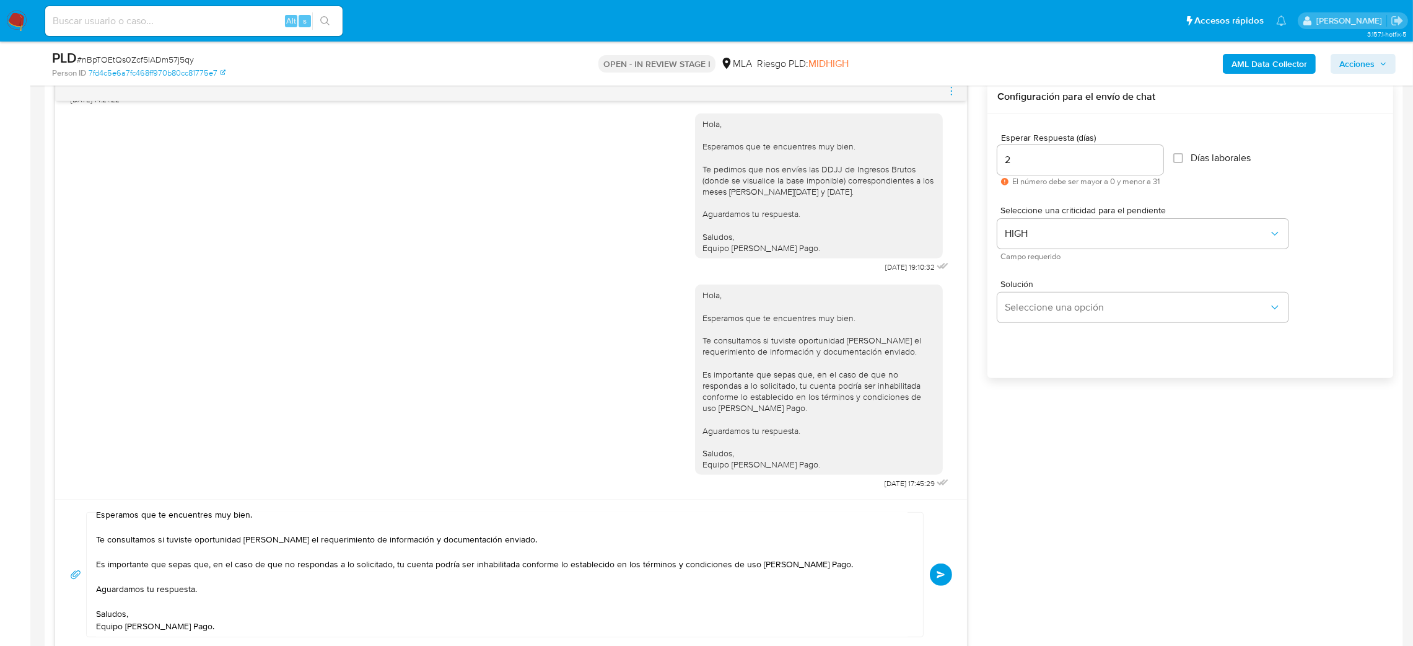
click at [935, 579] on button "Enviar" at bounding box center [941, 574] width 22 height 22
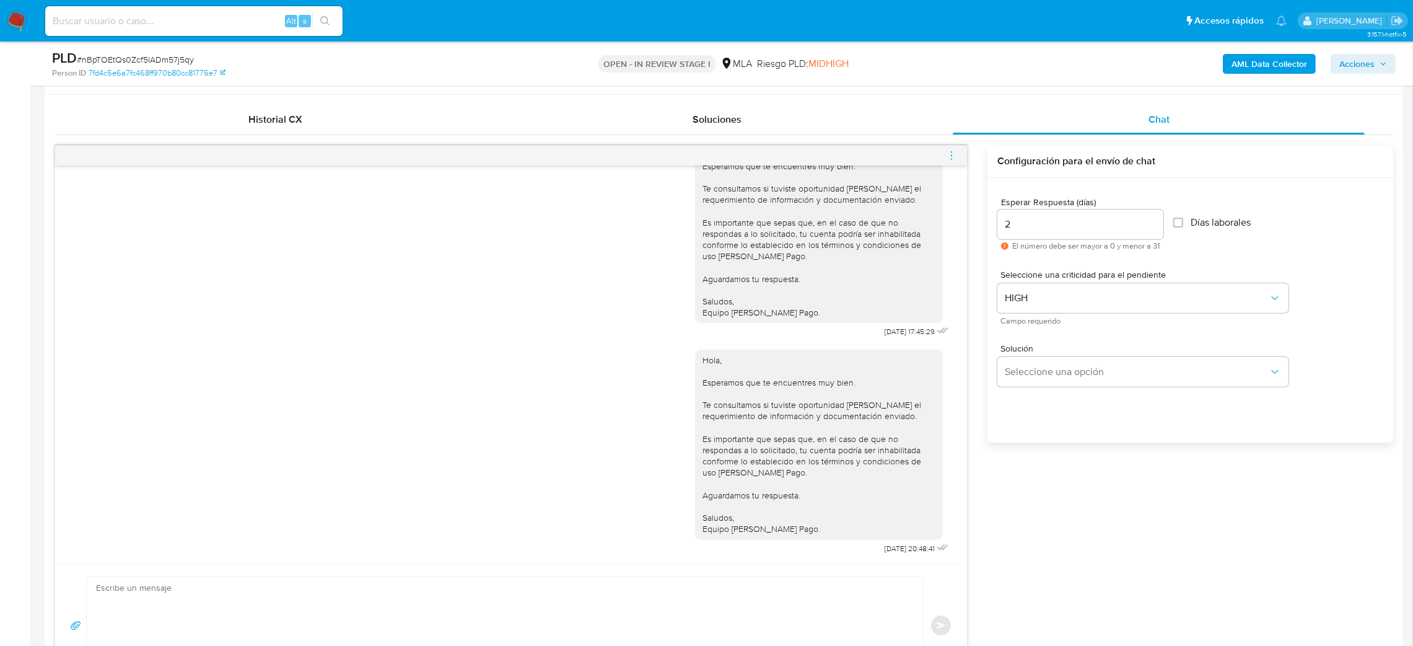
scroll to position [464, 0]
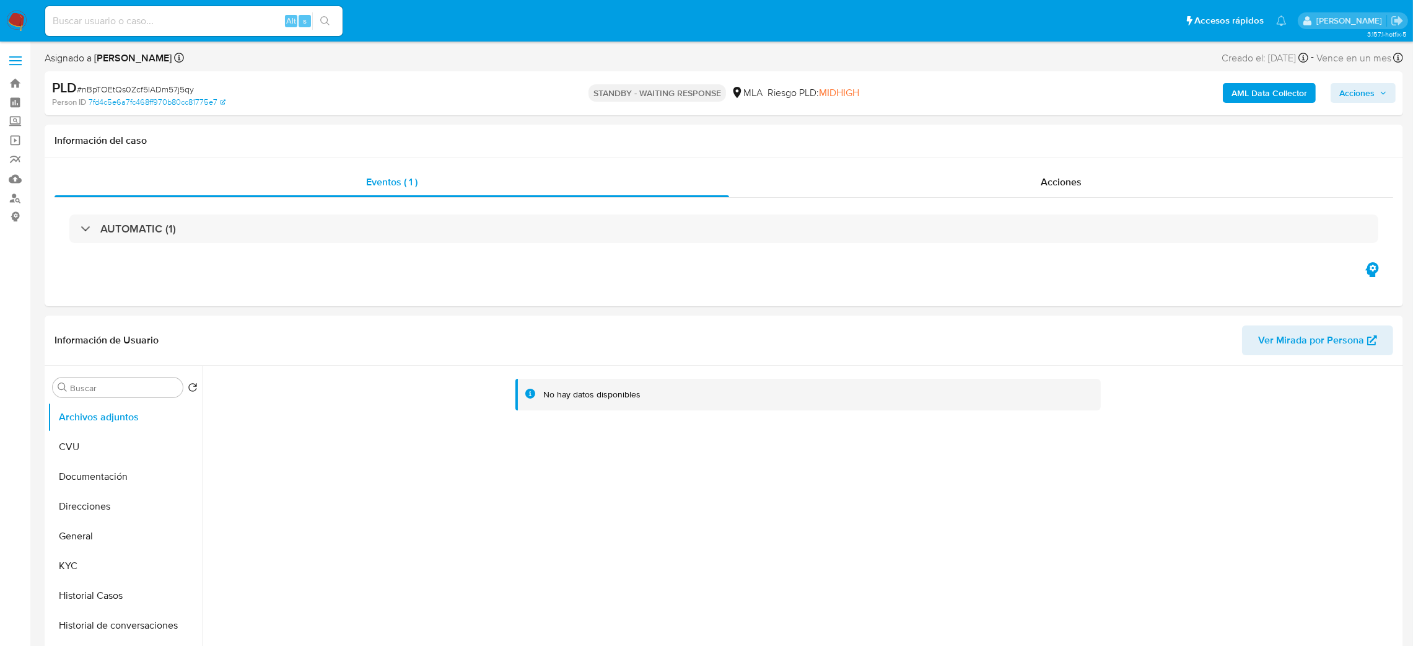
select select "10"
